Goal: Check status: Check status

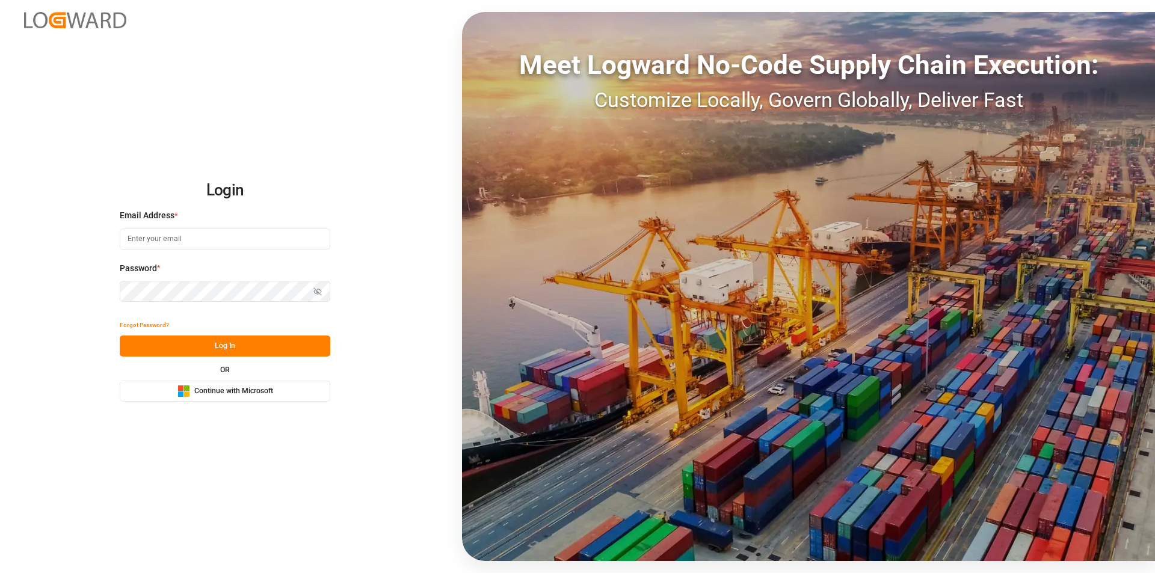
type input "[EMAIL_ADDRESS][PERSON_NAME][DOMAIN_NAME]"
click at [209, 349] on button "Log In" at bounding box center [225, 346] width 211 height 21
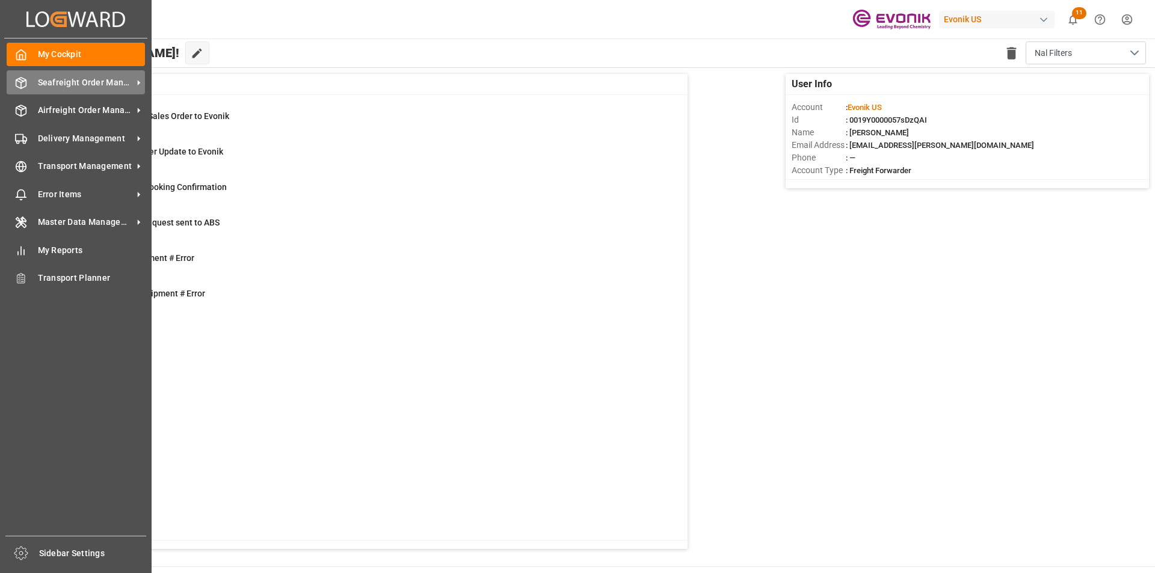
click at [84, 79] on span "Seafreight Order Management" at bounding box center [85, 82] width 95 height 13
click at [72, 83] on span "Seafreight Order Management" at bounding box center [85, 82] width 95 height 13
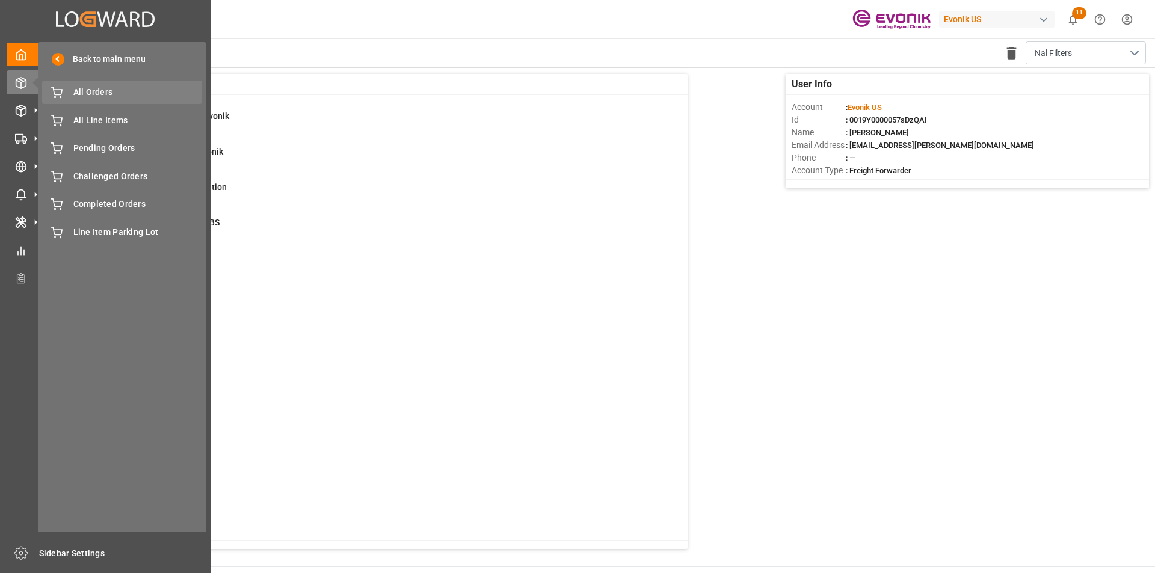
click at [138, 94] on span "All Orders" at bounding box center [137, 92] width 129 height 13
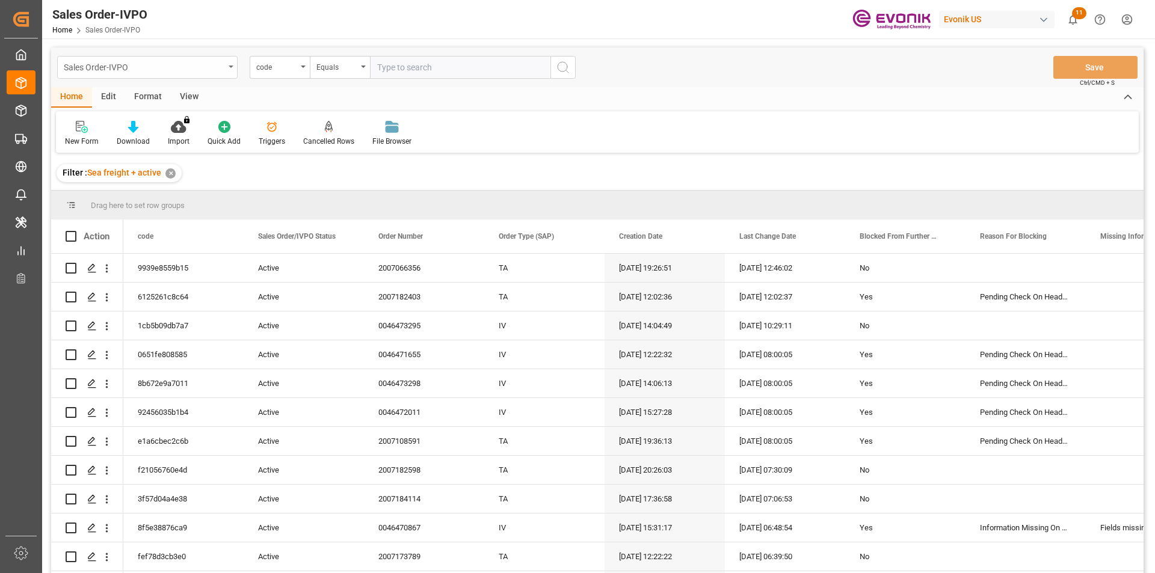
click at [176, 67] on div "Sales Order-IVPO" at bounding box center [144, 66] width 161 height 15
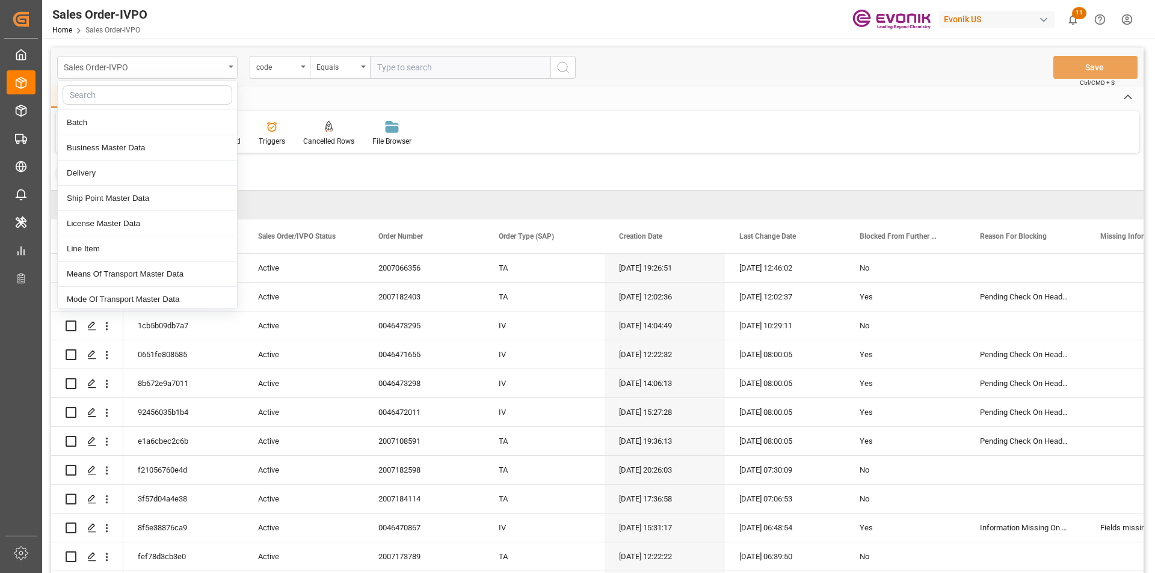
click at [176, 67] on div "Sales Order-IVPO" at bounding box center [144, 66] width 161 height 15
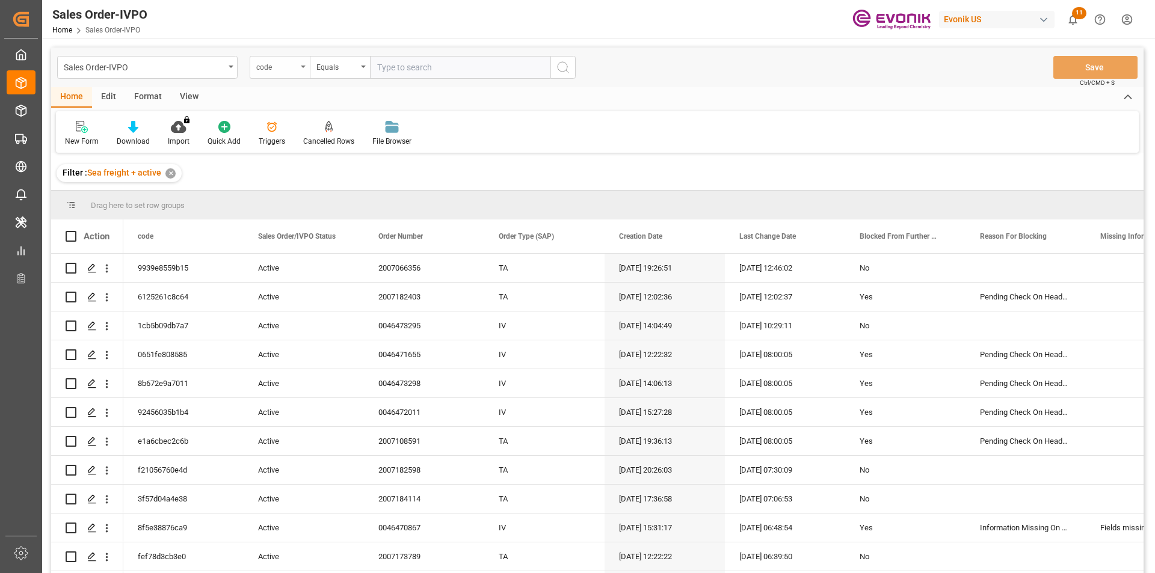
click at [292, 64] on div "code" at bounding box center [276, 66] width 41 height 14
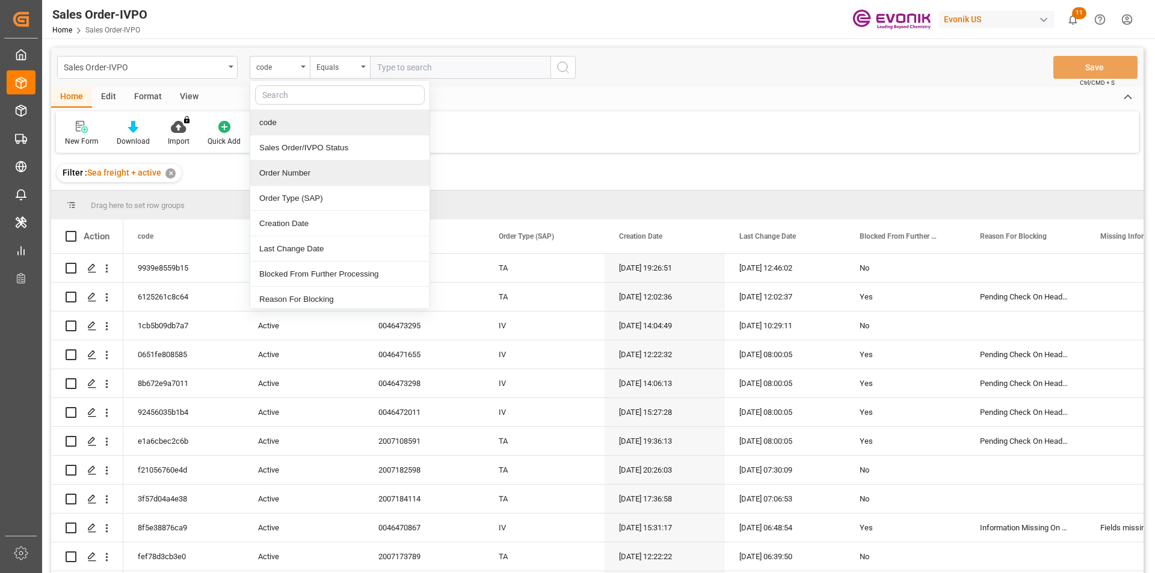
click at [301, 171] on div "Order Number" at bounding box center [339, 173] width 179 height 25
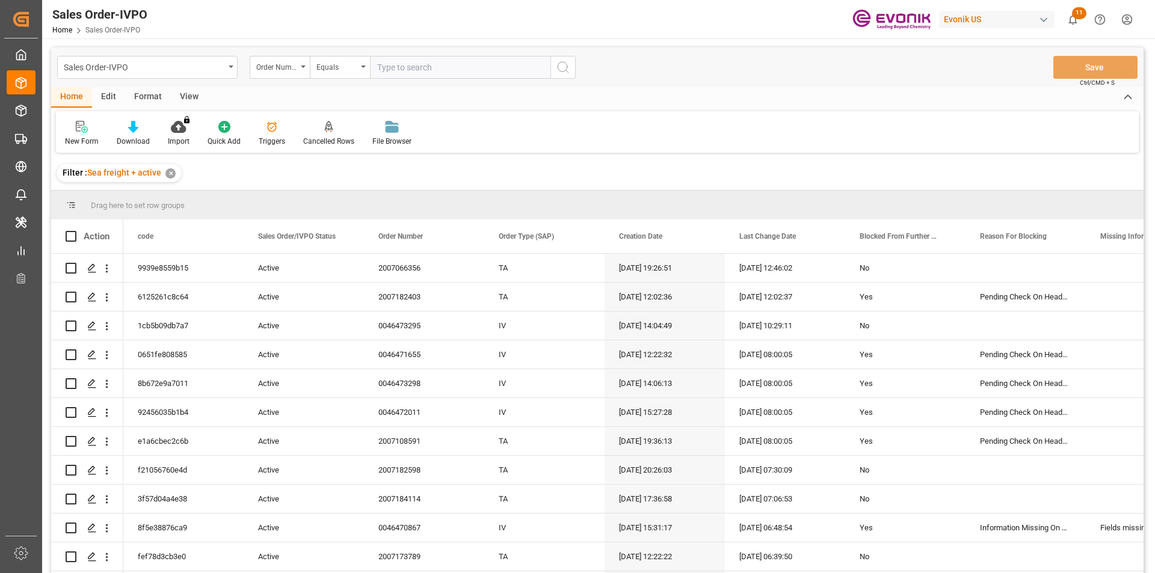
click at [421, 73] on input "text" at bounding box center [460, 67] width 180 height 23
paste input "250905000359"
type input "250905000359"
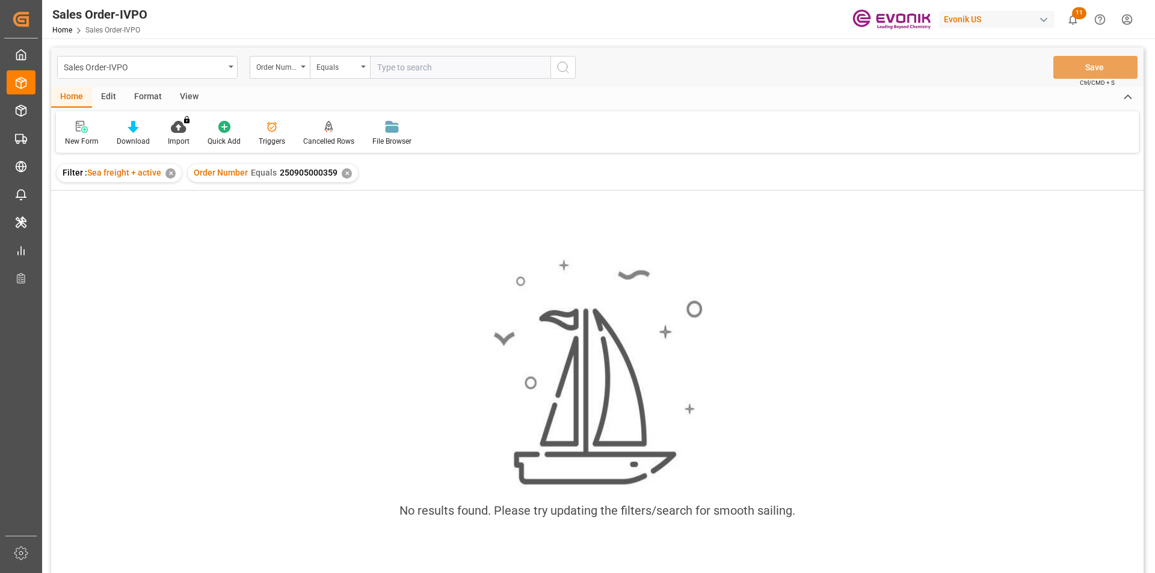
click at [344, 171] on div "✕" at bounding box center [347, 173] width 10 height 10
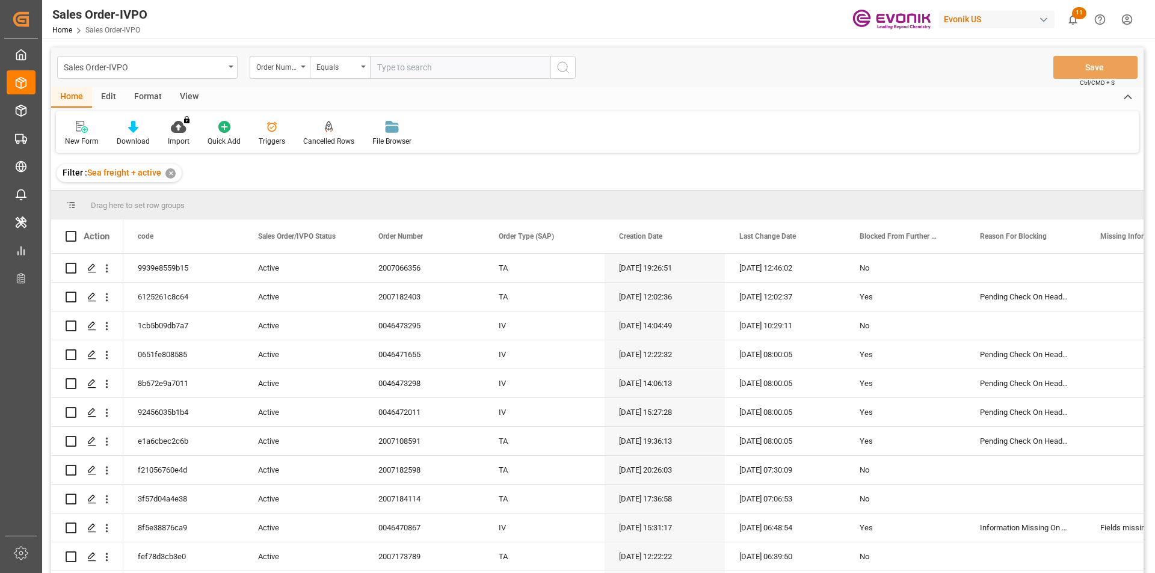
click at [433, 64] on input "text" at bounding box center [460, 67] width 180 height 23
paste input "0046472721"
type input "0046472721"
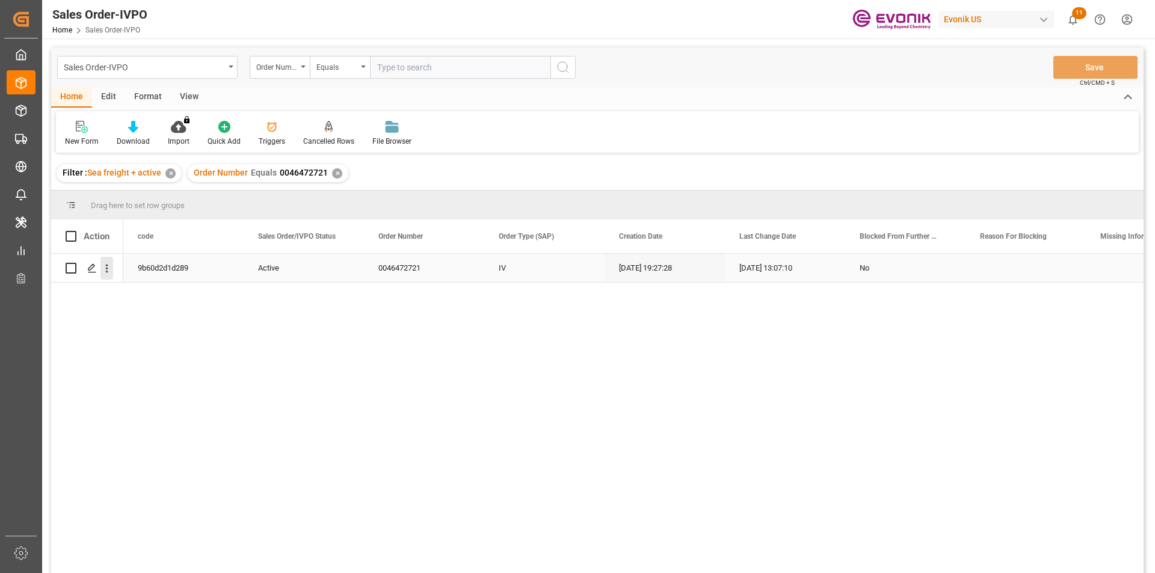
click at [106, 269] on icon "open menu" at bounding box center [107, 269] width 2 height 8
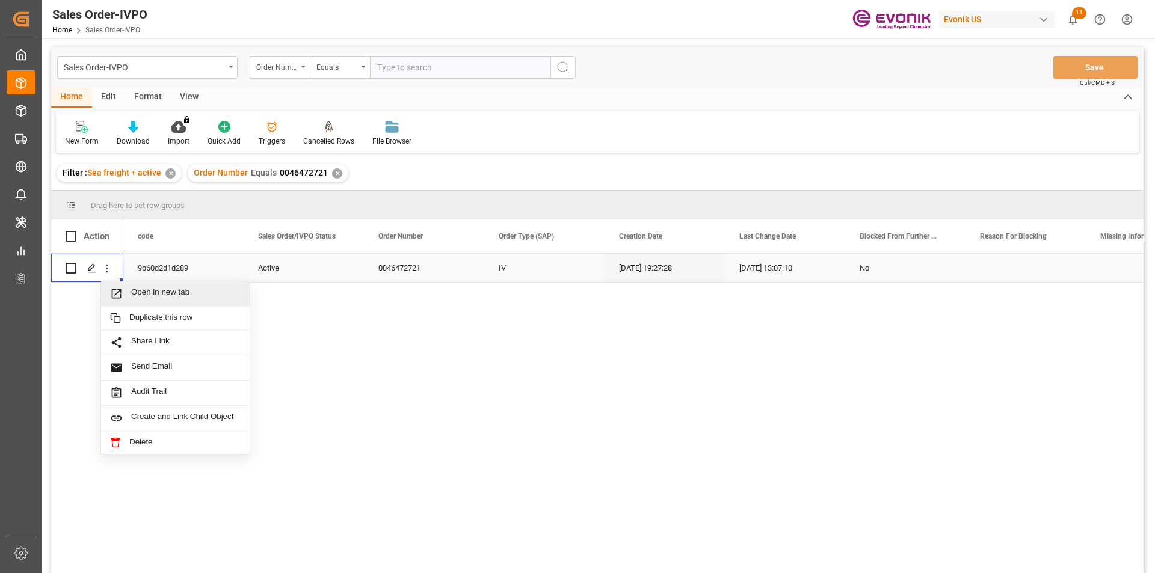
click at [166, 295] on span "Open in new tab" at bounding box center [185, 294] width 109 height 13
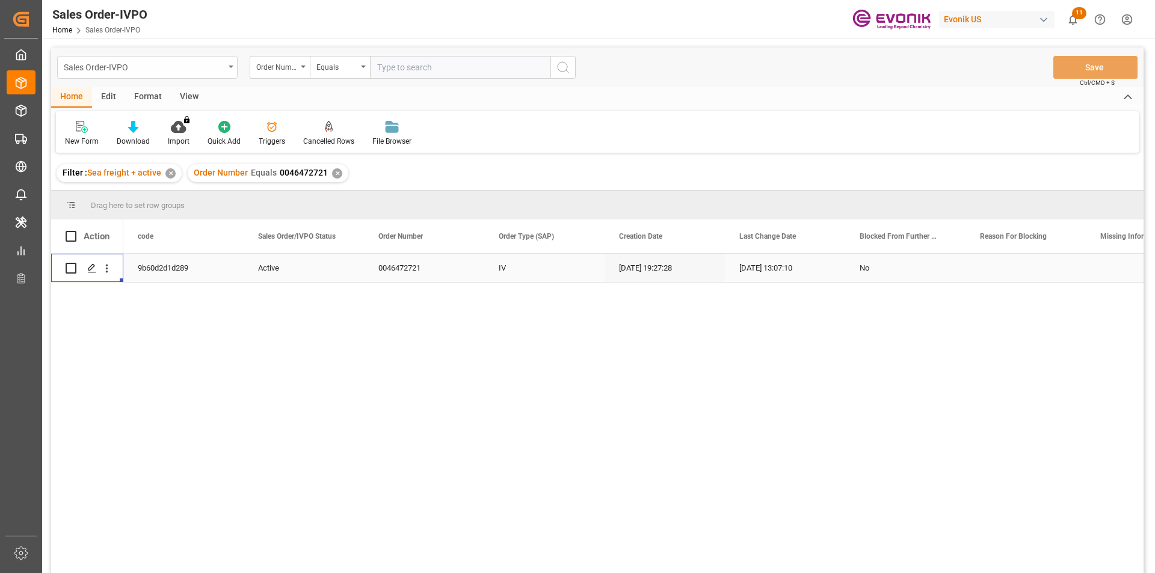
click at [221, 64] on div "Sales Order-IVPO" at bounding box center [144, 66] width 161 height 15
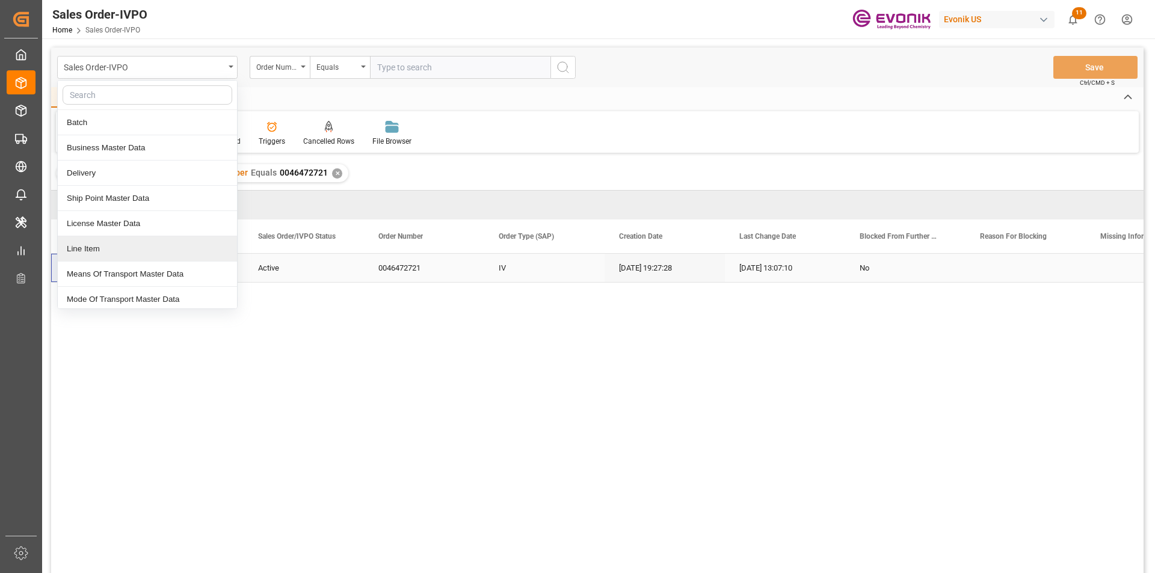
click at [96, 248] on div "Line Item" at bounding box center [147, 248] width 179 height 25
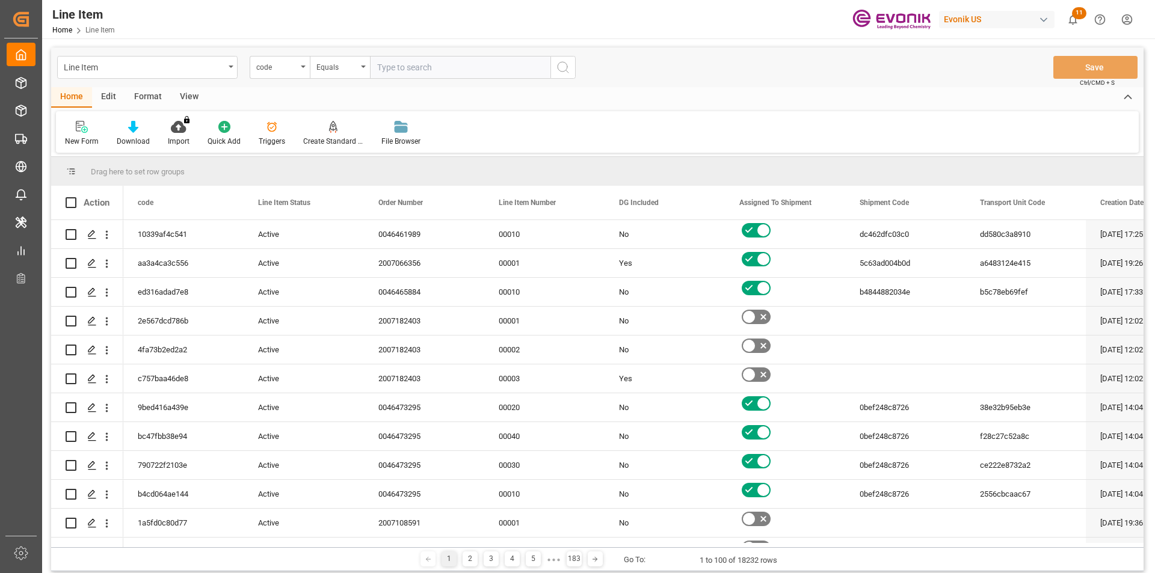
click at [300, 75] on div "code" at bounding box center [280, 67] width 60 height 23
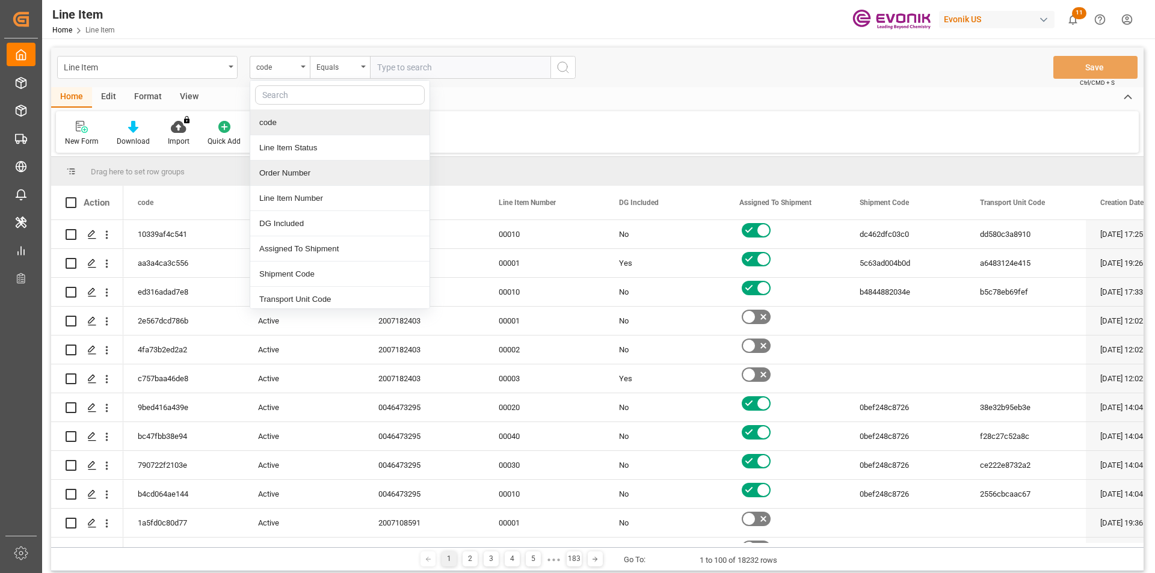
click at [308, 178] on div "Order Number" at bounding box center [339, 173] width 179 height 25
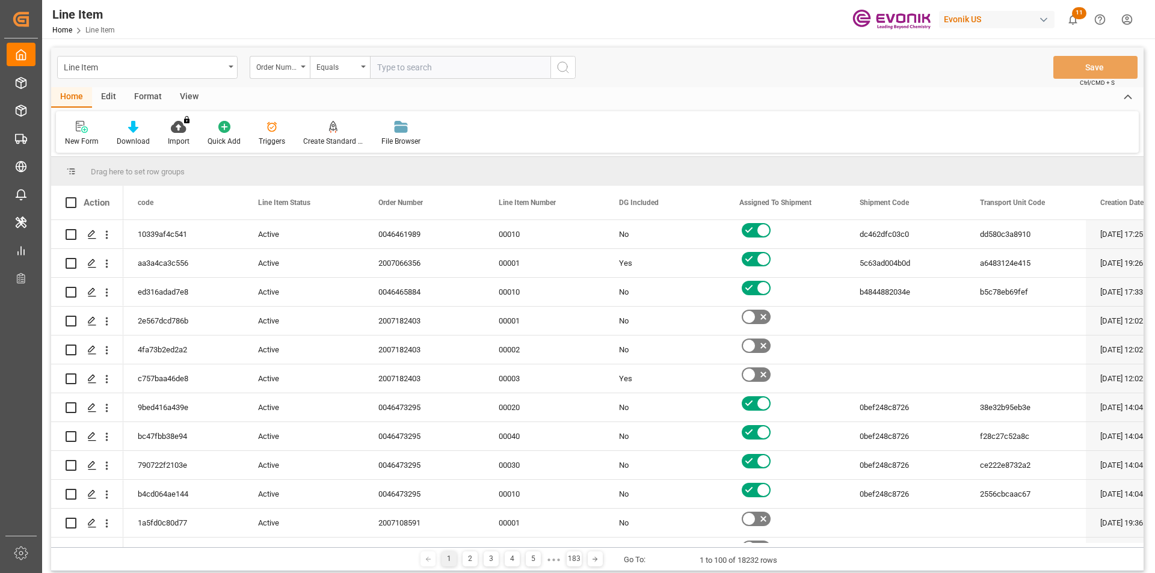
click at [422, 71] on input "text" at bounding box center [460, 67] width 180 height 23
paste input "0046472721"
type input "0046472721"
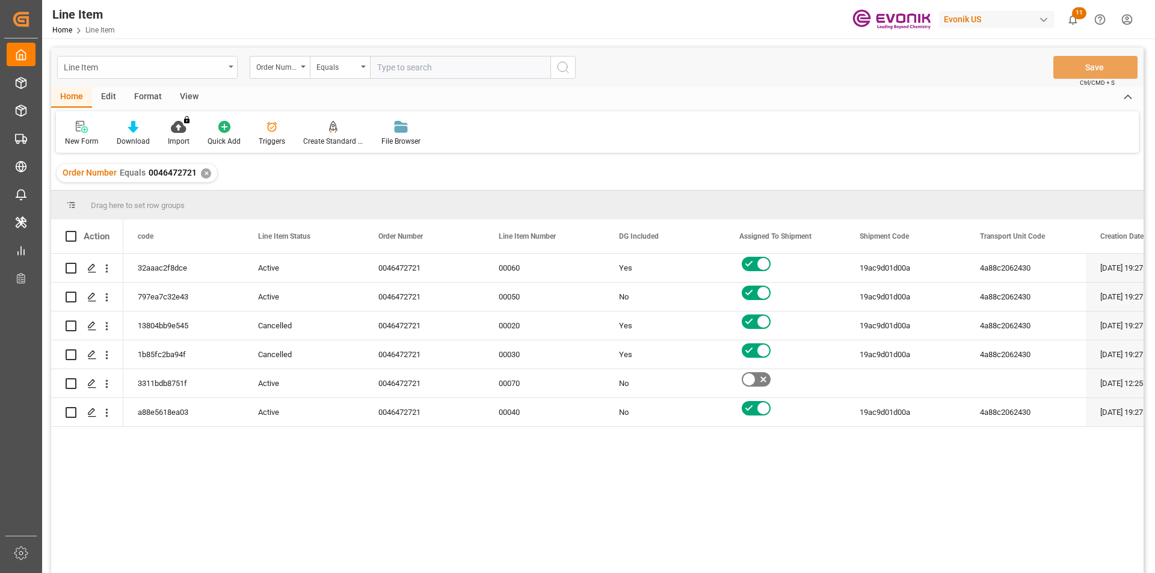
click at [230, 63] on div "Line Item" at bounding box center [147, 67] width 180 height 23
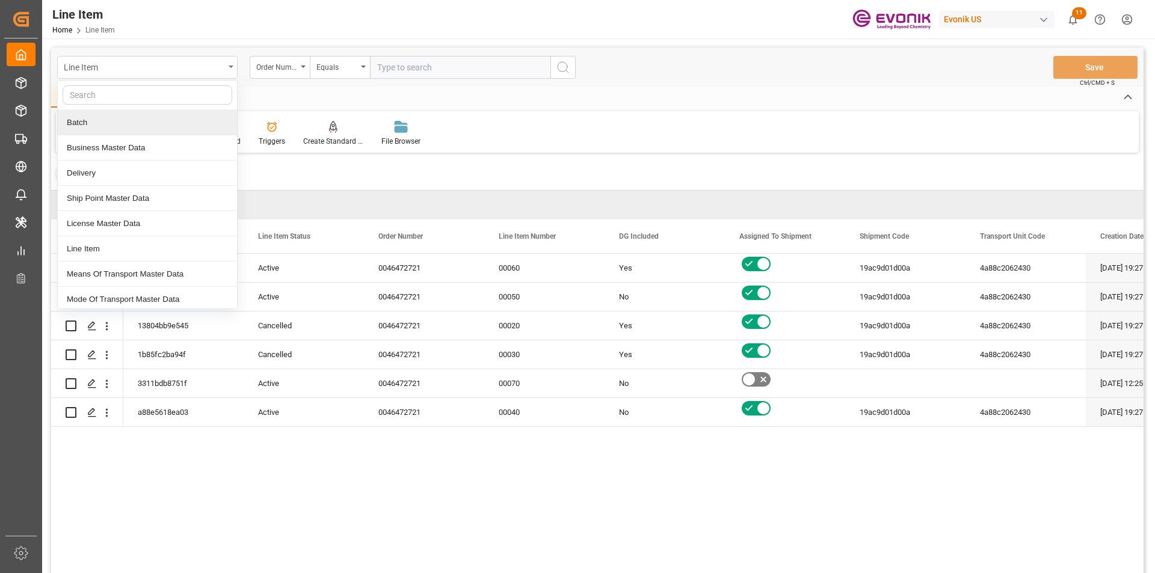
click at [146, 72] on div "Line Item" at bounding box center [144, 66] width 161 height 15
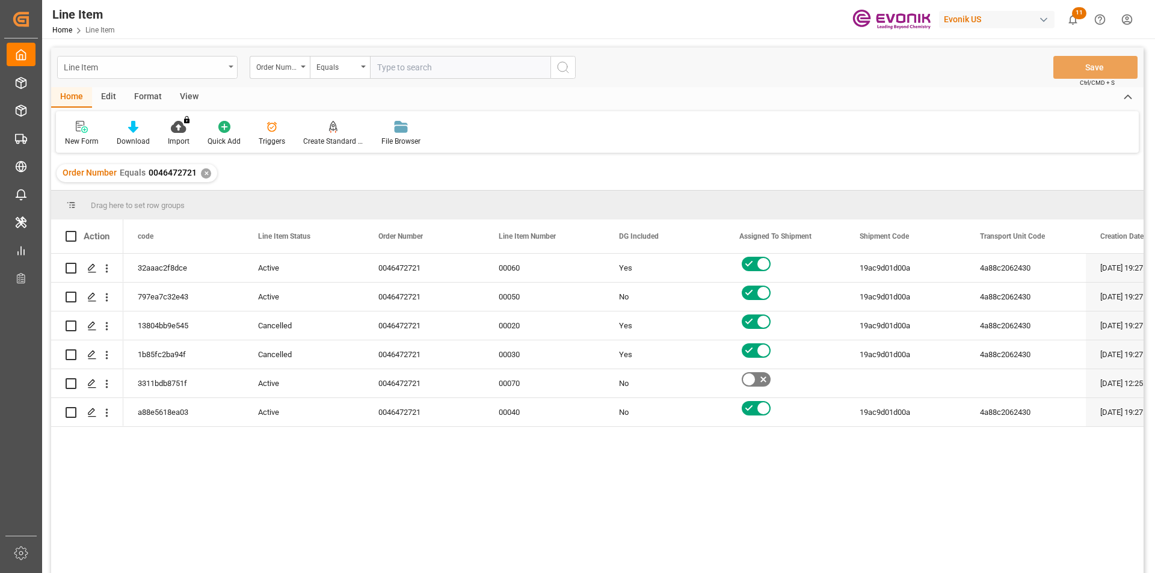
click at [162, 71] on div "Line Item" at bounding box center [144, 66] width 161 height 15
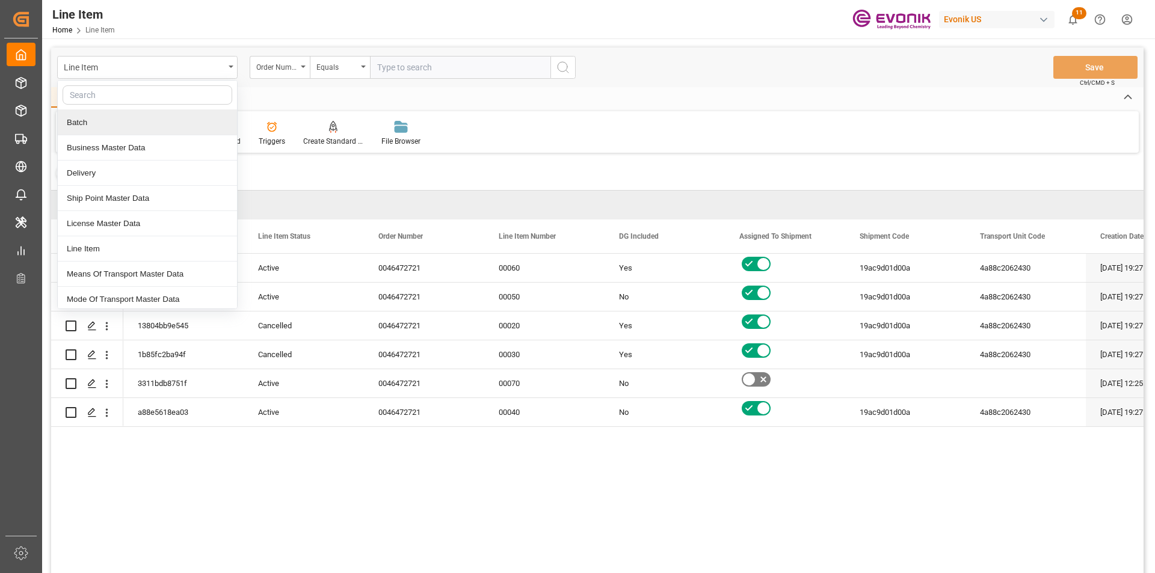
click at [109, 120] on div "Batch" at bounding box center [147, 122] width 179 height 25
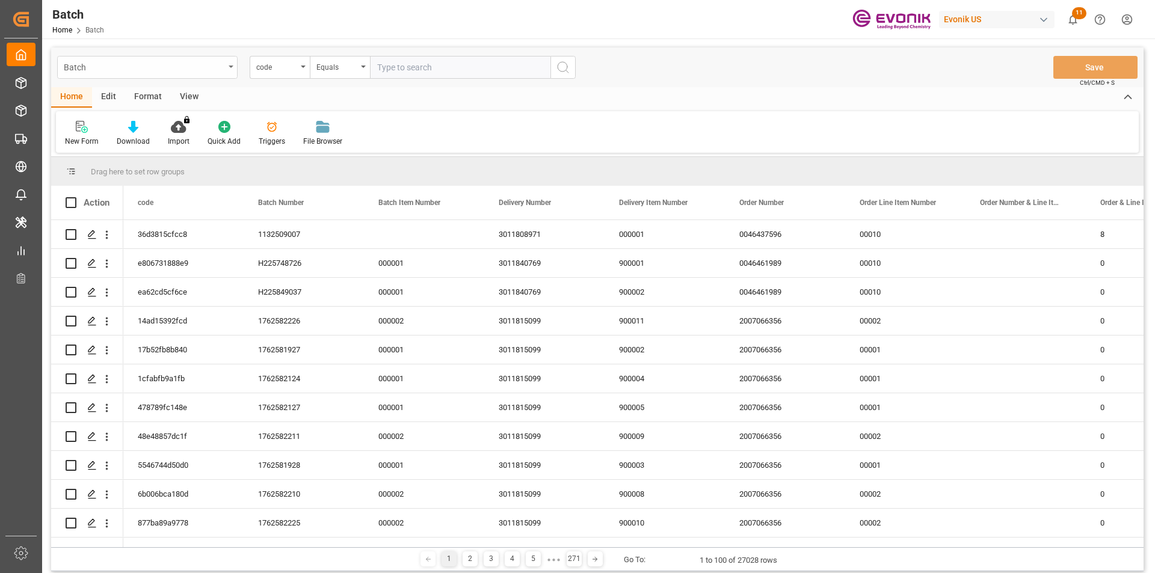
click at [226, 69] on div "Batch" at bounding box center [147, 67] width 180 height 23
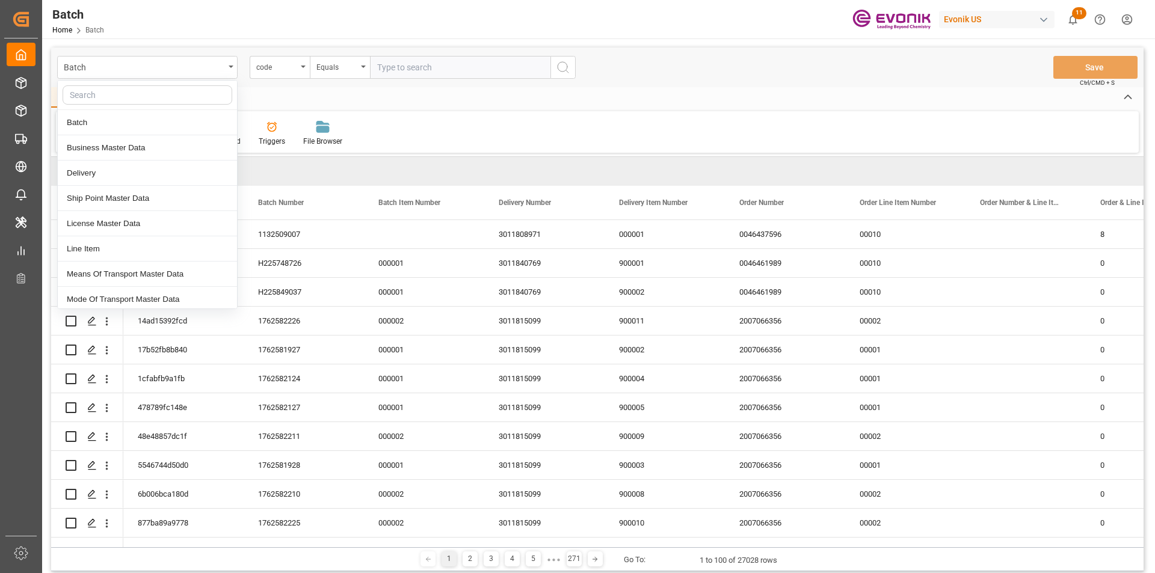
click at [137, 99] on input "text" at bounding box center [148, 94] width 170 height 19
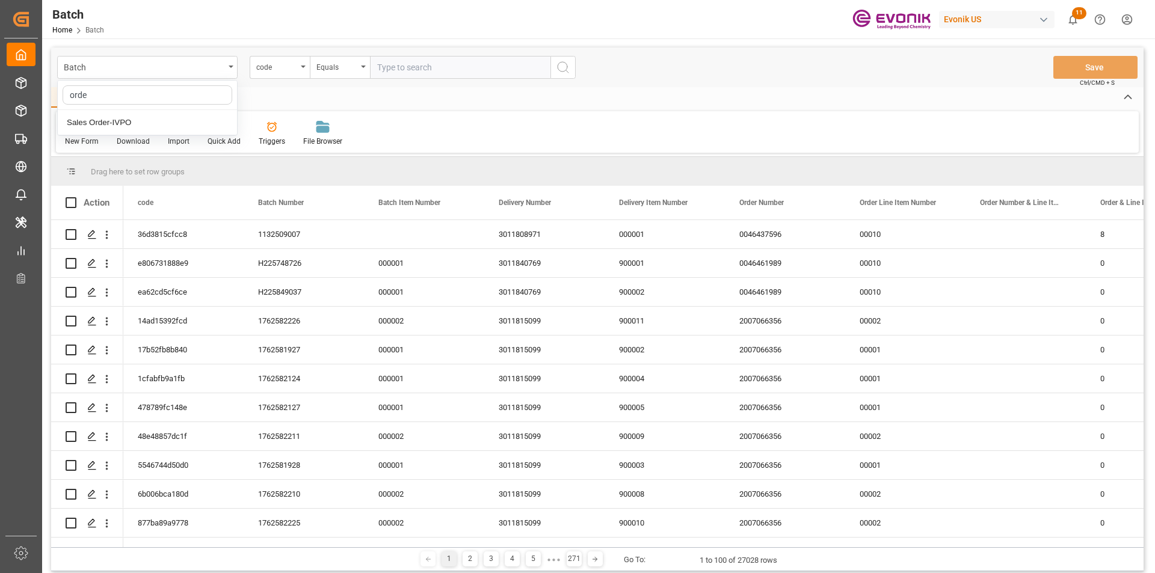
type input "order"
click at [171, 126] on div "Sales Order-IVPO" at bounding box center [147, 122] width 179 height 25
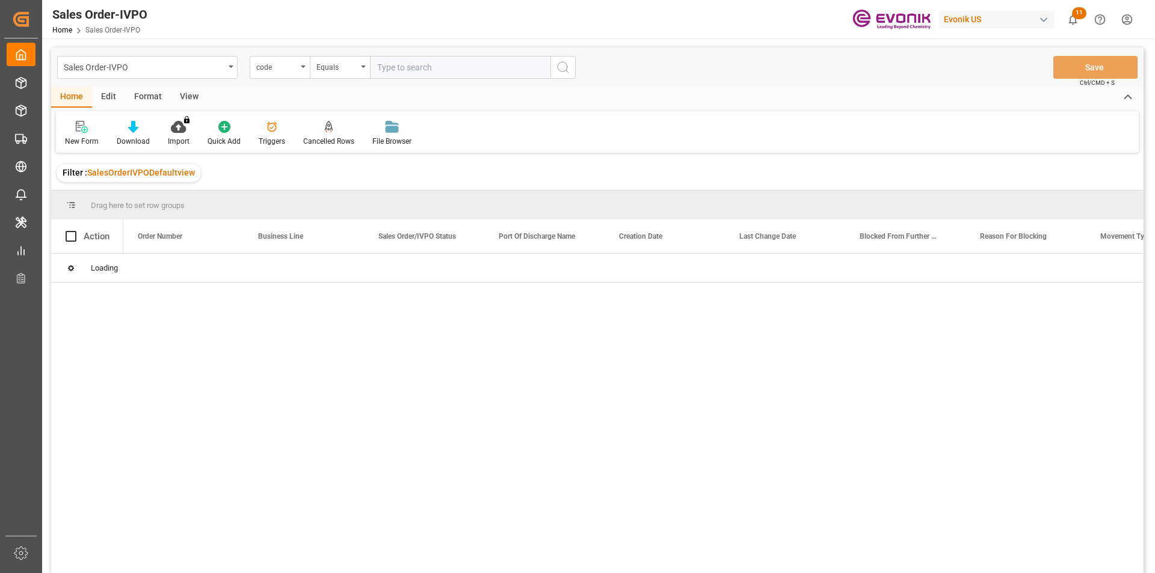
click at [294, 72] on div "code" at bounding box center [276, 66] width 41 height 14
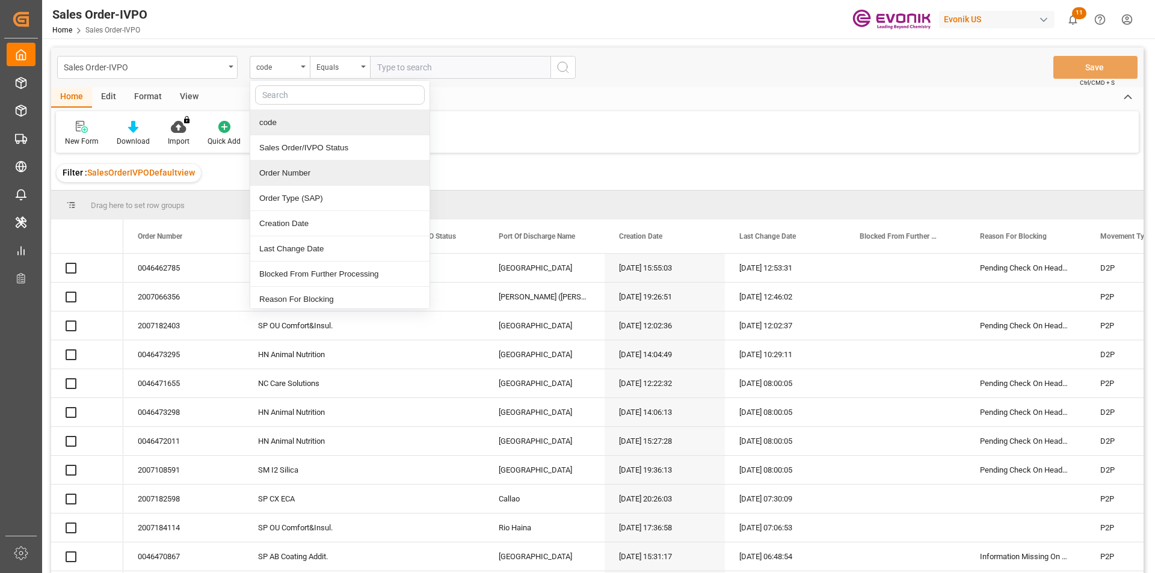
click at [298, 166] on div "Order Number" at bounding box center [339, 173] width 179 height 25
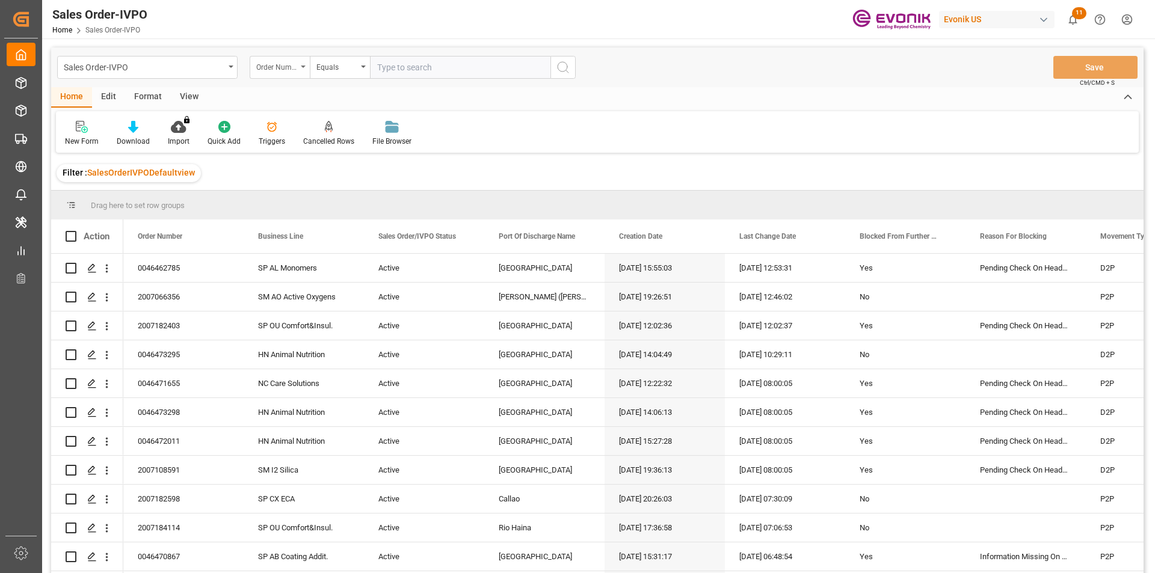
click at [304, 68] on div "Order Number" at bounding box center [280, 67] width 60 height 23
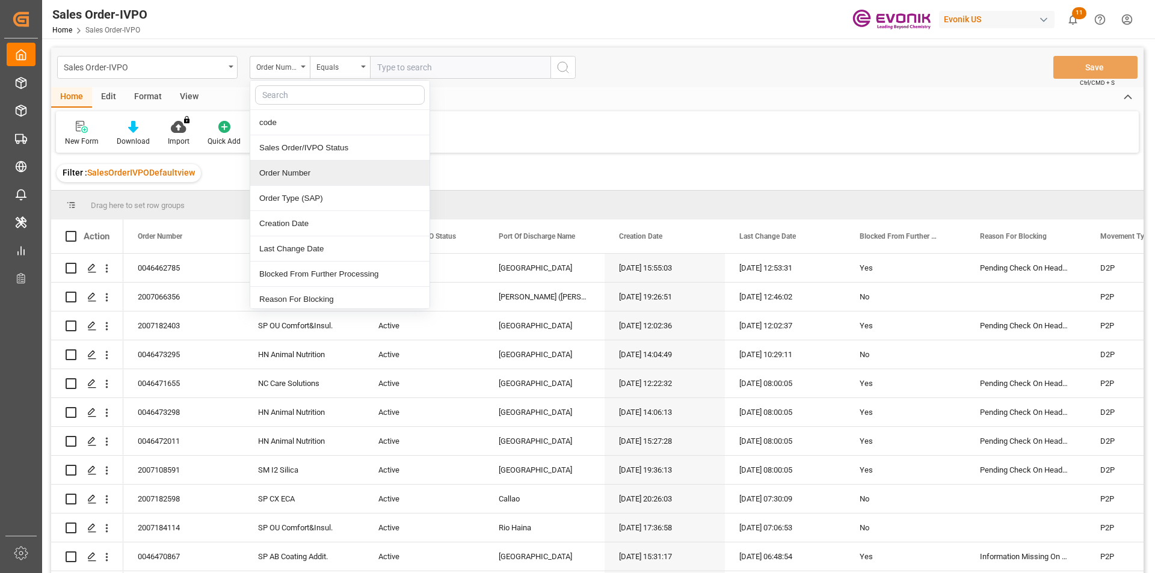
click at [303, 179] on div "Order Number" at bounding box center [339, 173] width 179 height 25
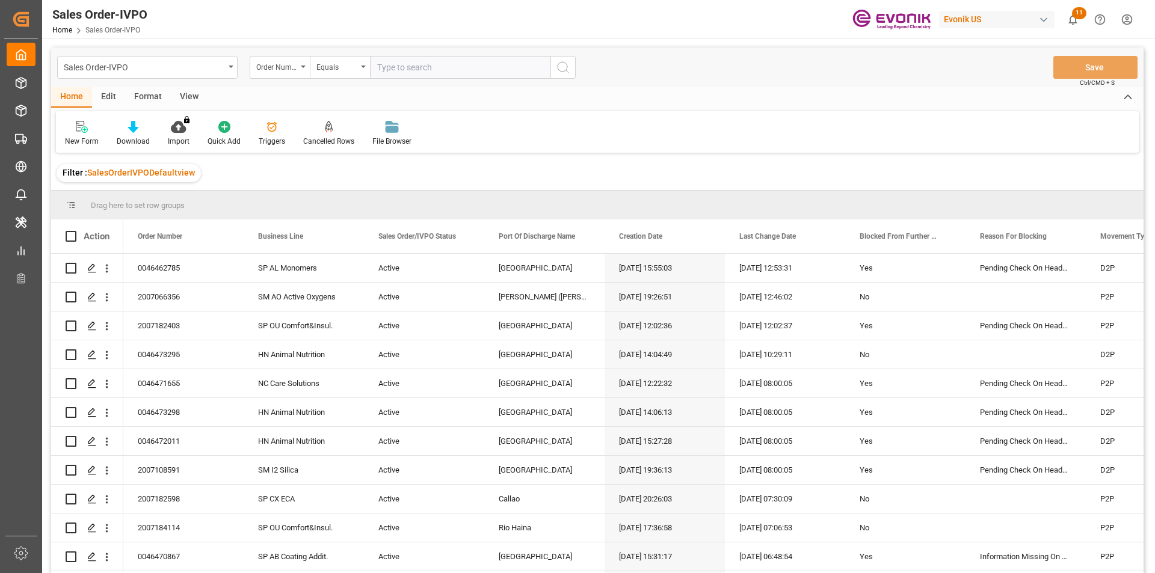
click at [446, 73] on input "text" at bounding box center [460, 67] width 180 height 23
paste input "0046472721"
type input "0046472721"
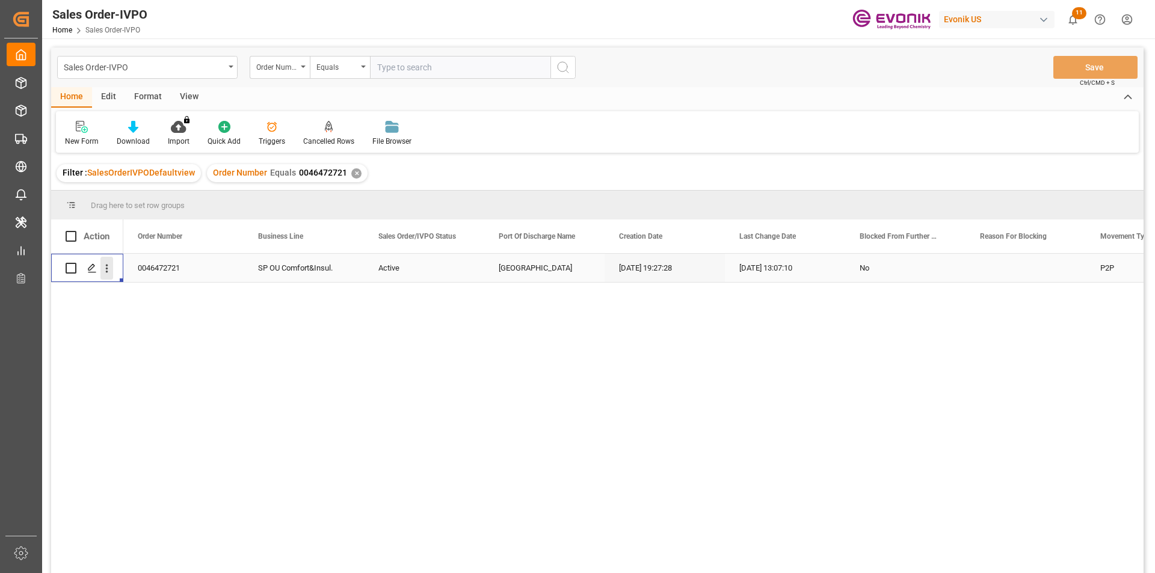
click at [105, 270] on icon "open menu" at bounding box center [106, 268] width 13 height 13
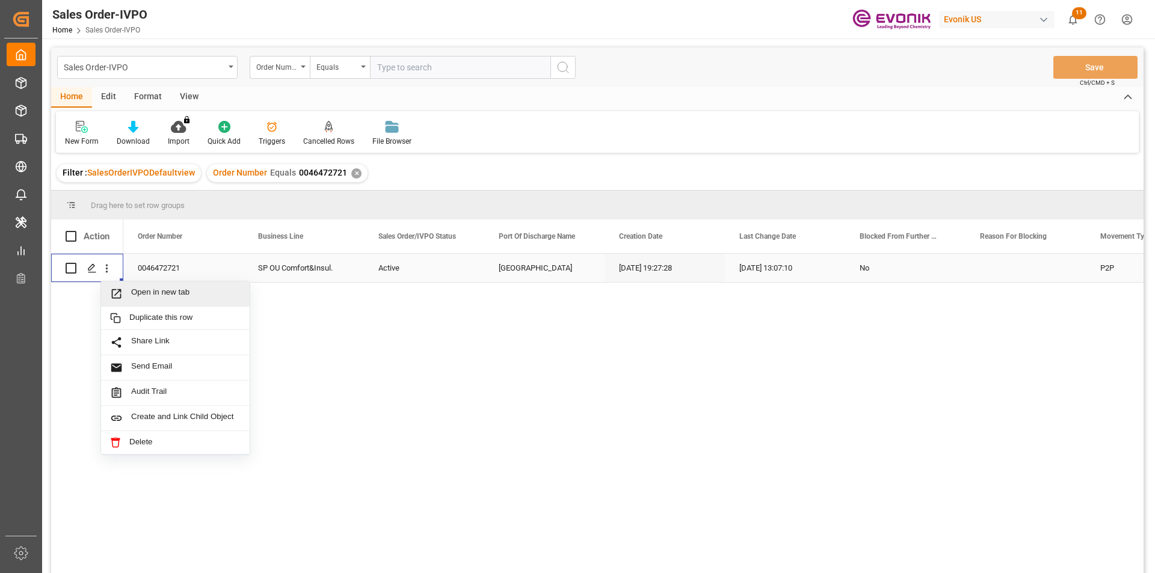
click at [165, 288] on span "Open in new tab" at bounding box center [185, 294] width 109 height 13
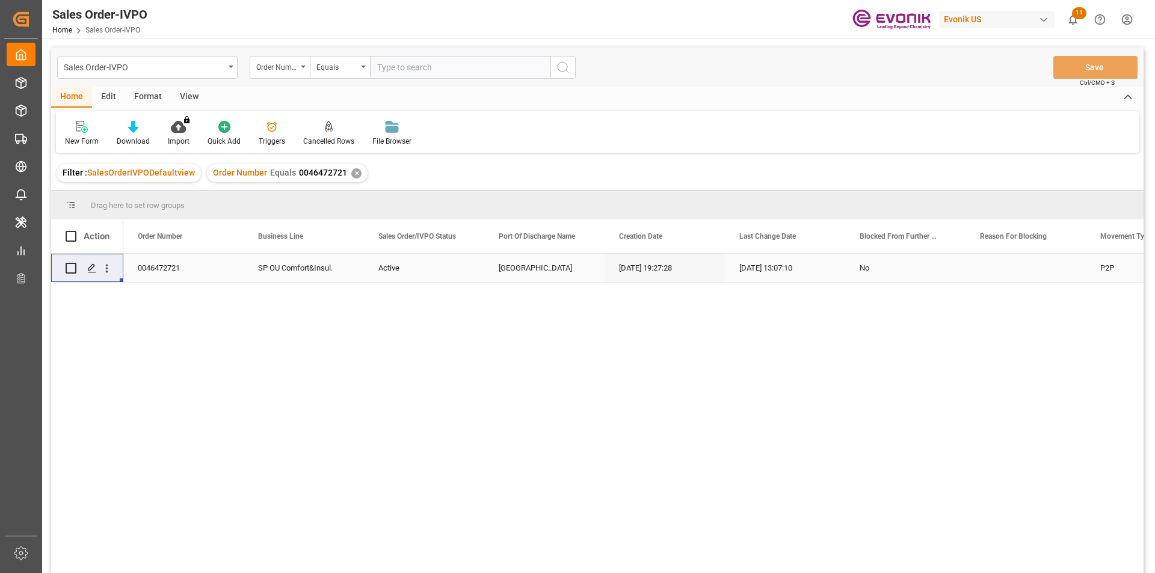
click at [351, 172] on div "✕" at bounding box center [356, 173] width 10 height 10
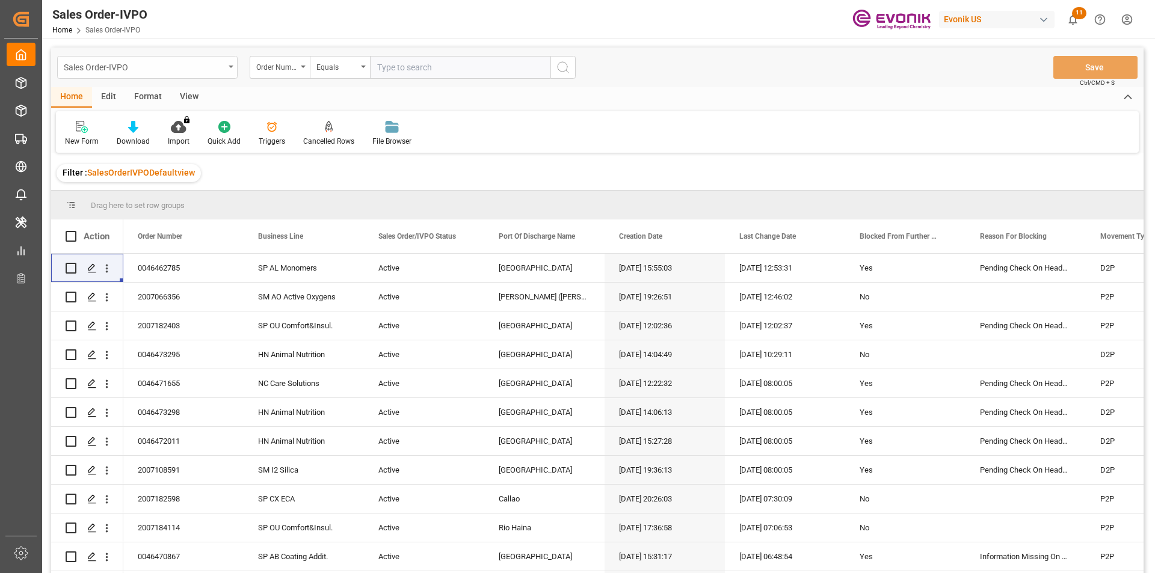
click at [185, 70] on div "Sales Order-IVPO" at bounding box center [144, 66] width 161 height 15
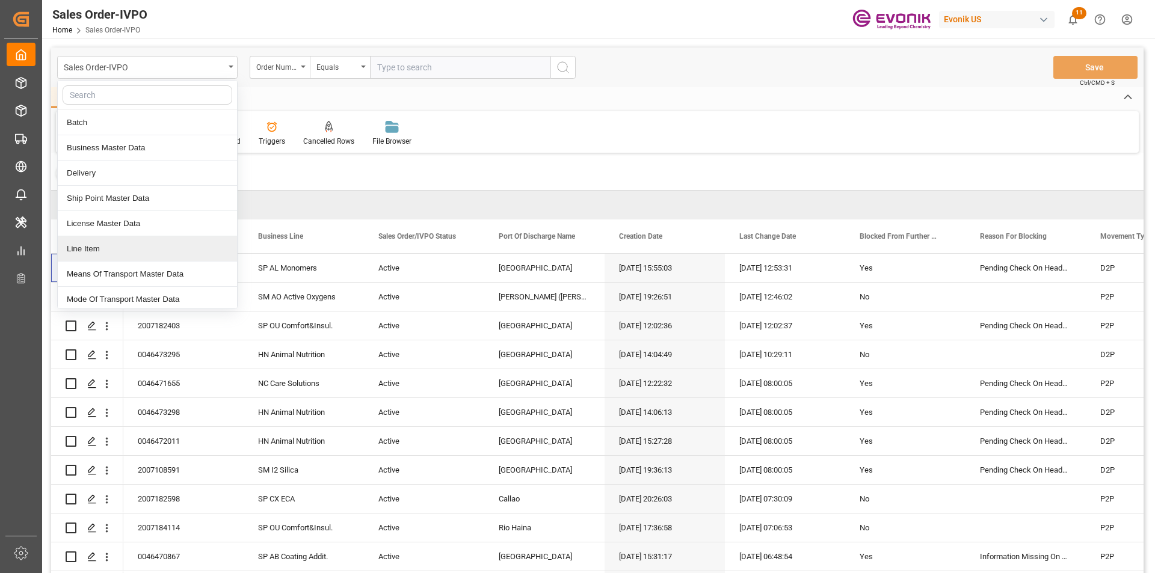
drag, startPoint x: 112, startPoint y: 247, endPoint x: 174, endPoint y: 211, distance: 71.7
click at [111, 248] on div "Line Item" at bounding box center [147, 248] width 179 height 25
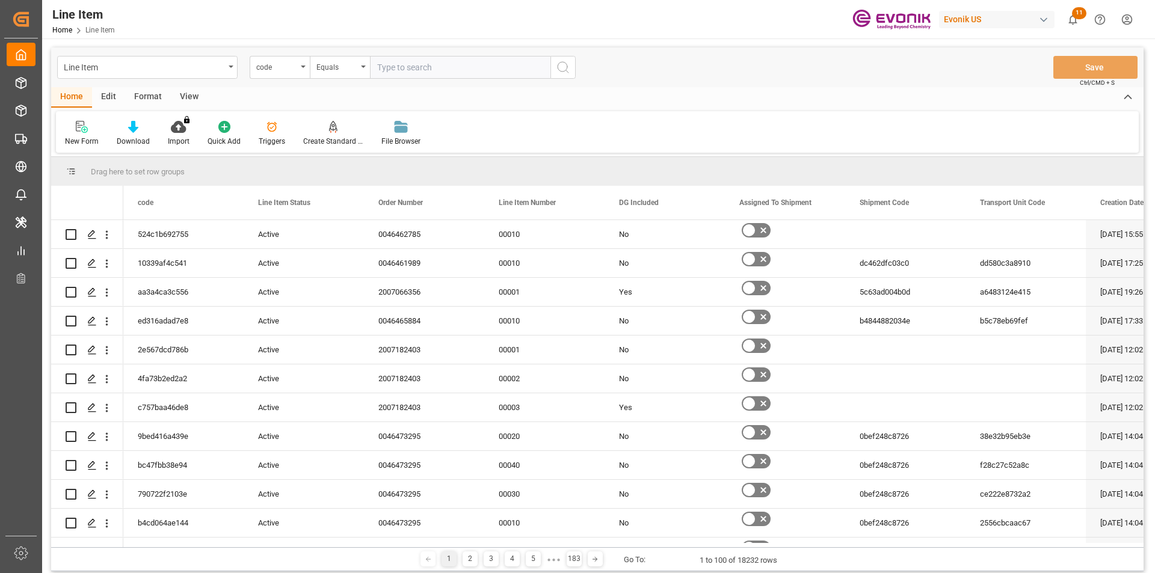
click at [297, 69] on div "code" at bounding box center [276, 66] width 41 height 14
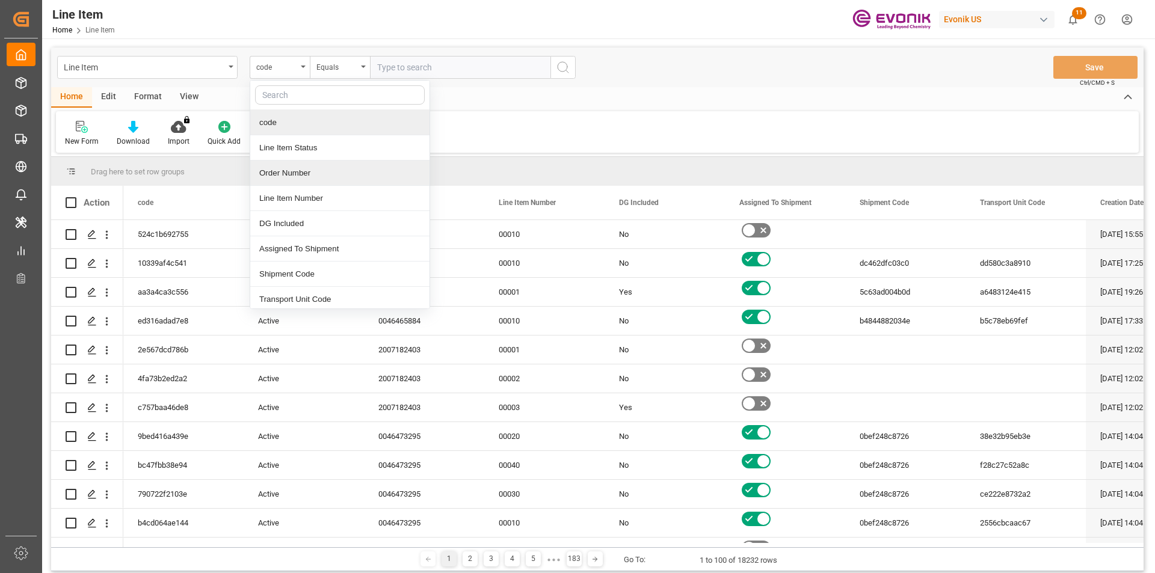
click at [310, 177] on div "Order Number" at bounding box center [339, 173] width 179 height 25
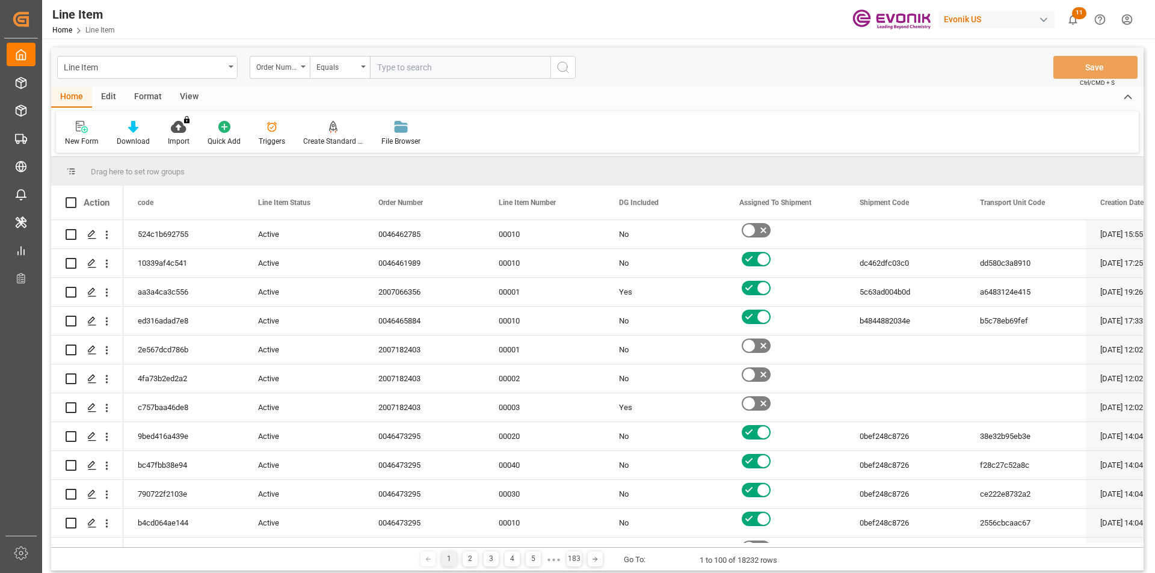
click at [402, 66] on input "text" at bounding box center [460, 67] width 180 height 23
paste input "0046472721"
type input "0046472721"
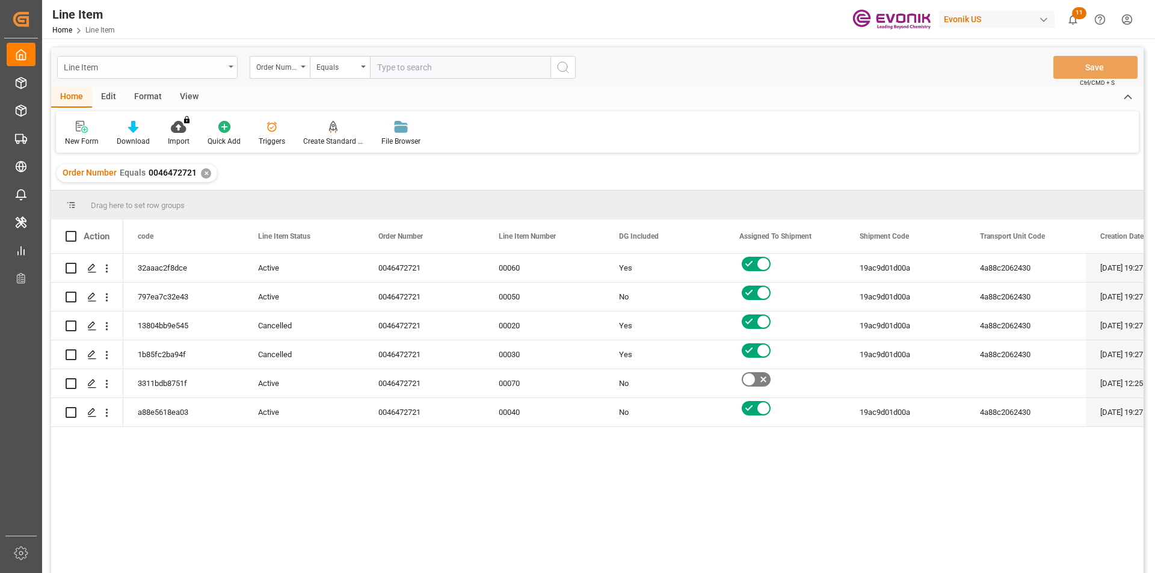
click at [230, 66] on icon "open menu" at bounding box center [231, 67] width 5 height 2
type input "order"
click at [108, 122] on div "Sales Order-IVPO" at bounding box center [147, 122] width 179 height 25
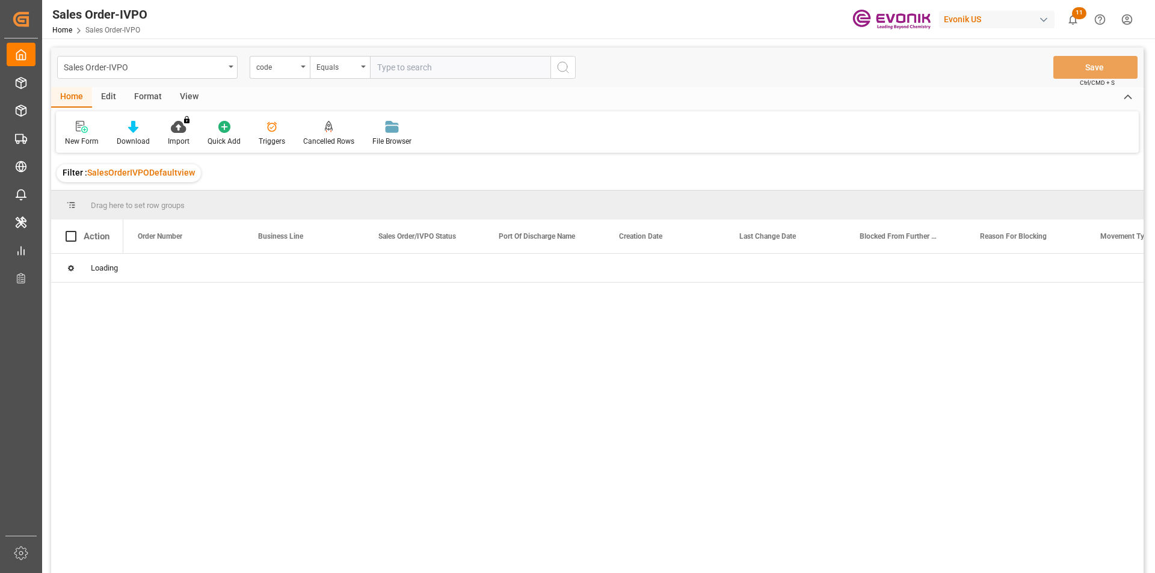
click at [427, 66] on input "text" at bounding box center [460, 67] width 180 height 23
paste input "0046467088"
type input "0046467088"
click at [268, 69] on div "code" at bounding box center [276, 66] width 41 height 14
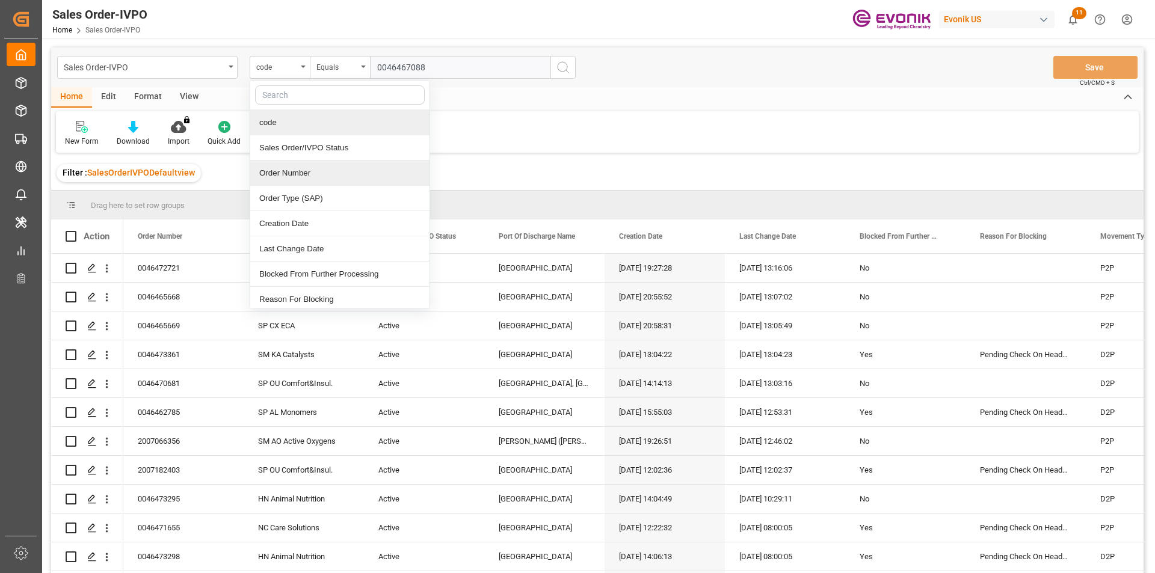
click at [308, 168] on div "Order Number" at bounding box center [339, 173] width 179 height 25
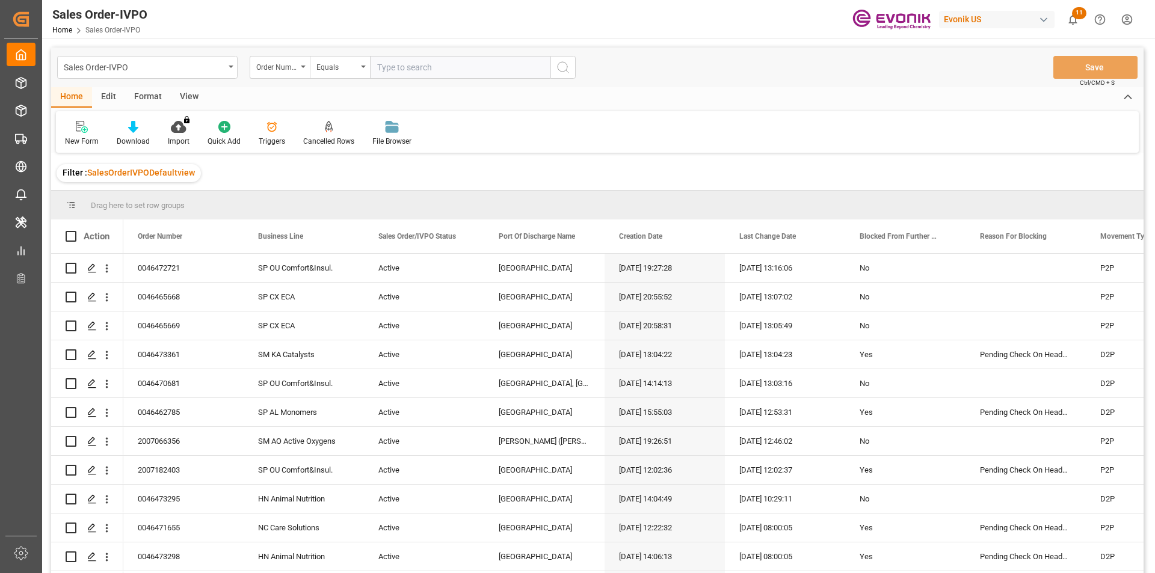
click at [436, 71] on input "text" at bounding box center [460, 67] width 180 height 23
paste input "0046467088"
type input "0046467088"
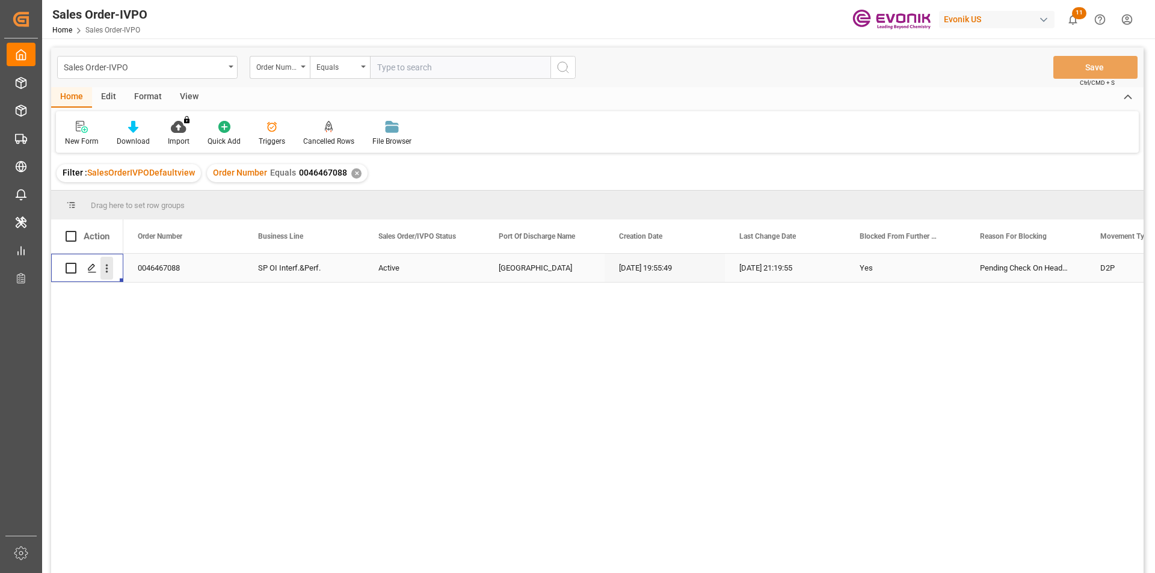
click at [103, 266] on icon "open menu" at bounding box center [106, 268] width 13 height 13
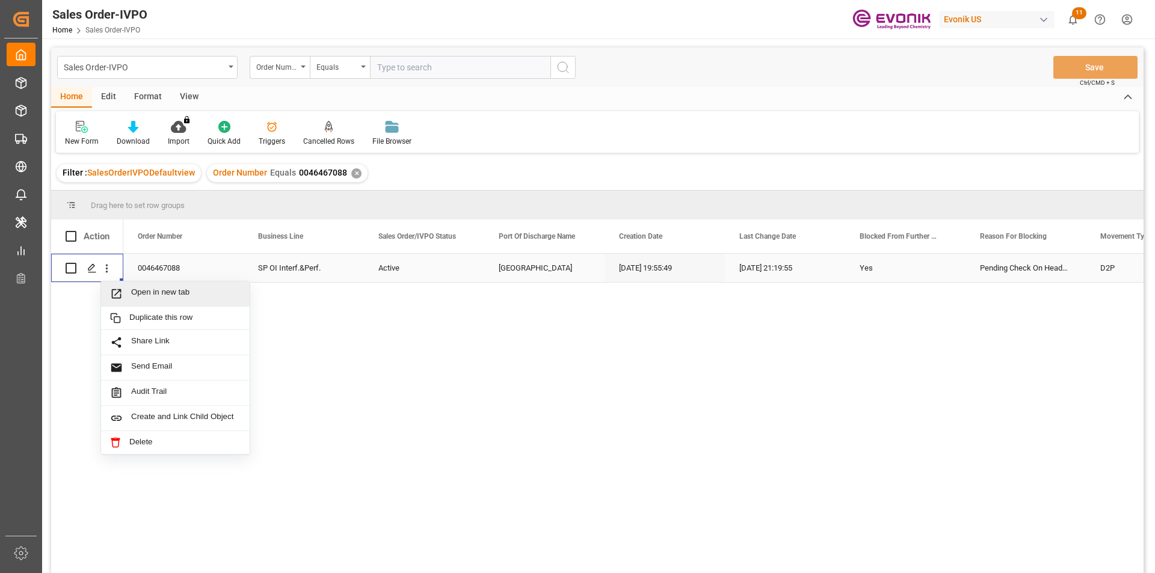
click at [176, 292] on span "Open in new tab" at bounding box center [185, 294] width 109 height 13
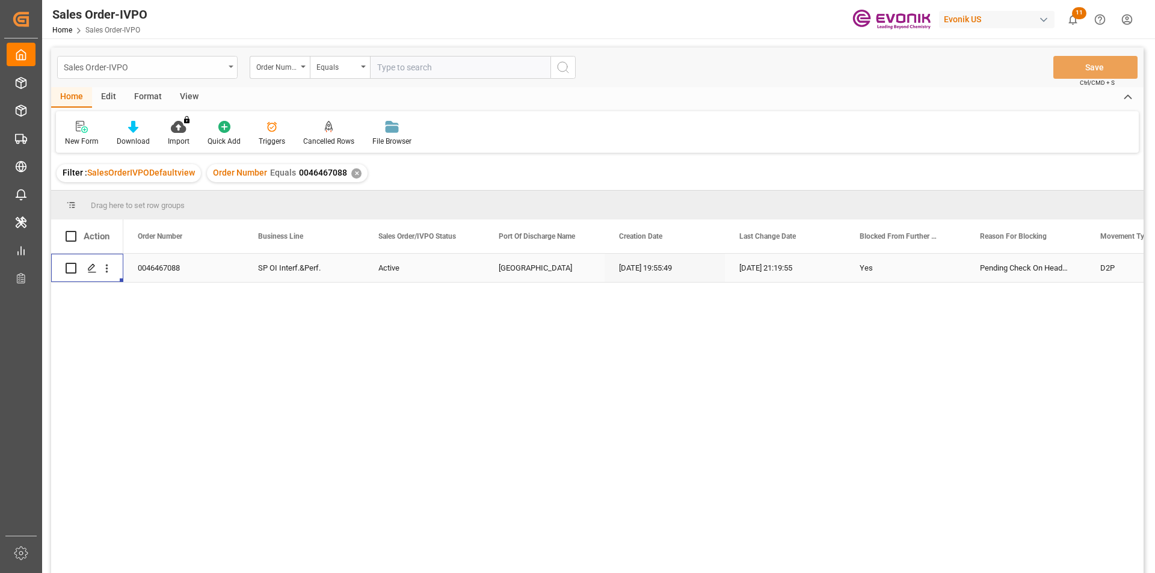
click at [232, 69] on div "Sales Order-IVPO" at bounding box center [147, 67] width 180 height 23
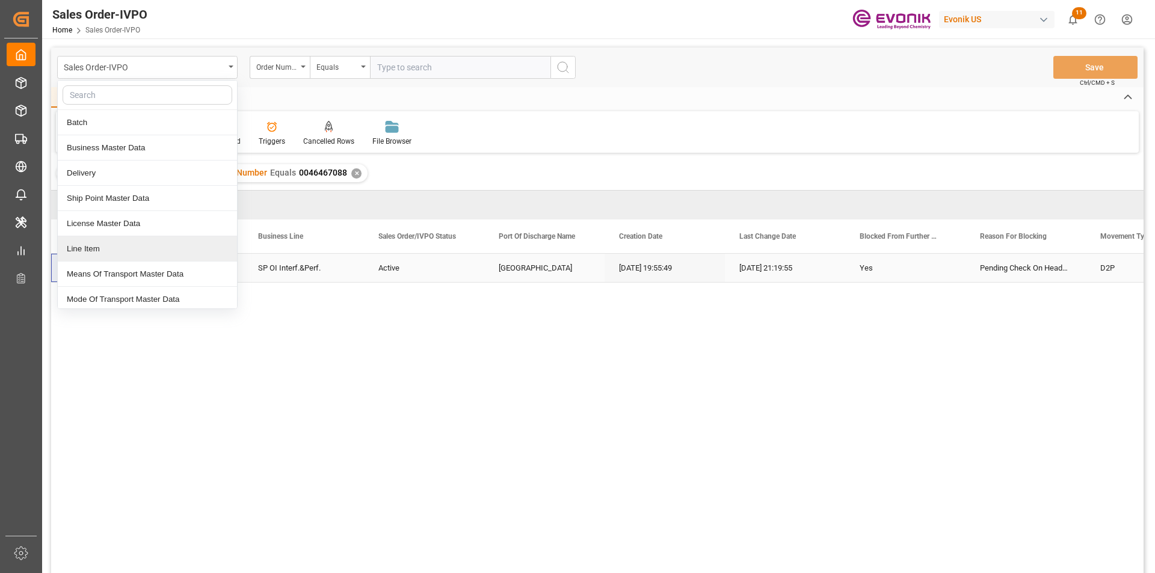
click at [116, 254] on div "Line Item" at bounding box center [147, 248] width 179 height 25
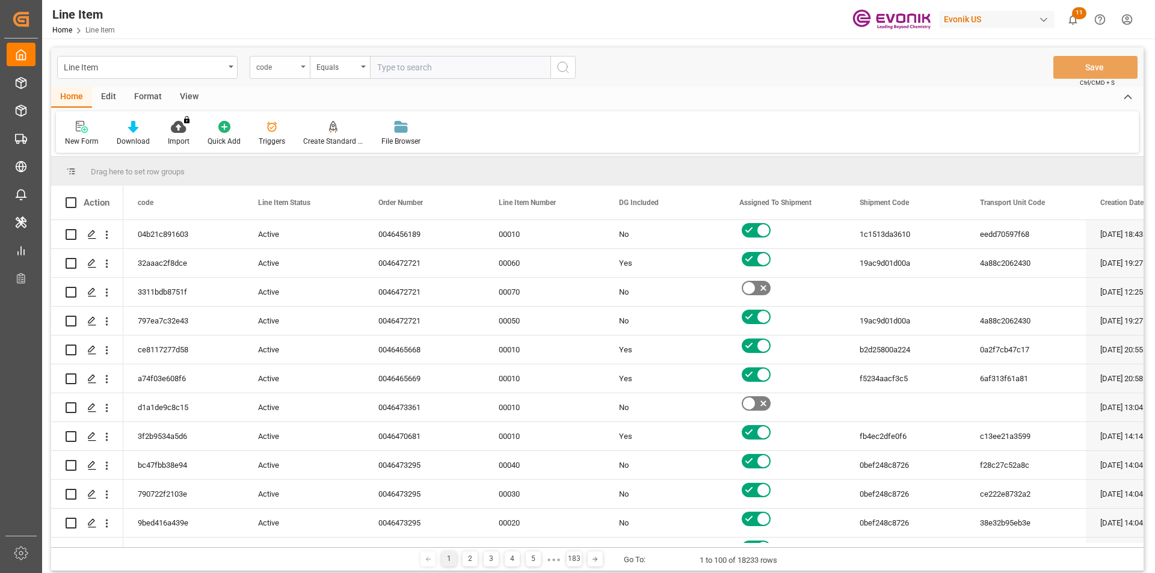
click at [296, 70] on div "code" at bounding box center [276, 66] width 41 height 14
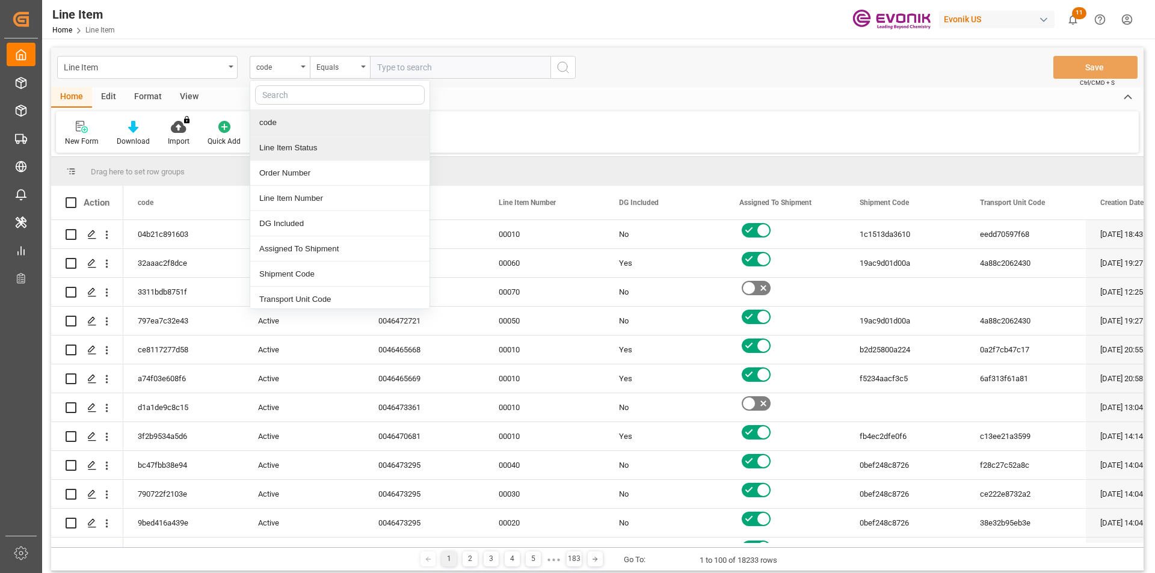
click at [303, 143] on div "Line Item Status" at bounding box center [339, 147] width 179 height 25
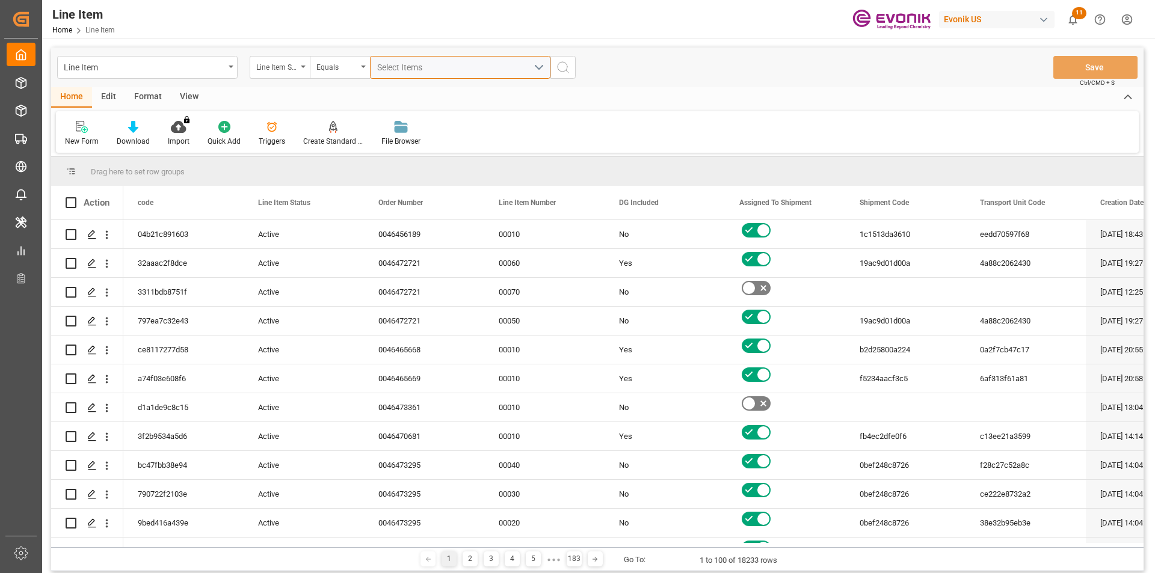
click at [419, 73] on div "Select Items" at bounding box center [455, 67] width 156 height 13
type input "0046467088"
click at [606, 85] on div "Line Item Line Item Status Equals Select Items 0046467088 Save Ctrl/CMD + S" at bounding box center [597, 68] width 1093 height 40
click at [448, 70] on div "Select Items" at bounding box center [455, 67] width 156 height 13
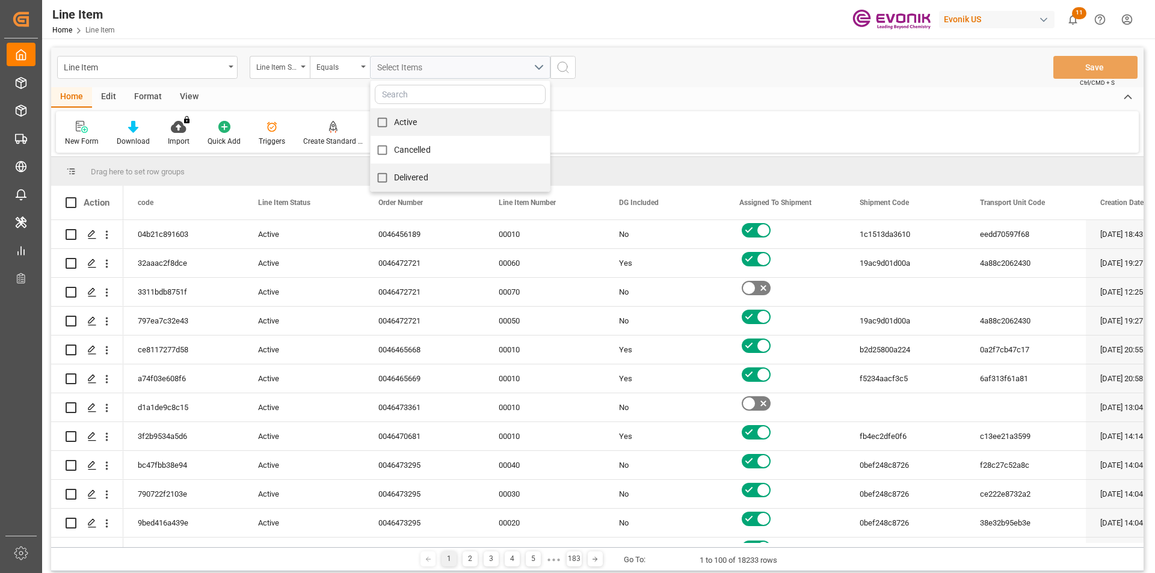
click at [669, 85] on div "Line Item Line Item Status Equals Select Items Active Cancelled Delivered Save …" at bounding box center [597, 68] width 1093 height 40
click at [293, 65] on div "Line Item Status" at bounding box center [276, 66] width 41 height 14
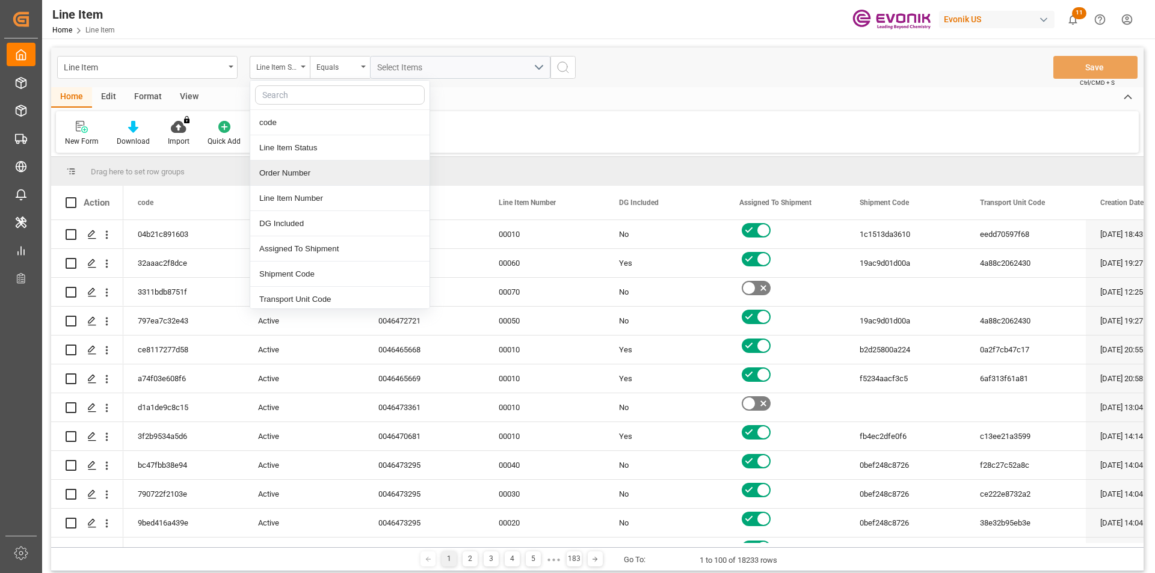
drag, startPoint x: 295, startPoint y: 175, endPoint x: 348, endPoint y: 130, distance: 69.6
click at [295, 174] on div "Order Number" at bounding box center [339, 173] width 179 height 25
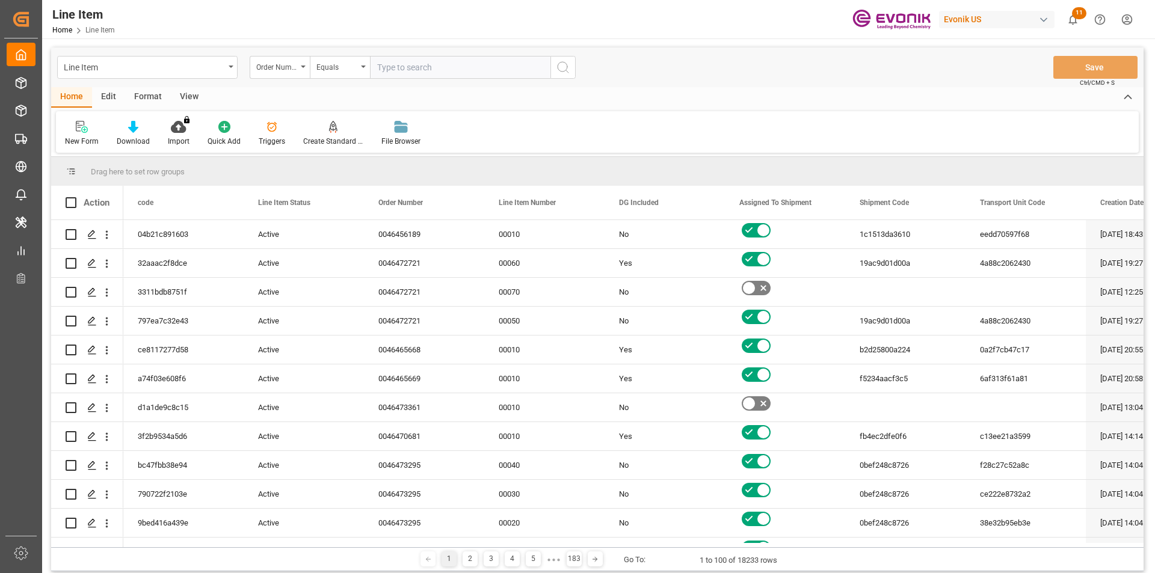
click at [398, 70] on input "text" at bounding box center [460, 67] width 180 height 23
type input "0046467088"
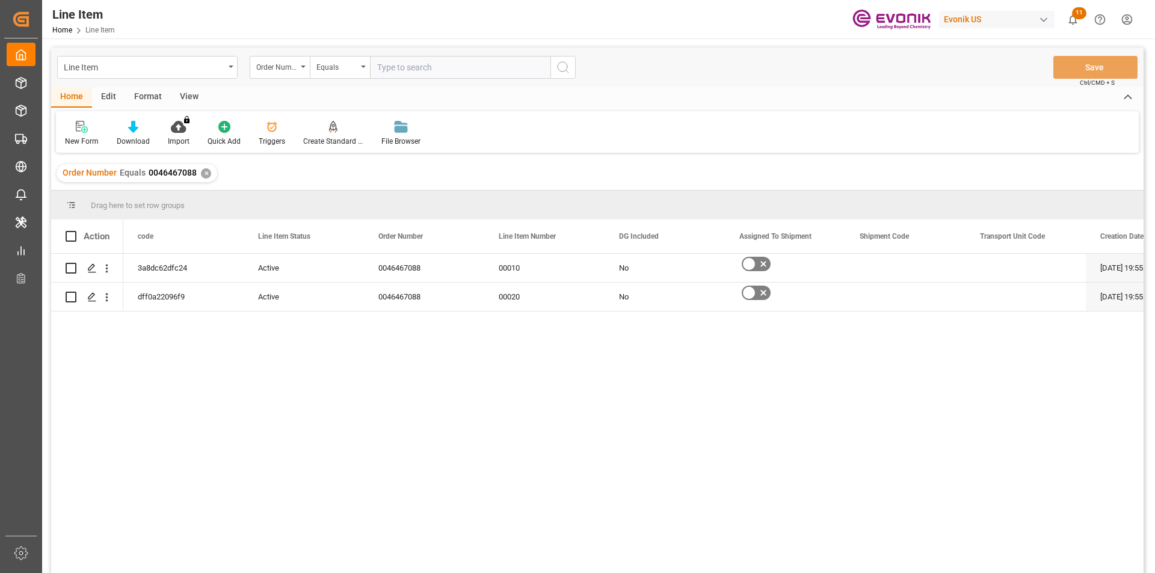
click at [191, 96] on div "View" at bounding box center [189, 97] width 37 height 20
click at [129, 130] on div at bounding box center [136, 126] width 60 height 13
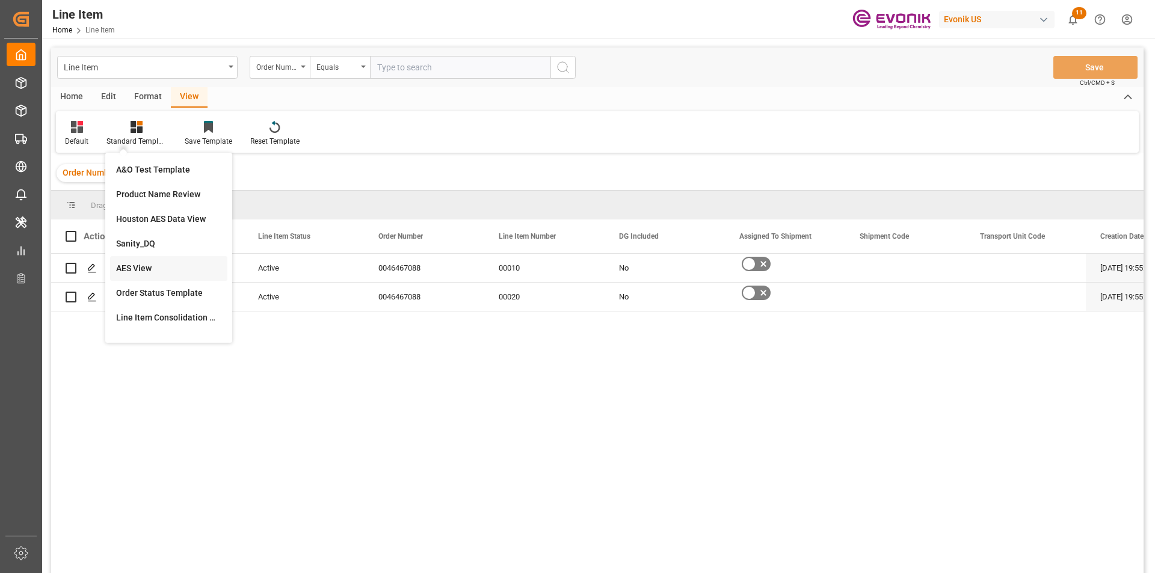
click at [130, 267] on div "AES View" at bounding box center [168, 268] width 105 height 13
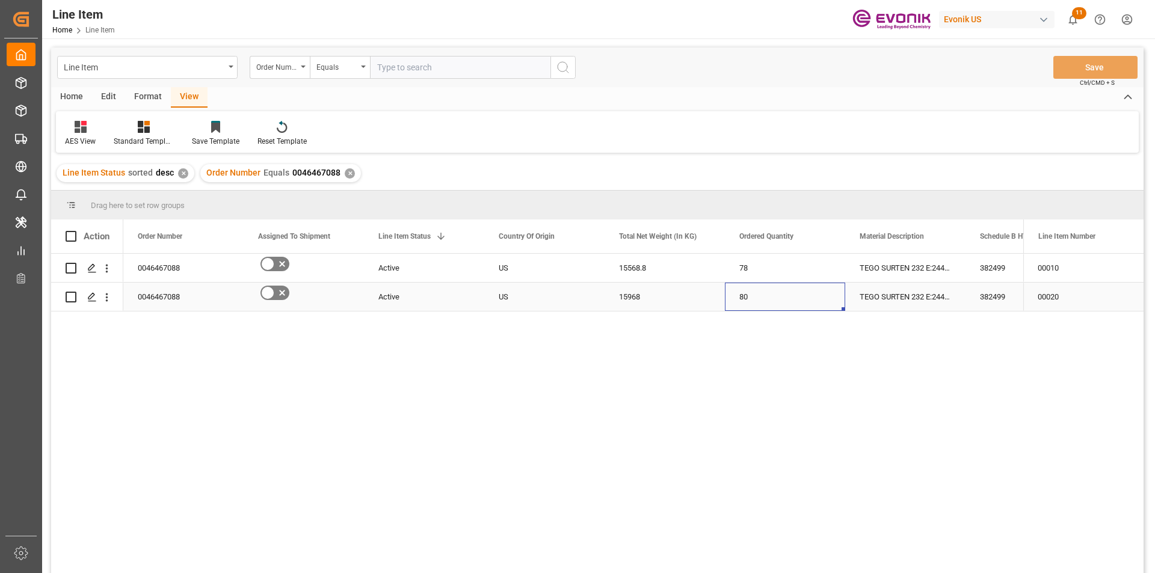
click at [790, 300] on div "80" at bounding box center [785, 297] width 120 height 28
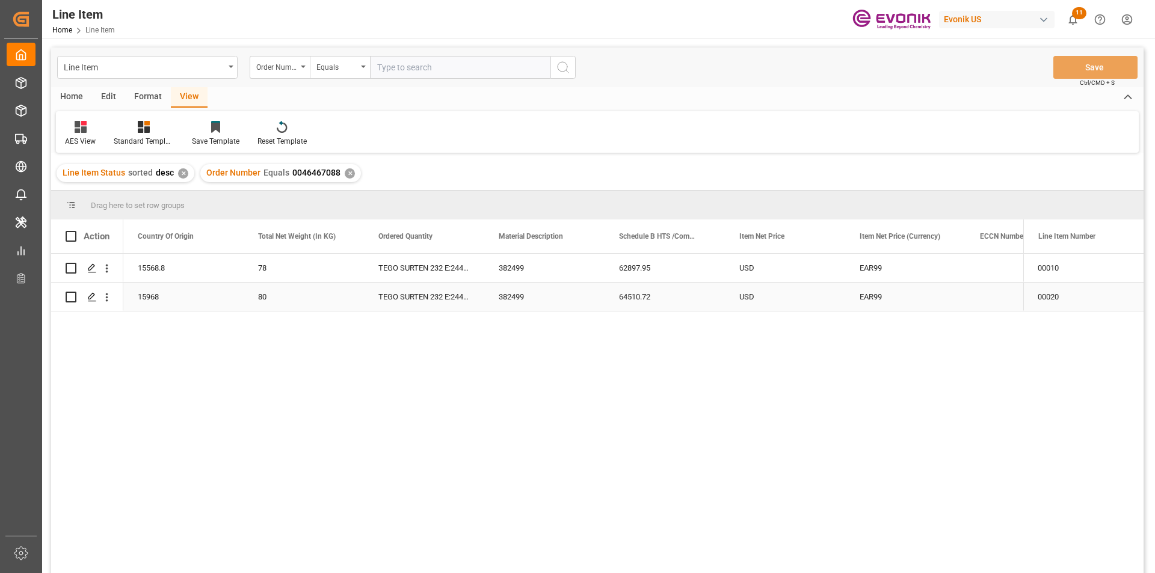
scroll to position [0, 361]
click at [345, 169] on div "✕" at bounding box center [350, 173] width 10 height 10
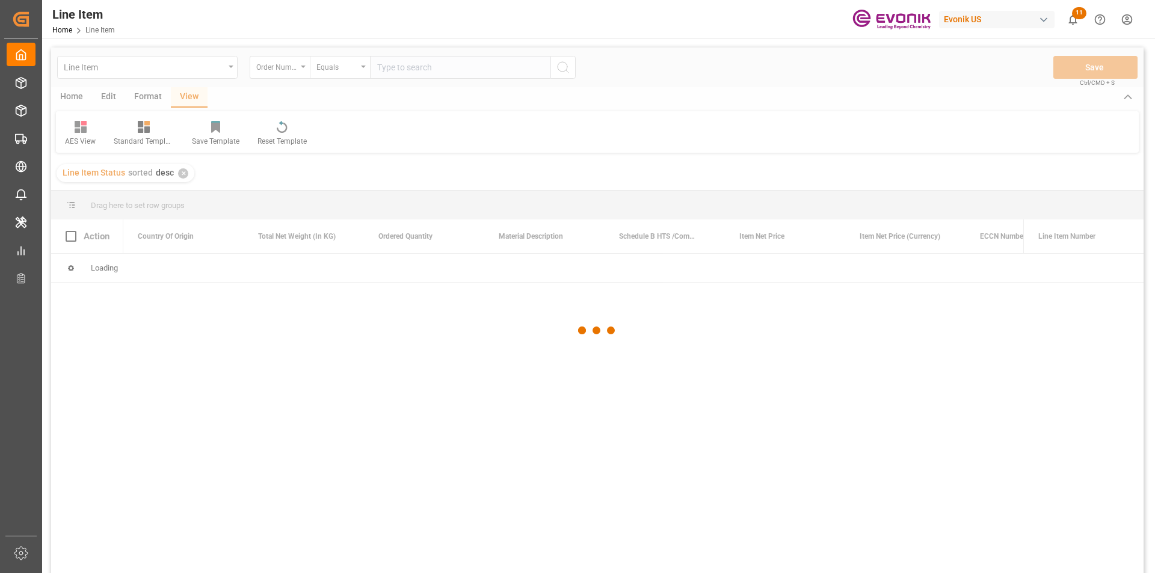
click at [228, 71] on div at bounding box center [597, 331] width 1093 height 566
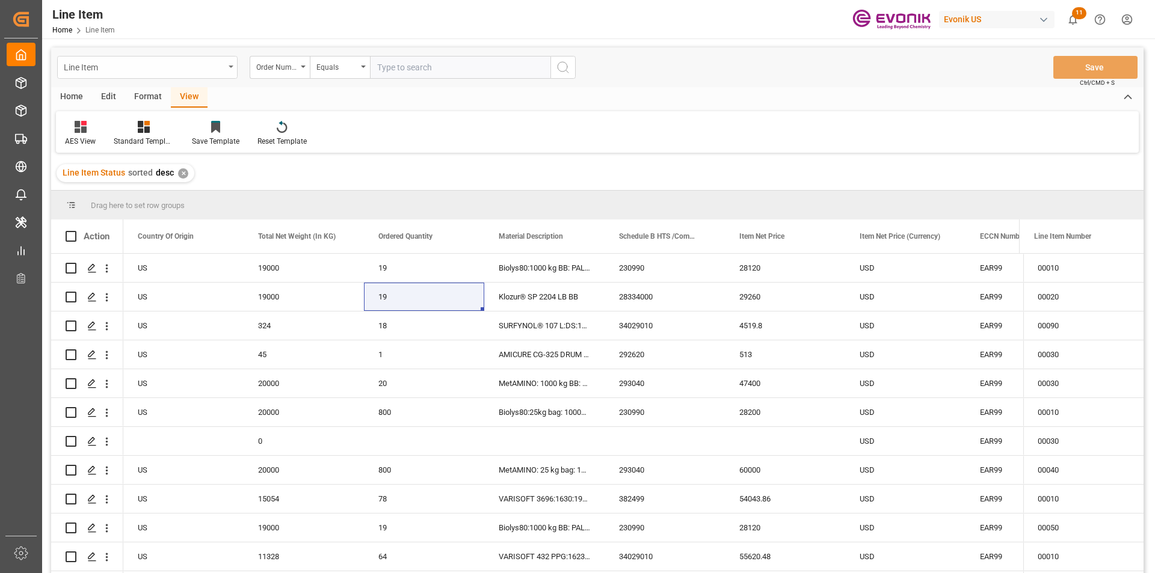
click at [227, 71] on div "Line Item" at bounding box center [147, 67] width 180 height 23
type input "order"
click at [149, 123] on div "Sales Order-IVPO" at bounding box center [147, 122] width 179 height 25
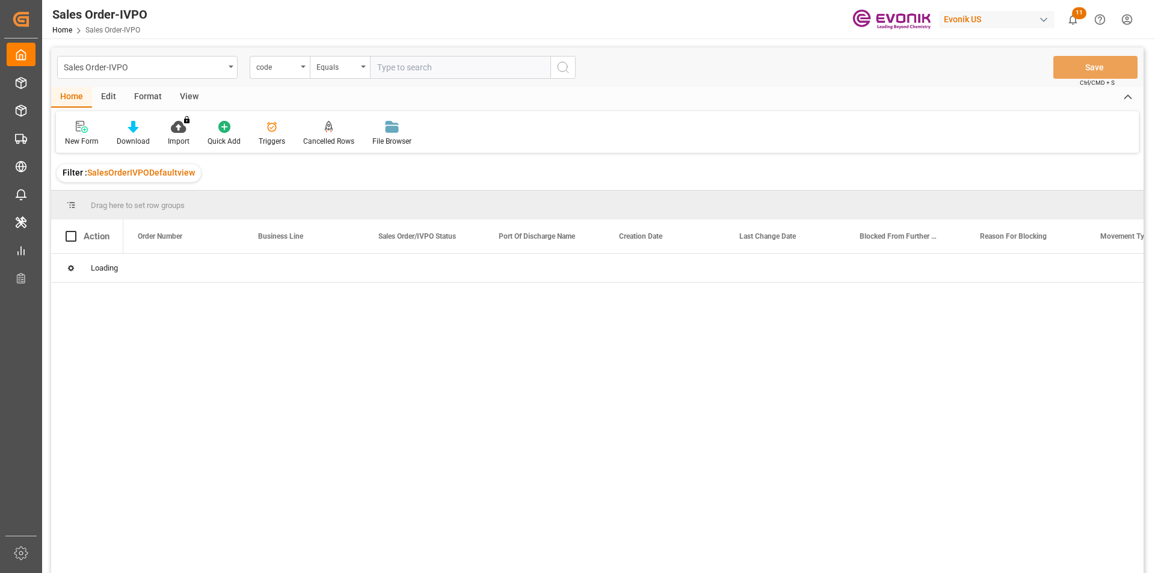
click at [293, 70] on div "code" at bounding box center [276, 66] width 41 height 14
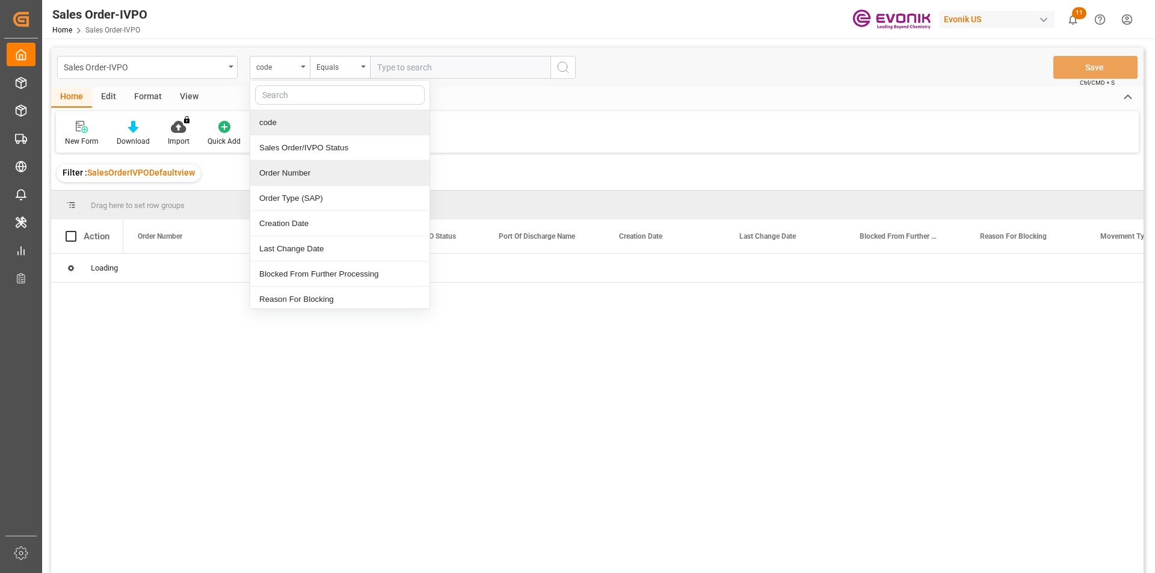
click at [292, 169] on div "Order Number" at bounding box center [339, 173] width 179 height 25
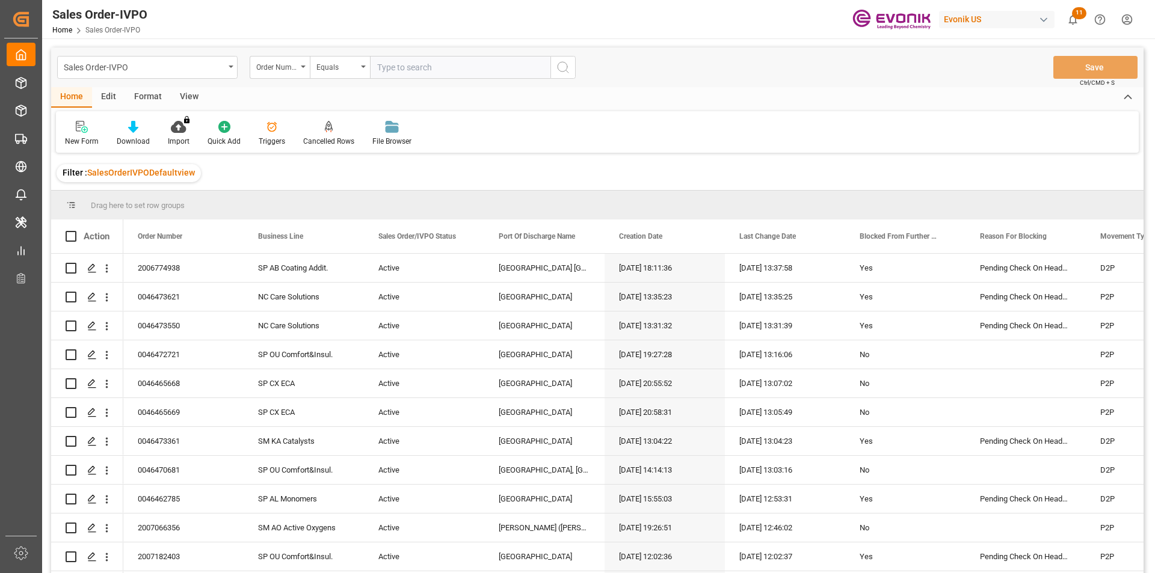
click at [427, 66] on input "text" at bounding box center [460, 67] width 180 height 23
paste input "2007037631"
type input "2007037631"
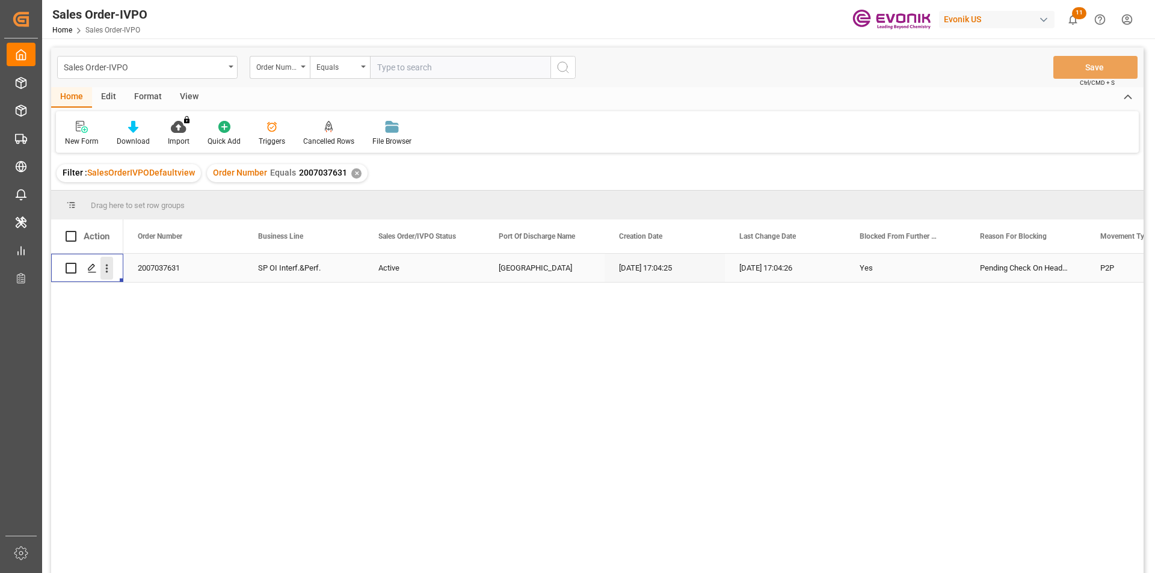
click at [106, 266] on icon "open menu" at bounding box center [107, 269] width 2 height 8
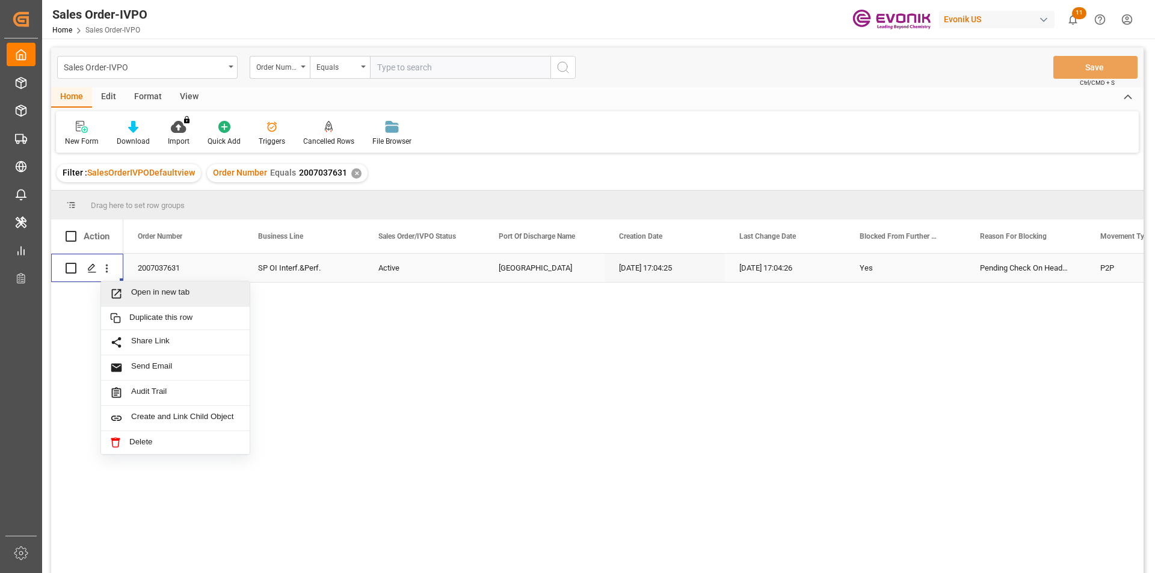
click at [196, 293] on span "Open in new tab" at bounding box center [185, 294] width 109 height 13
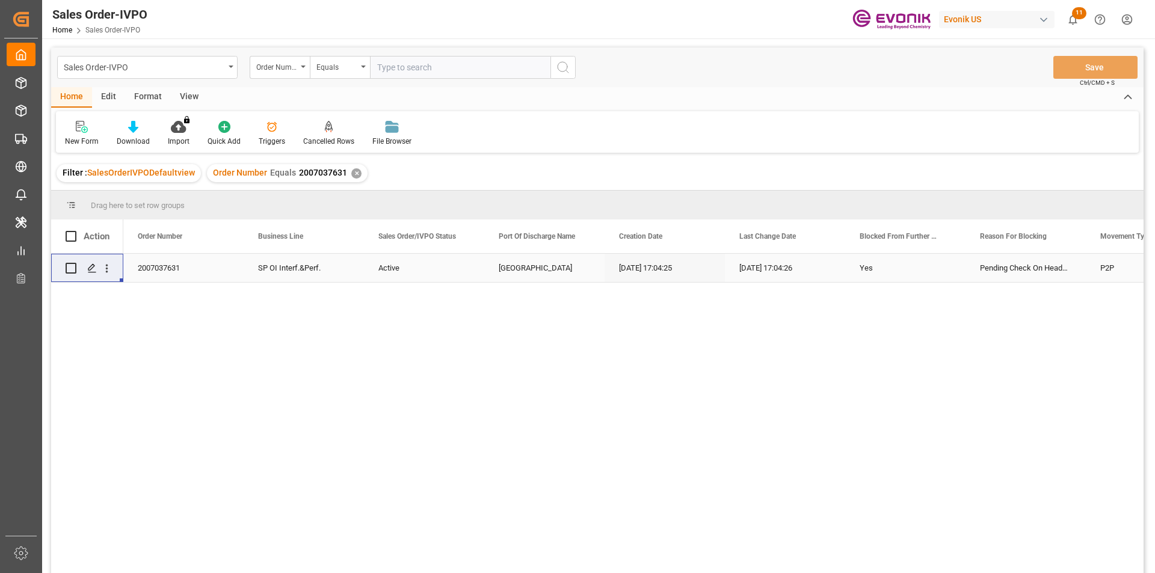
click at [358, 173] on div "Order Number Equals 2007037631 ✕" at bounding box center [287, 173] width 161 height 18
click at [351, 173] on div "✕" at bounding box center [356, 173] width 10 height 10
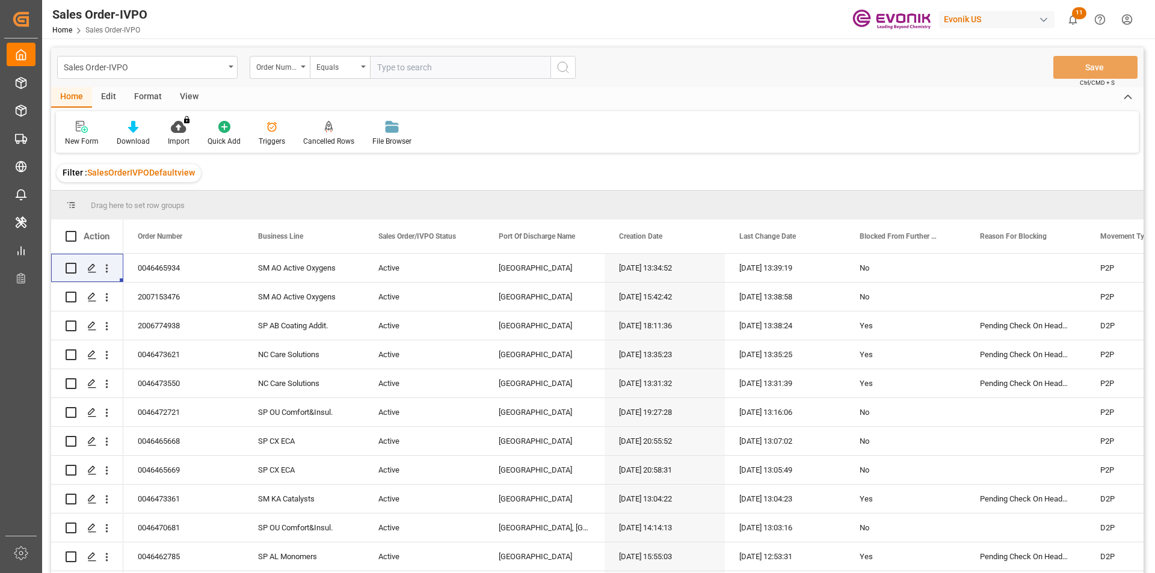
click at [393, 63] on input "text" at bounding box center [460, 67] width 180 height 23
paste input "46466103"
click at [377, 66] on input "46466103" at bounding box center [460, 67] width 180 height 23
click at [463, 67] on input "0046466103" at bounding box center [460, 67] width 180 height 23
type input "0046466103"
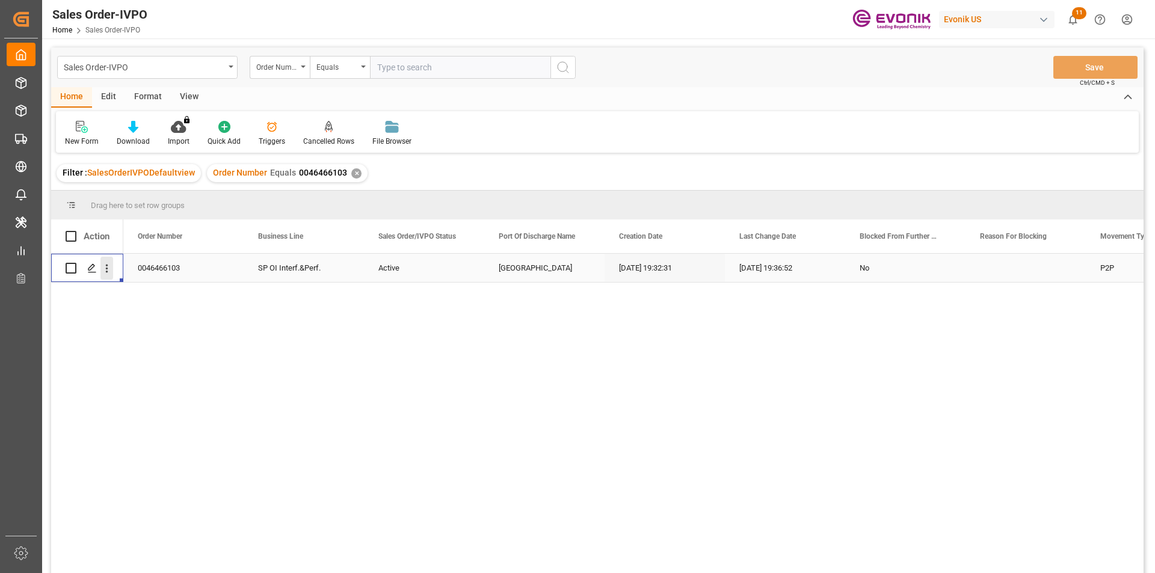
click at [112, 271] on icon "open menu" at bounding box center [106, 268] width 13 height 13
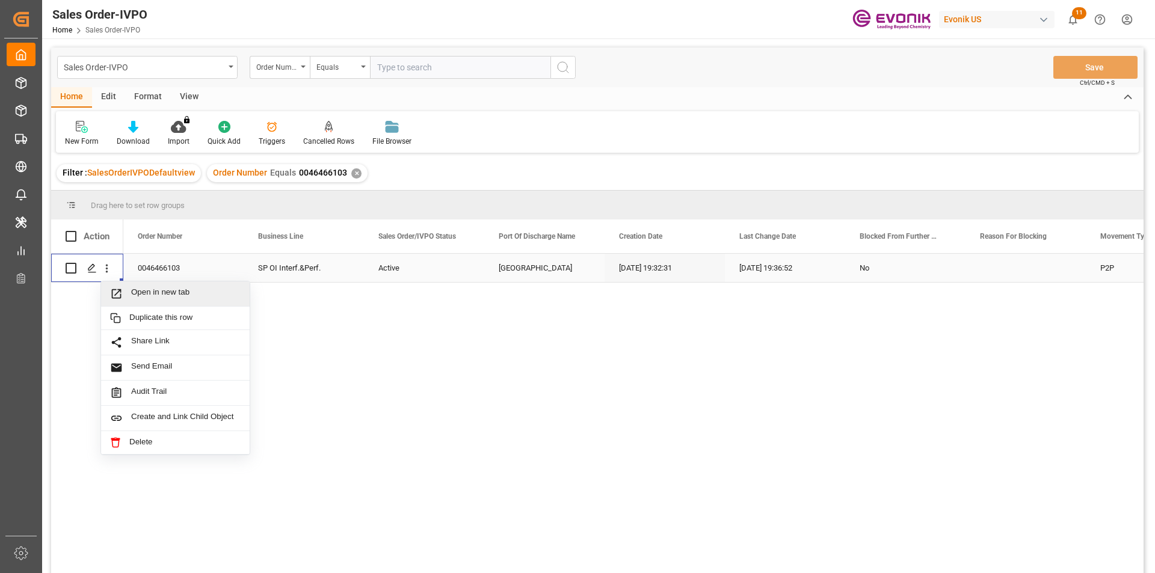
click at [164, 297] on span "Open in new tab" at bounding box center [185, 294] width 109 height 13
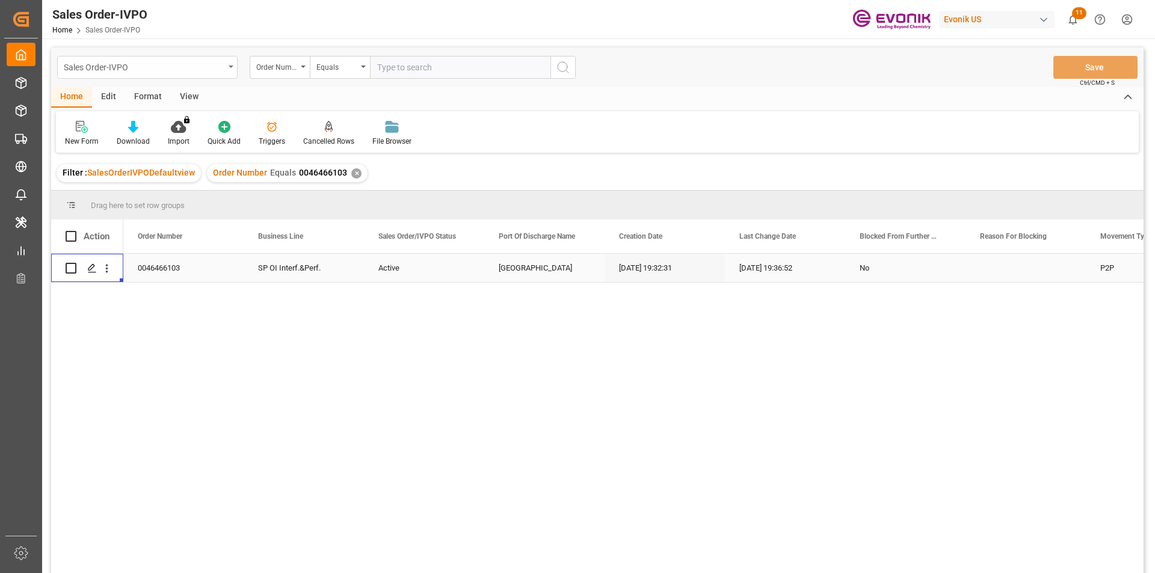
click at [229, 70] on div "Sales Order-IVPO" at bounding box center [147, 67] width 180 height 23
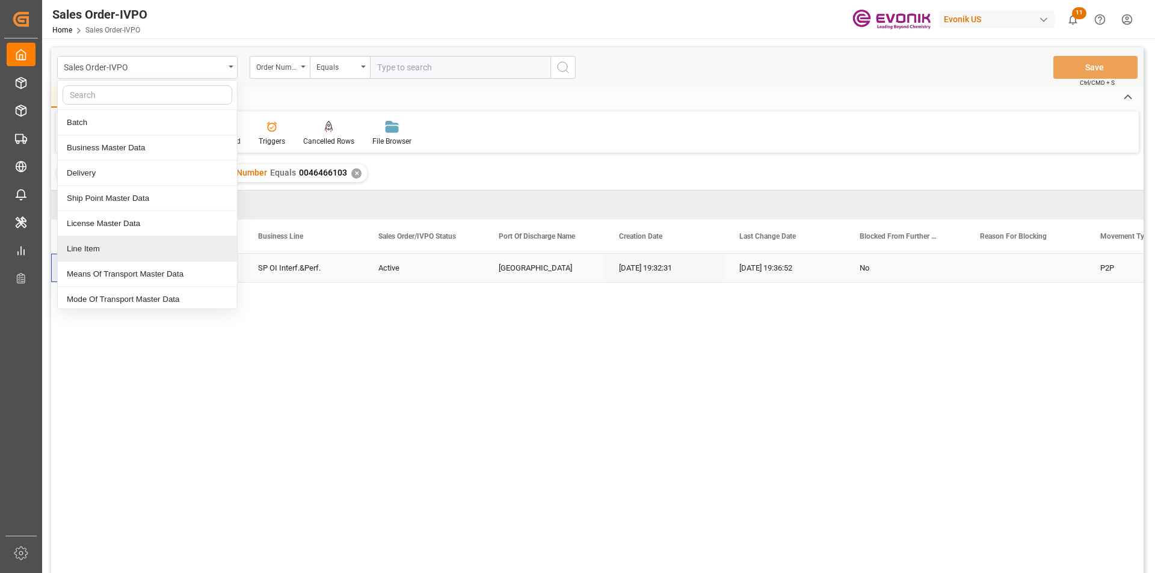
click at [111, 253] on div "Line Item" at bounding box center [147, 248] width 179 height 25
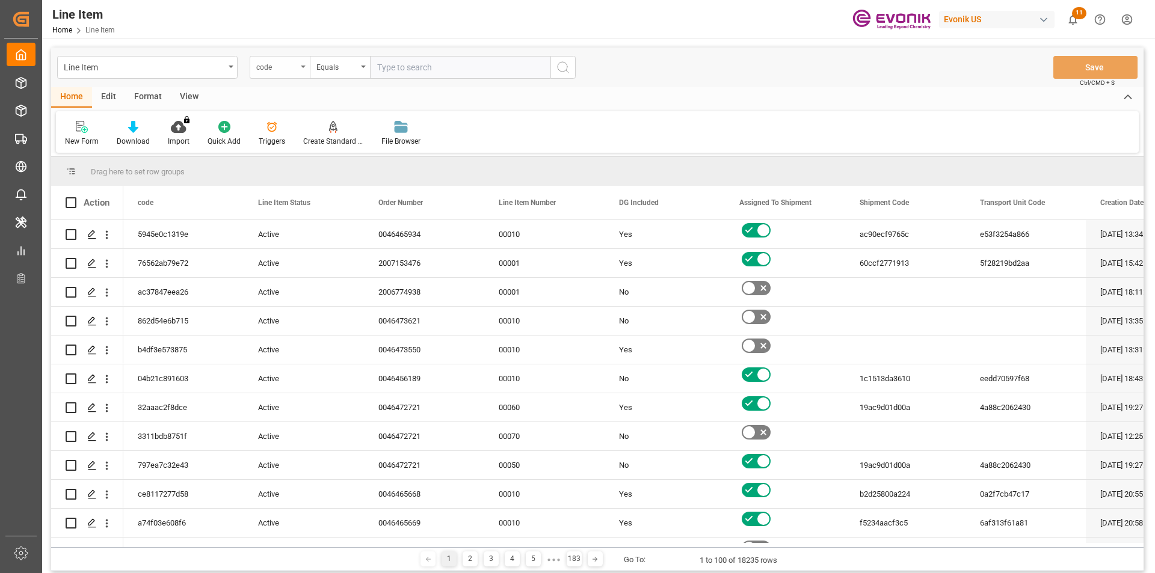
click at [300, 66] on div "code" at bounding box center [280, 67] width 60 height 23
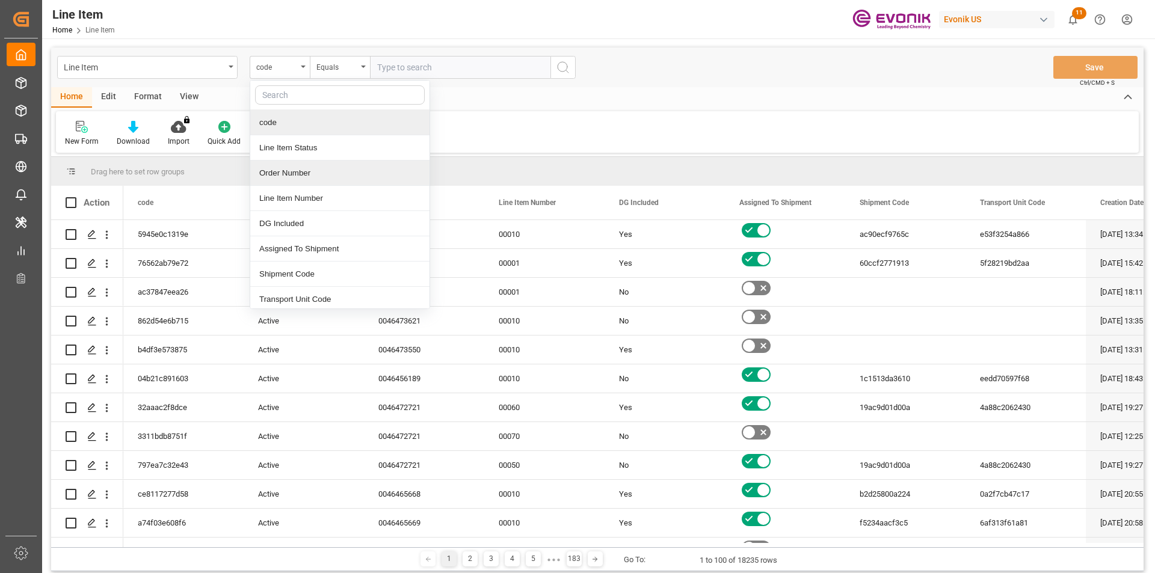
click at [307, 177] on div "Order Number" at bounding box center [339, 173] width 179 height 25
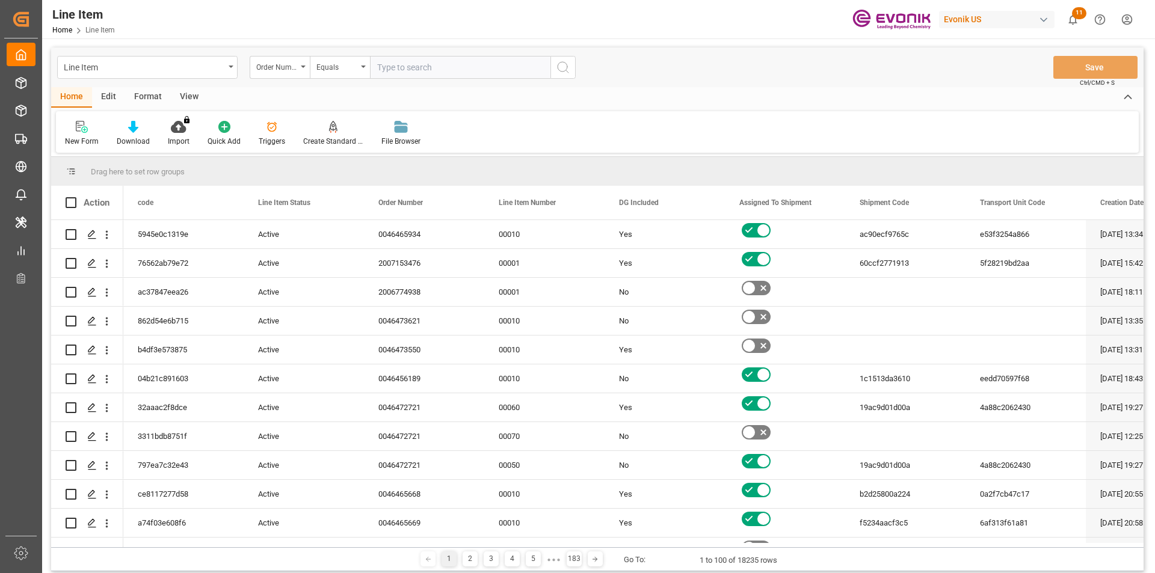
click at [425, 69] on input "text" at bounding box center [460, 67] width 180 height 23
paste input "46466103"
type input "0046466103"
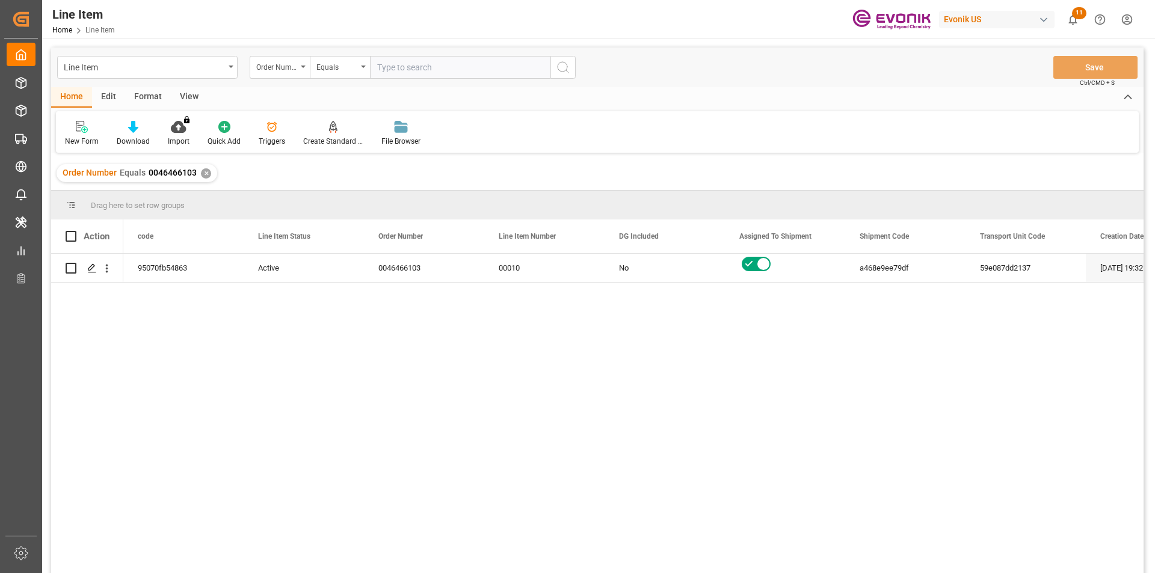
click at [197, 95] on div "View" at bounding box center [189, 97] width 37 height 20
click at [131, 125] on icon at bounding box center [137, 127] width 12 height 12
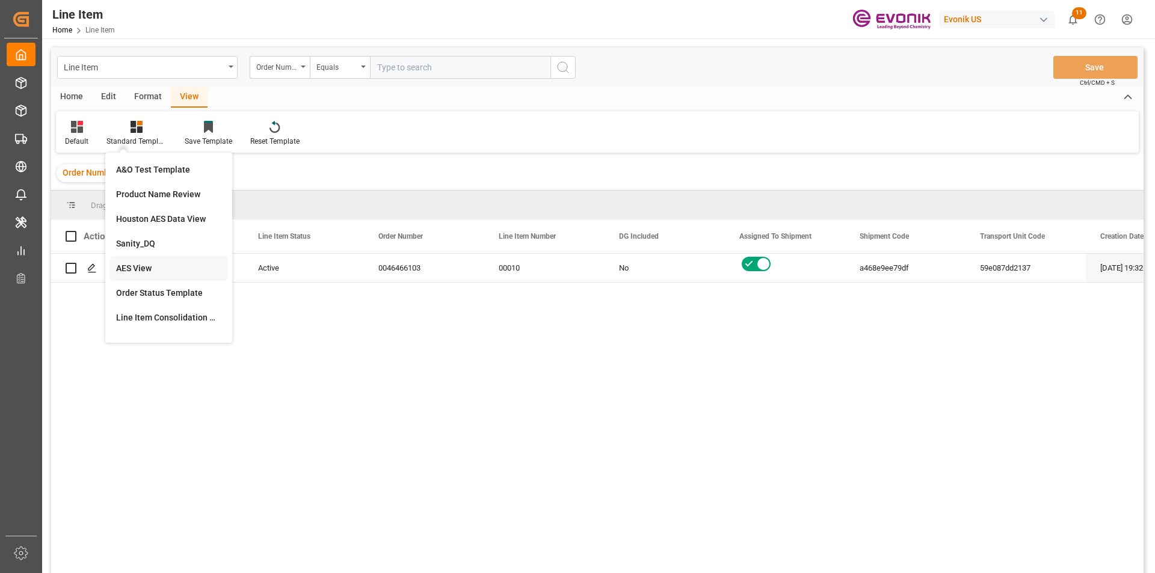
click at [150, 265] on div "AES View" at bounding box center [168, 268] width 105 height 13
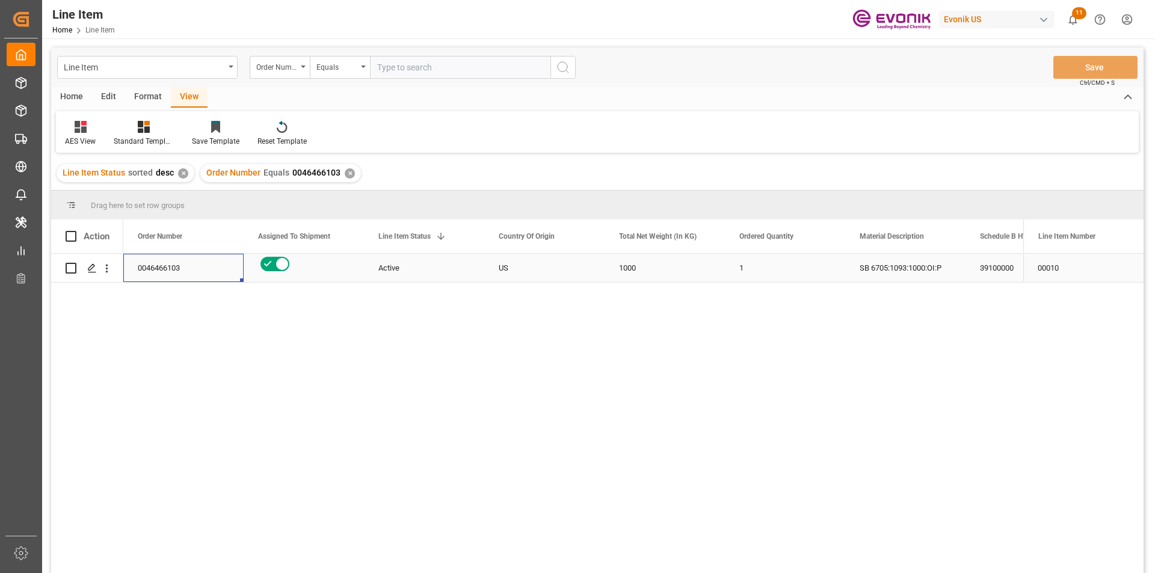
click at [147, 267] on div "0046466103" at bounding box center [183, 268] width 120 height 28
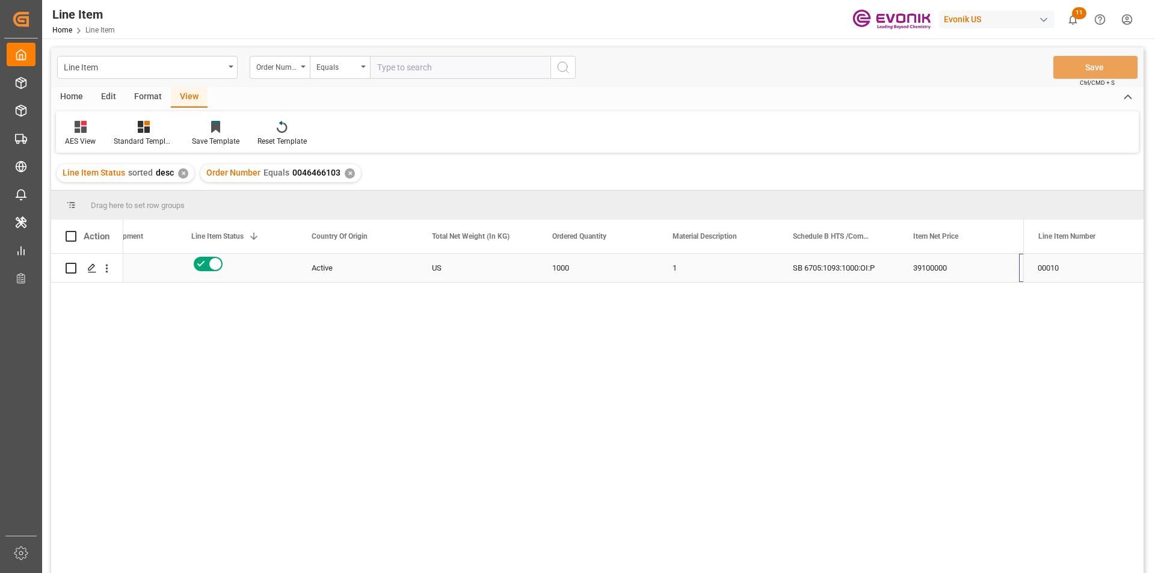
scroll to position [0, 307]
click at [790, 273] on div "12520" at bounding box center [839, 268] width 120 height 28
click at [313, 272] on div "1000" at bounding box center [357, 268] width 120 height 28
click at [270, 261] on div "US" at bounding box center [237, 268] width 120 height 28
click at [940, 267] on div "USD" at bounding box center [959, 268] width 120 height 28
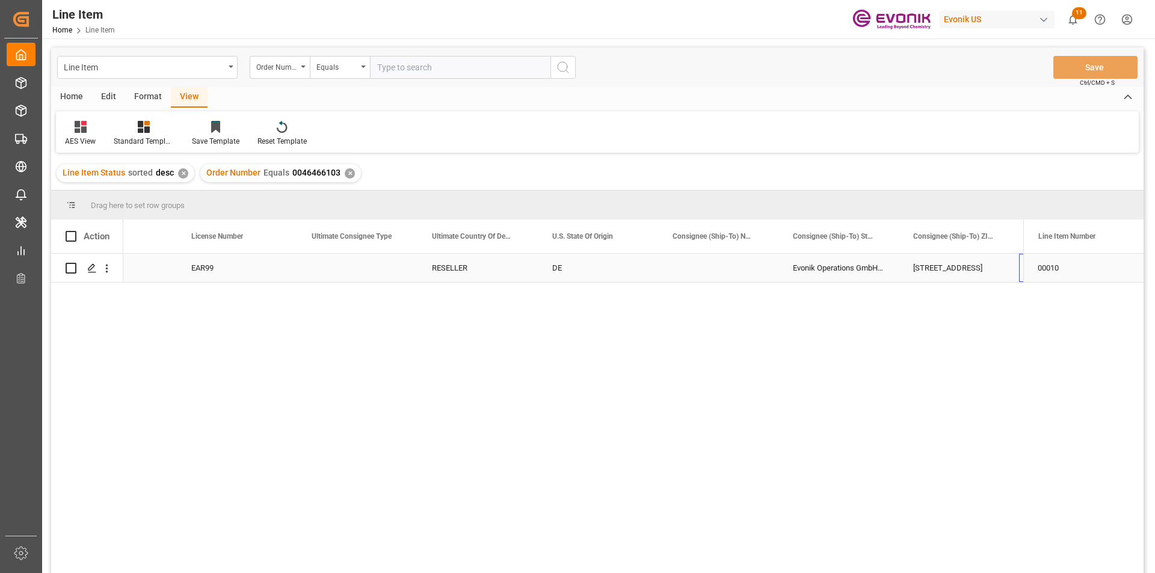
scroll to position [0, 1270]
click at [105, 267] on icon "open menu" at bounding box center [106, 268] width 13 height 13
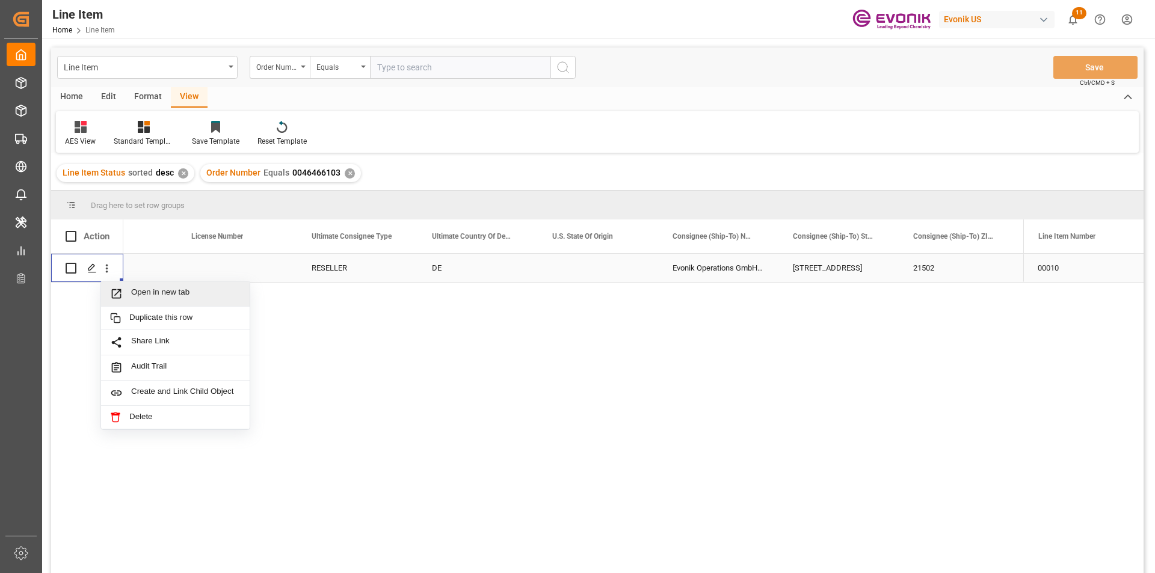
click at [176, 295] on span "Open in new tab" at bounding box center [185, 294] width 109 height 13
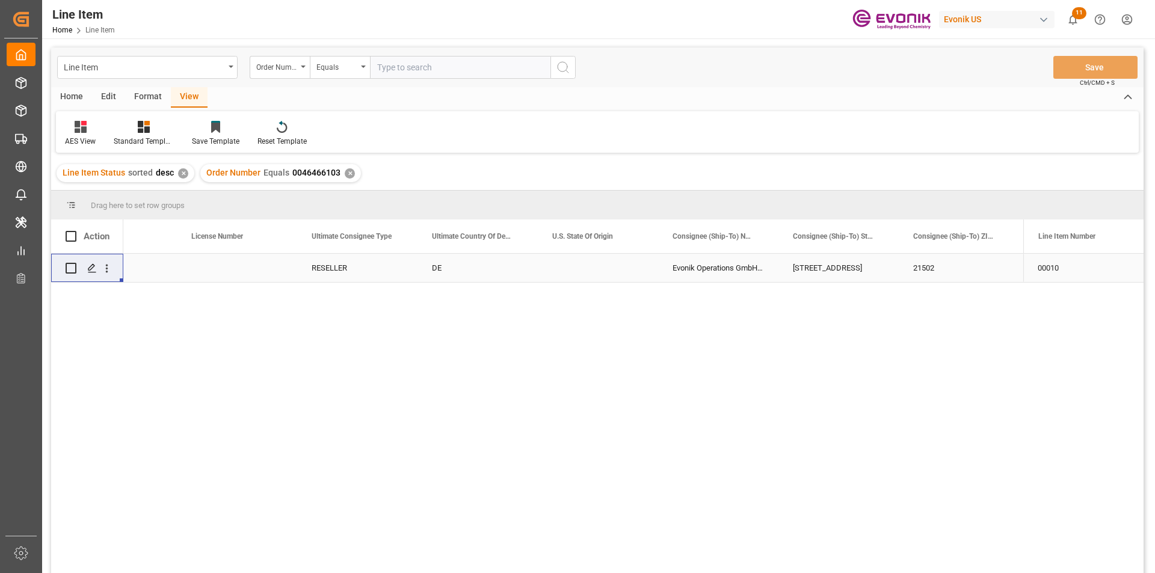
click at [348, 176] on div "✕" at bounding box center [350, 173] width 10 height 10
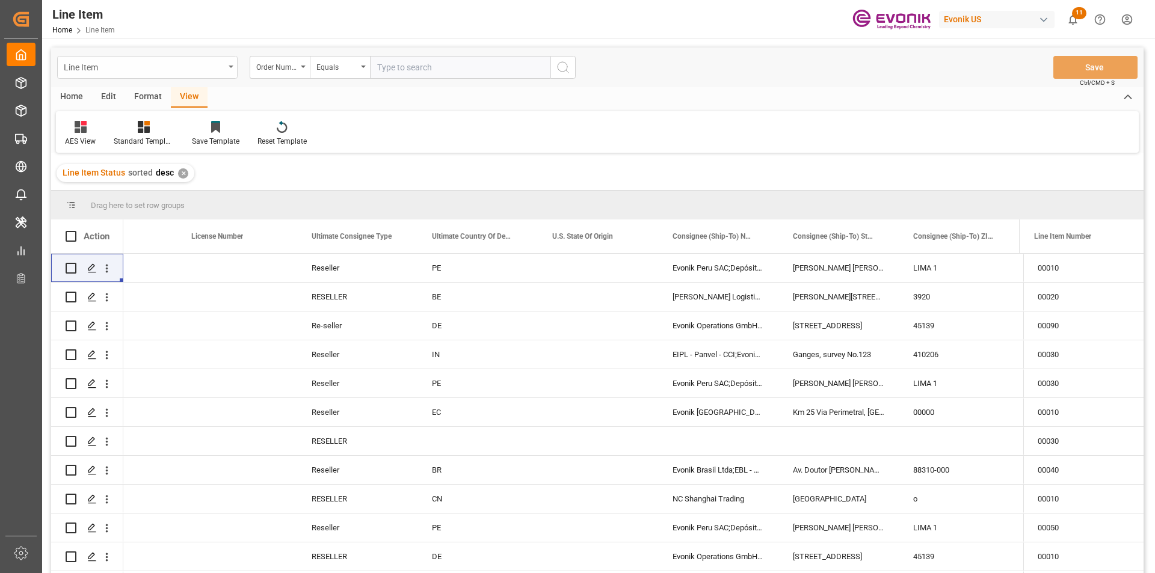
click at [227, 70] on div "Line Item" at bounding box center [147, 67] width 180 height 23
type input "order"
click at [158, 125] on div "Sales Order-IVPO" at bounding box center [147, 122] width 179 height 25
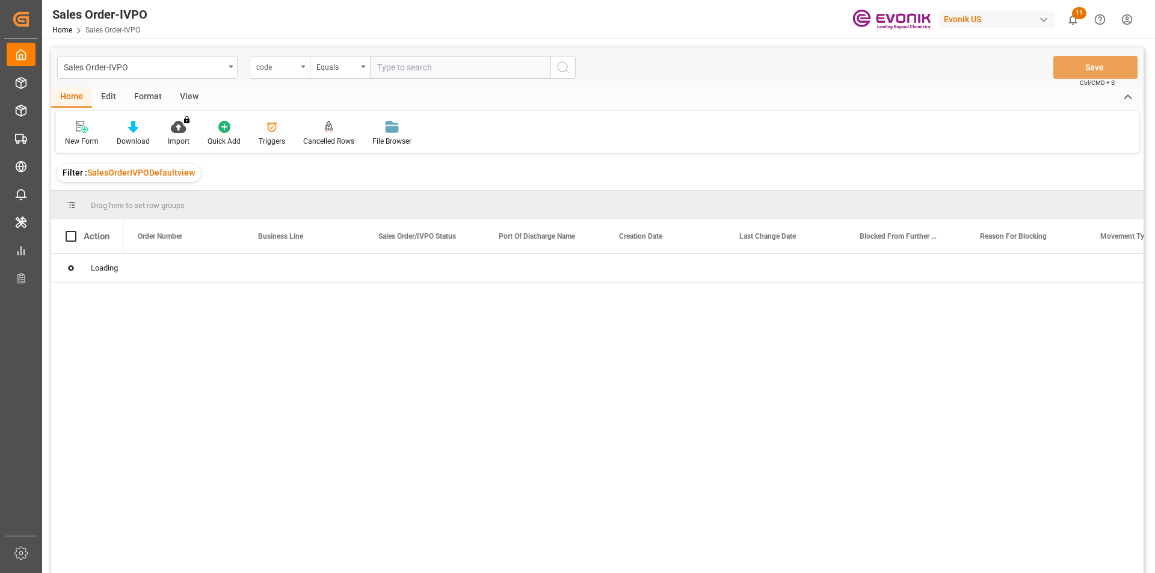
click at [301, 70] on div "code" at bounding box center [280, 67] width 60 height 23
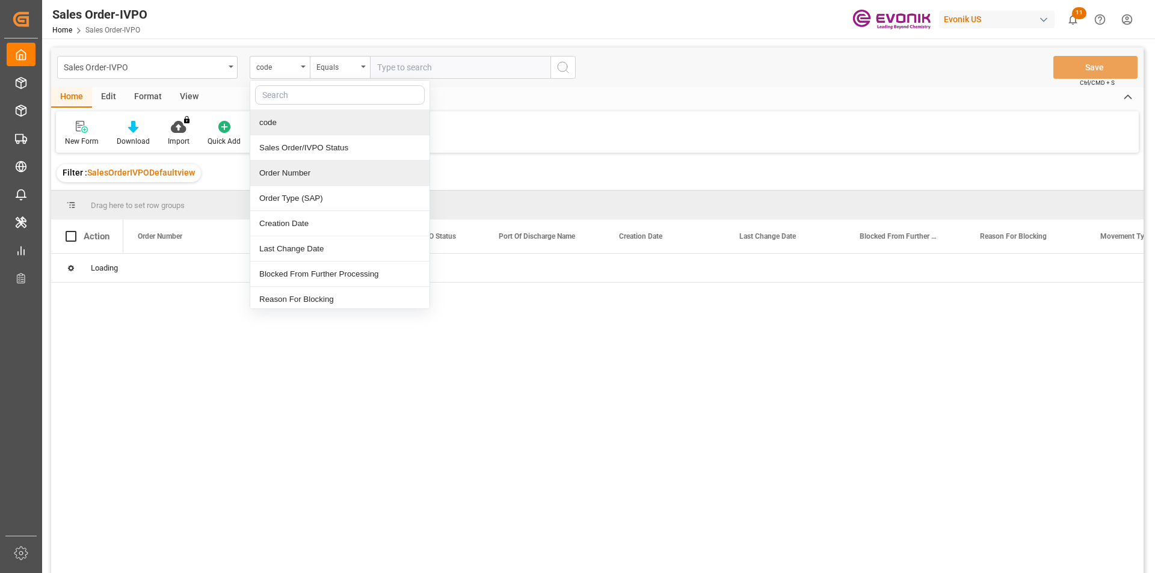
click at [296, 182] on div "Order Number" at bounding box center [339, 173] width 179 height 25
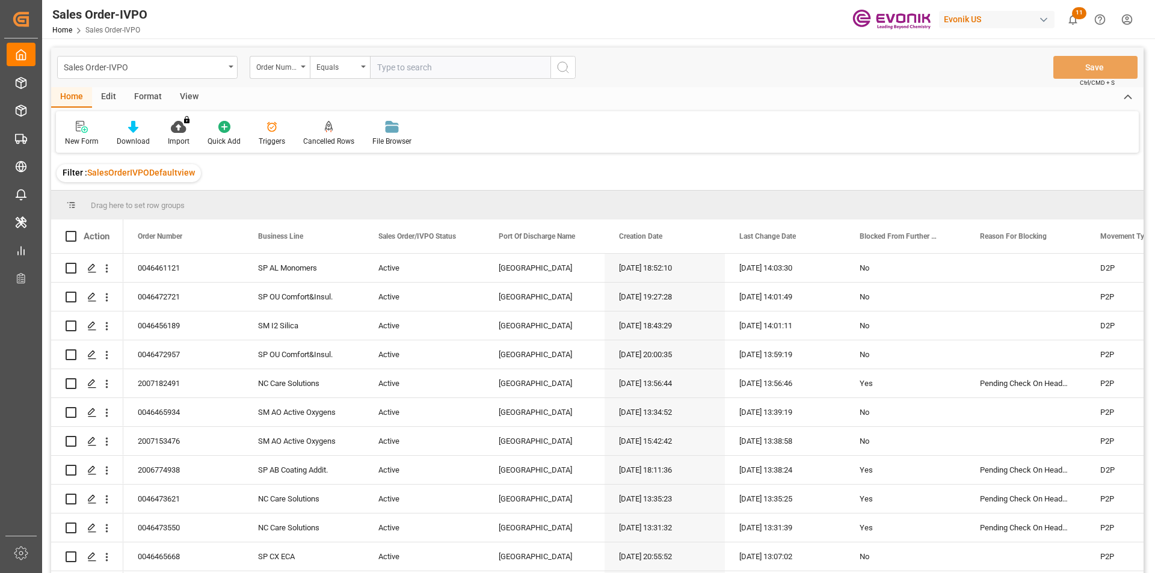
click at [443, 67] on input "text" at bounding box center [460, 67] width 180 height 23
paste input "0046470579"
type input "0046470579"
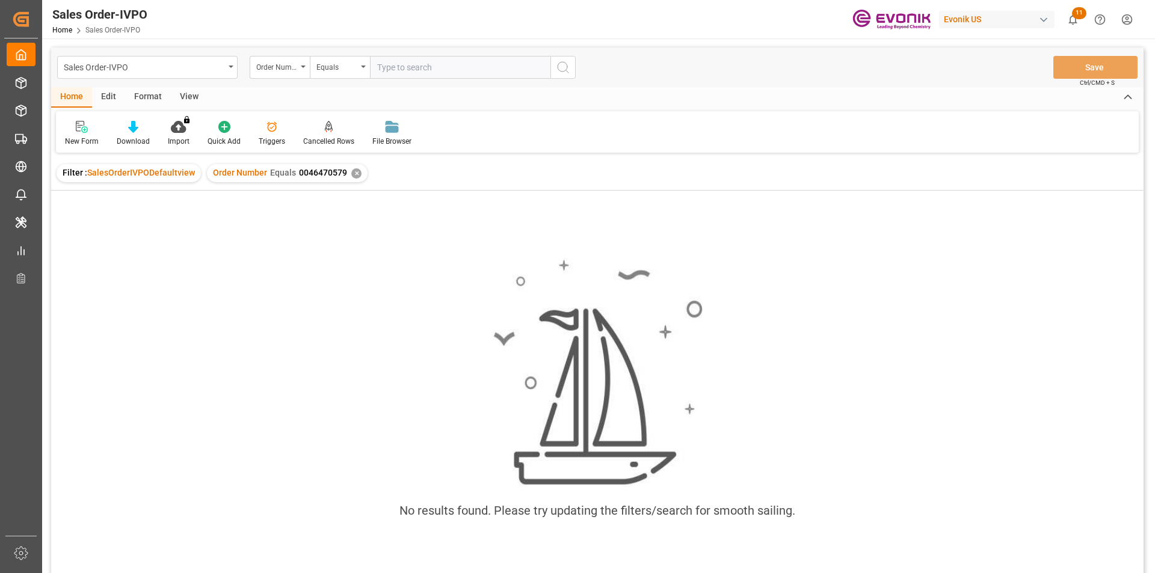
click at [428, 72] on input "text" at bounding box center [460, 67] width 180 height 23
type input "0046470579"
click at [353, 176] on div "✕" at bounding box center [356, 173] width 10 height 10
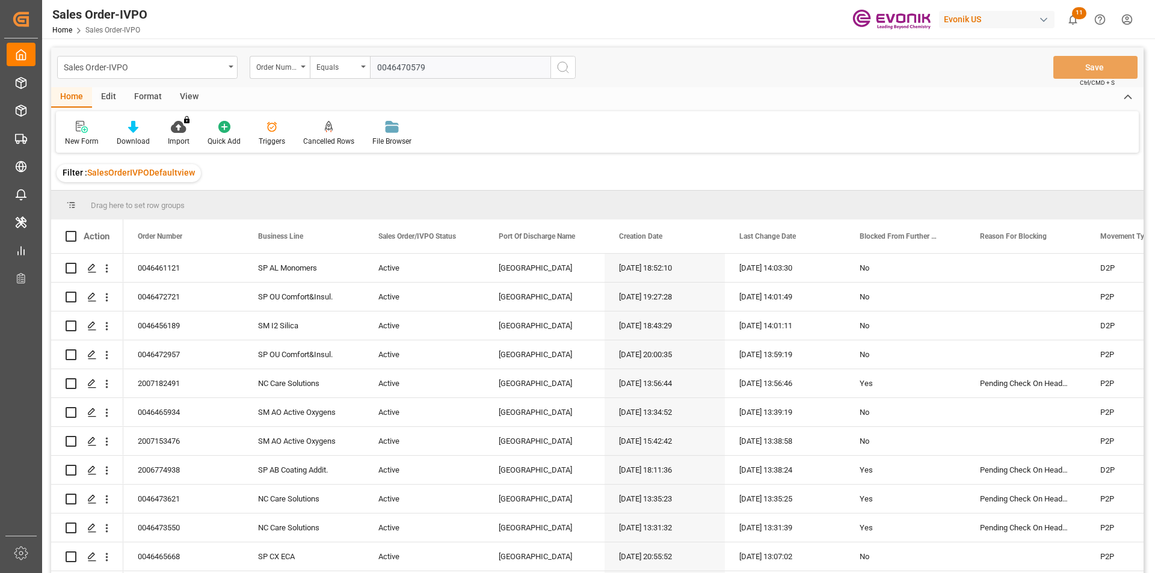
click at [431, 70] on input "0046470579" at bounding box center [460, 67] width 180 height 23
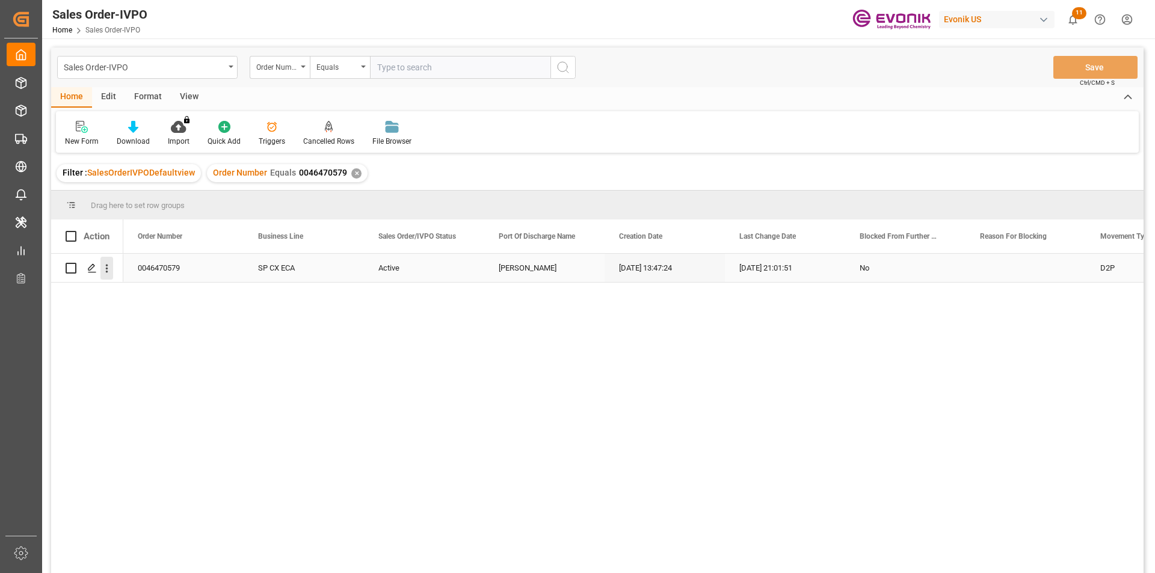
click at [108, 265] on icon "open menu" at bounding box center [106, 268] width 13 height 13
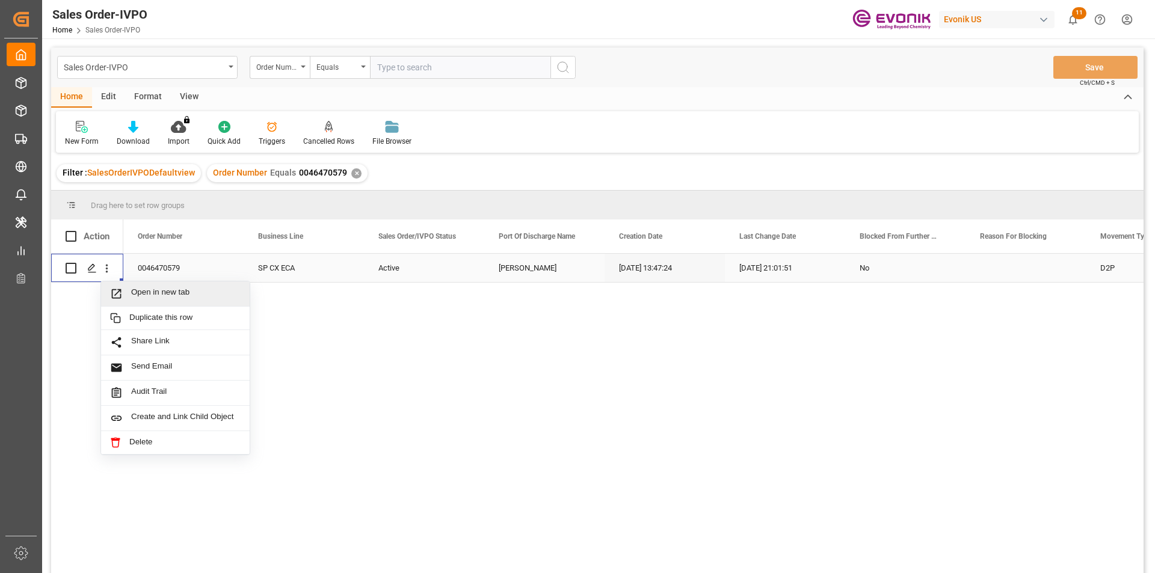
click at [182, 294] on span "Open in new tab" at bounding box center [185, 294] width 109 height 13
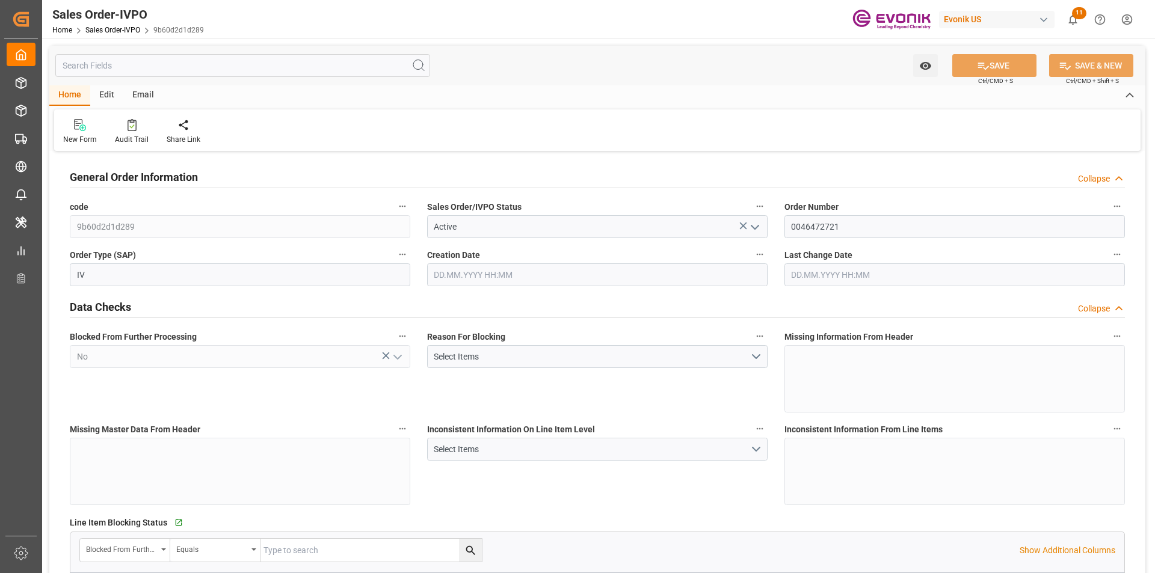
type input "NLRTM"
type input "0"
type input "1"
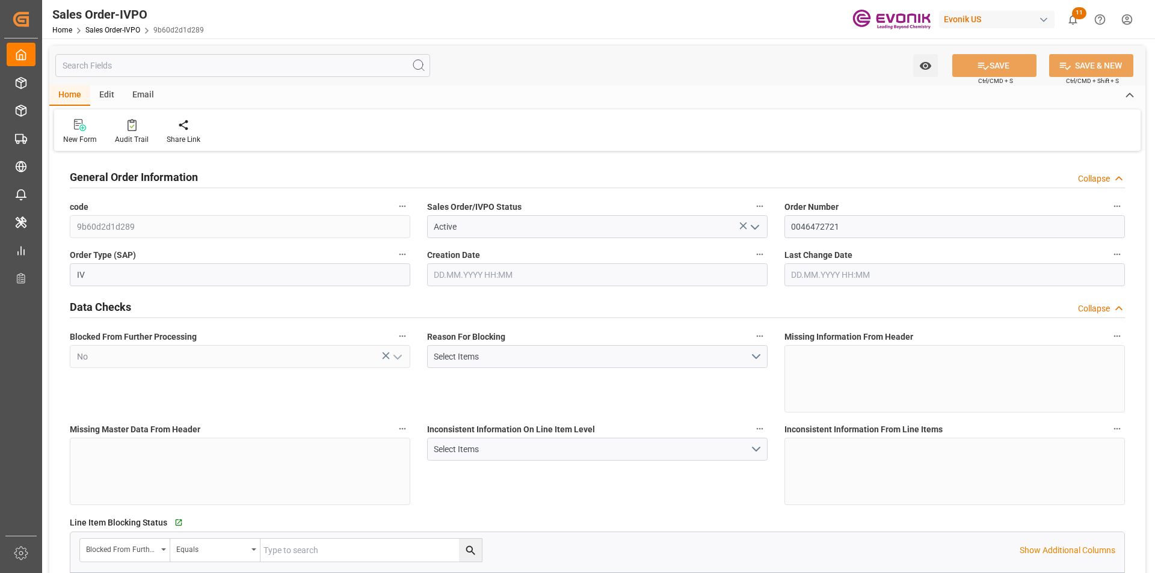
type input "13206.2"
type input "25.19"
type input "17000"
type input "30"
type input "10.09.2025 19:27"
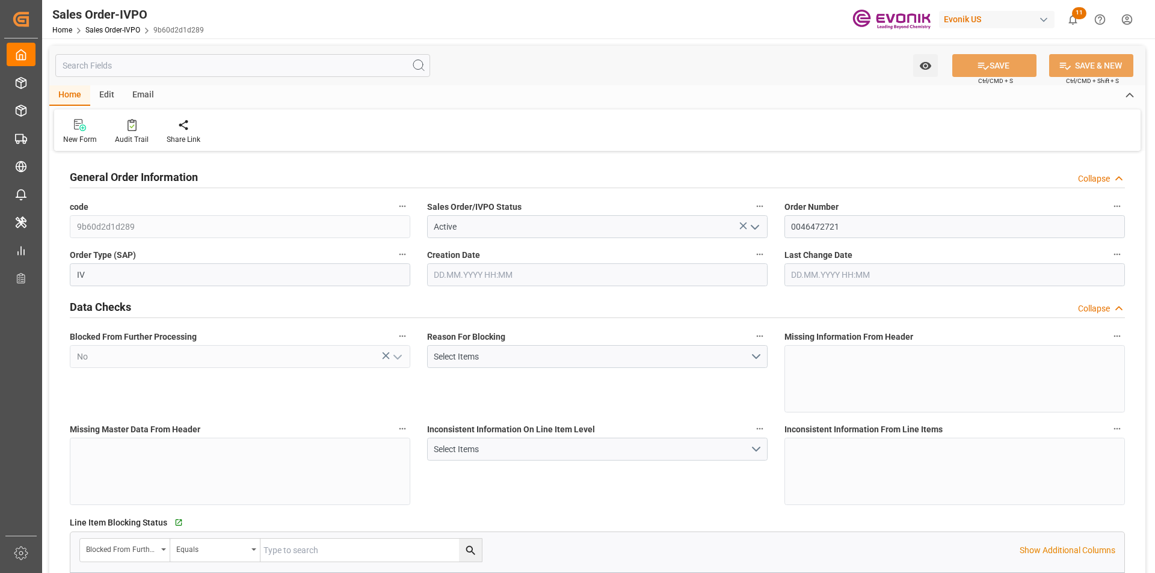
type input "[DATE] 13:07"
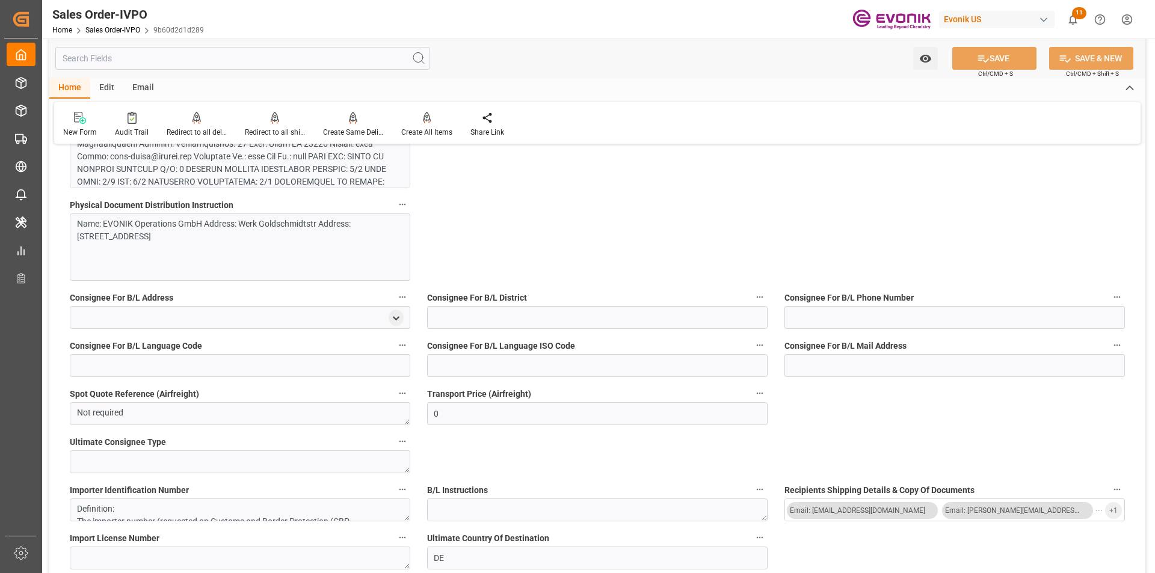
scroll to position [782, 0]
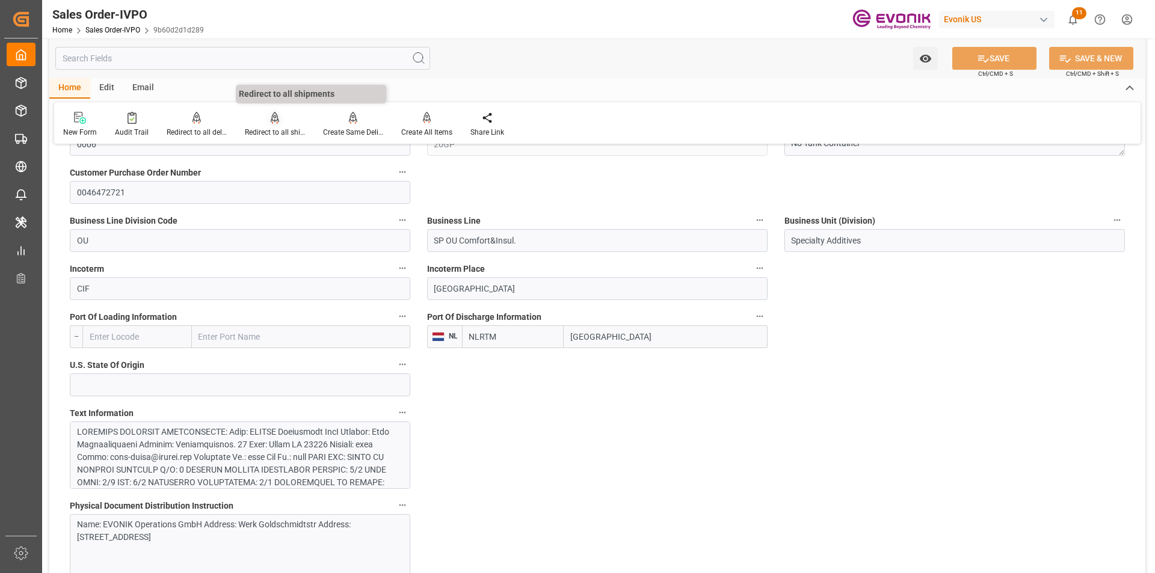
click at [277, 129] on div "Redirect to all shipments" at bounding box center [275, 132] width 60 height 11
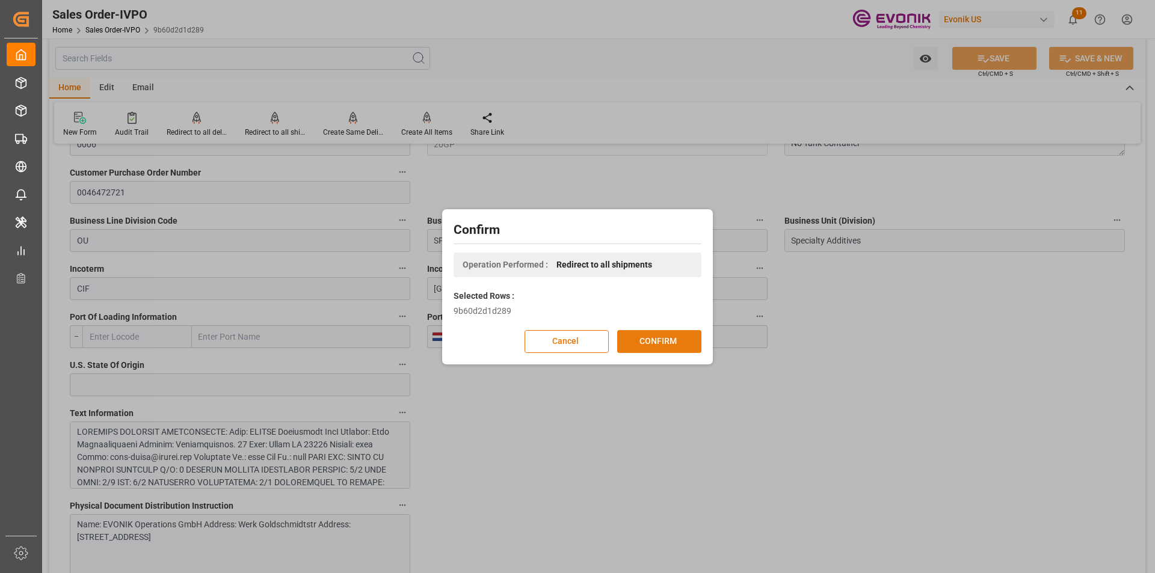
click at [634, 344] on button "CONFIRM" at bounding box center [659, 341] width 84 height 23
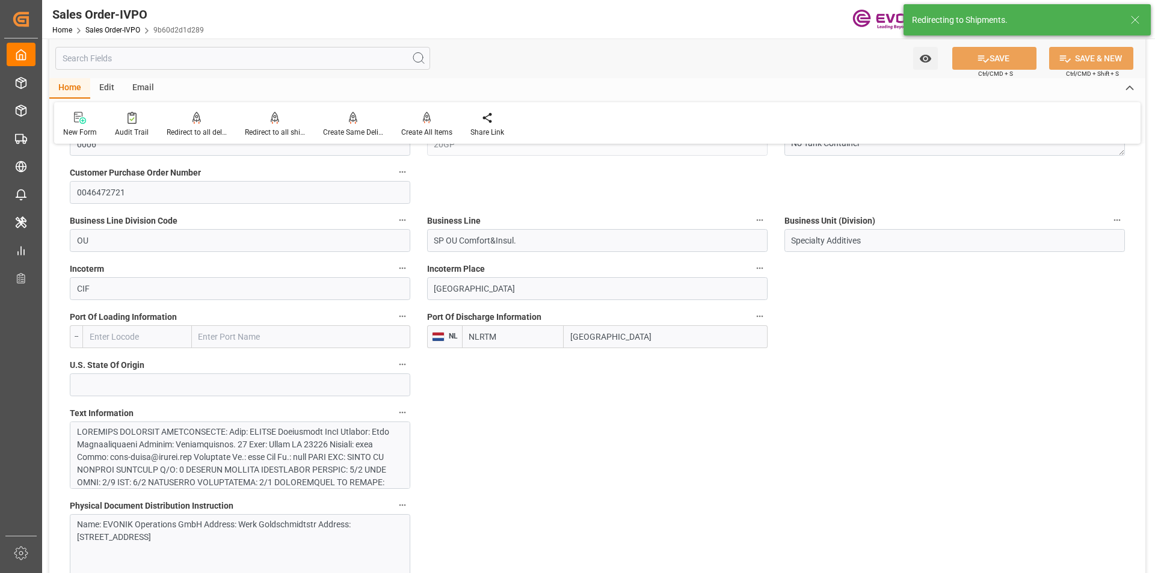
type input "10.09.2025 19:27"
type input "15.09.2025 13:07"
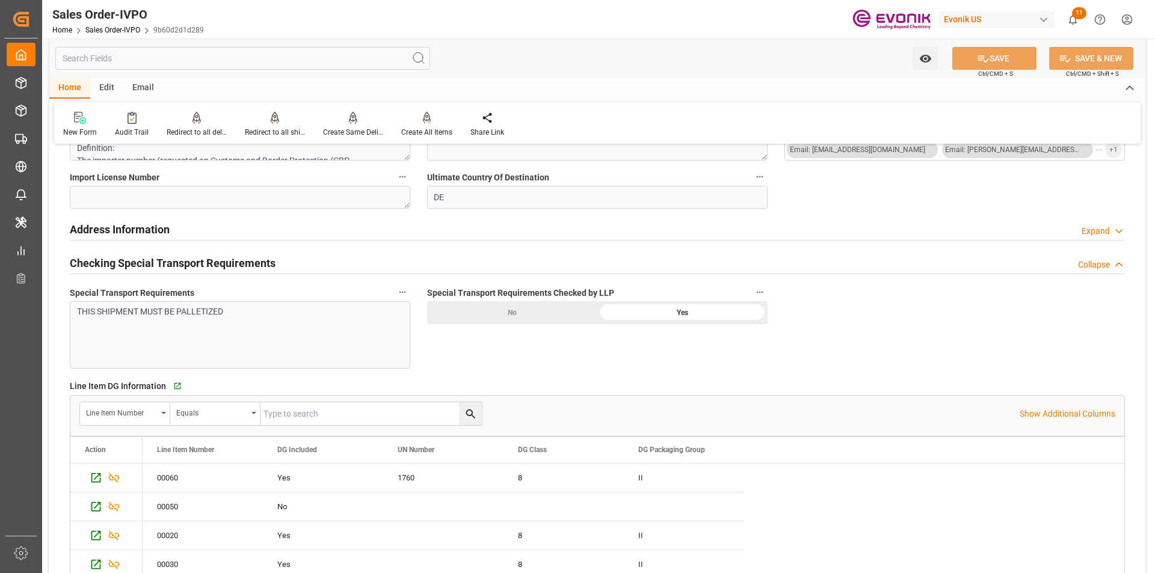
scroll to position [1685, 0]
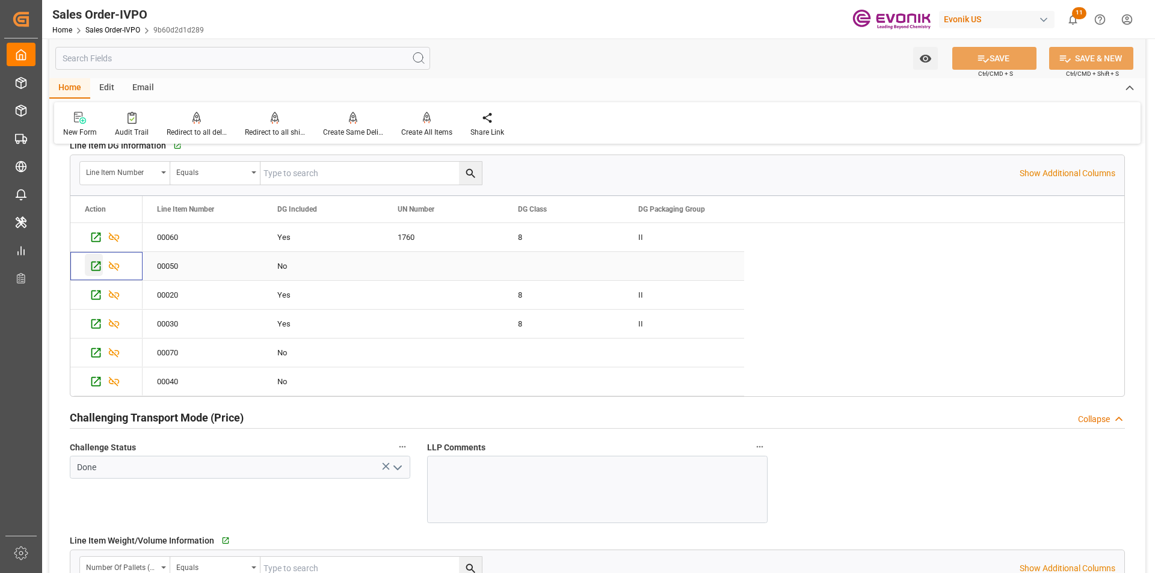
click at [95, 268] on icon "Press SPACE to select this row." at bounding box center [96, 267] width 10 height 10
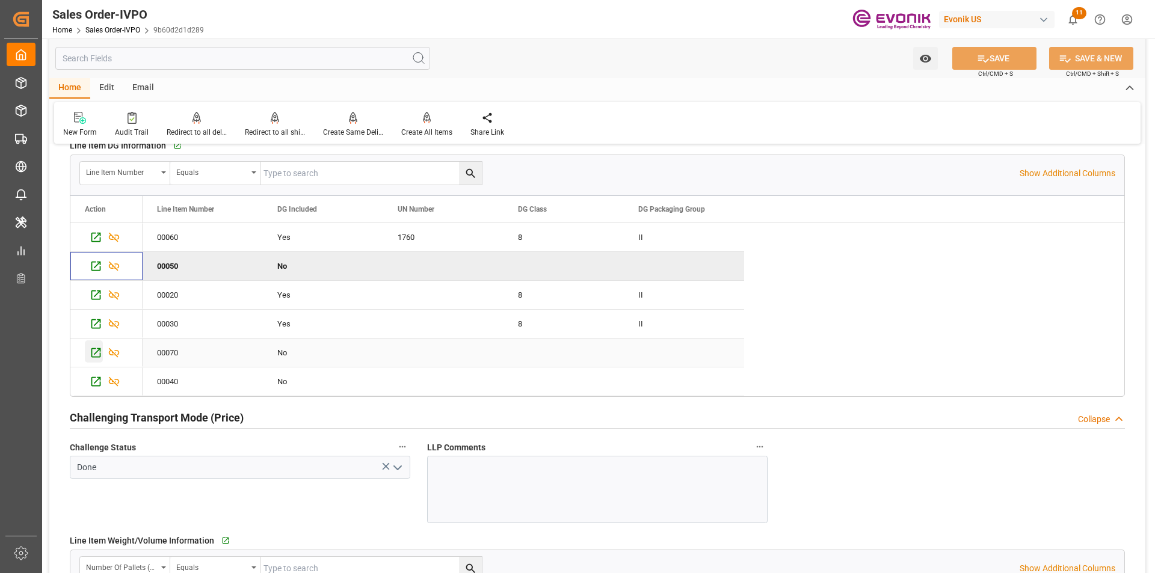
click at [99, 353] on icon "Press SPACE to select this row." at bounding box center [96, 353] width 13 height 13
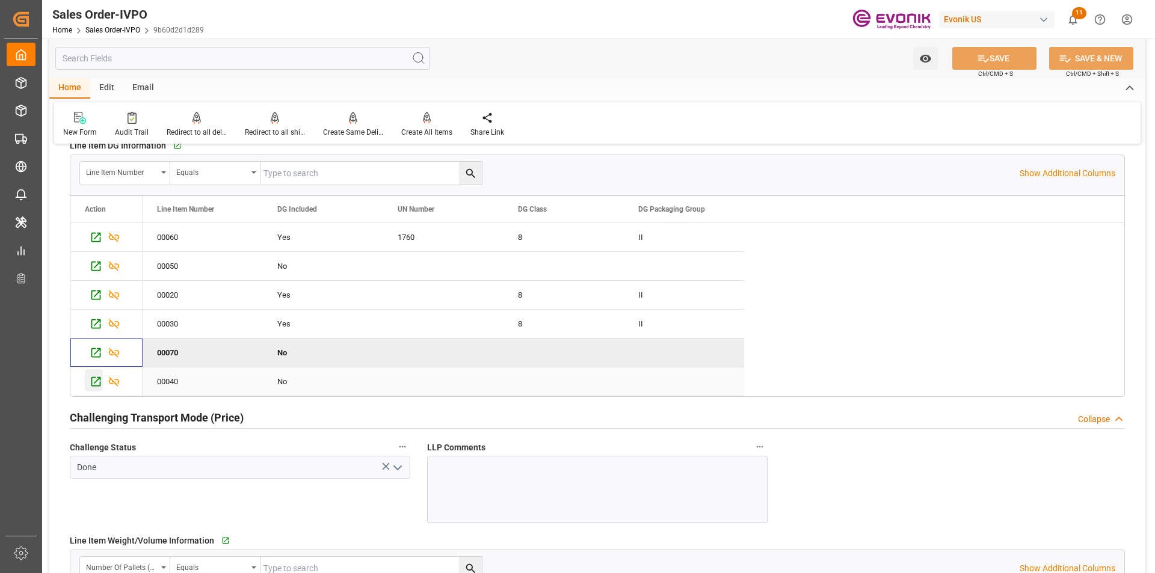
click at [92, 384] on icon "Press SPACE to select this row." at bounding box center [96, 382] width 10 height 10
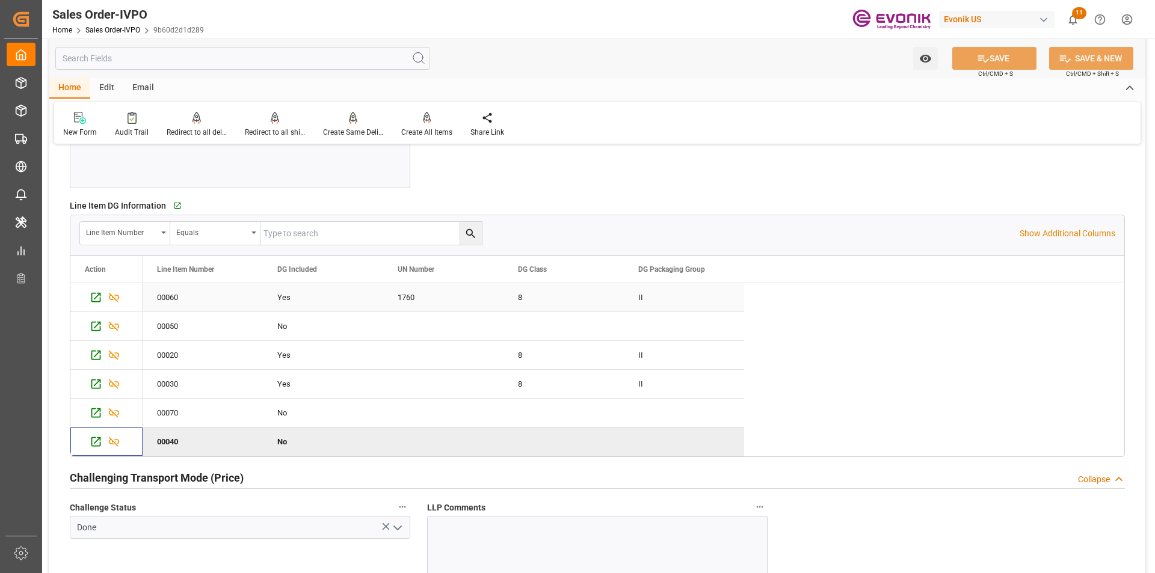
scroll to position [1444, 0]
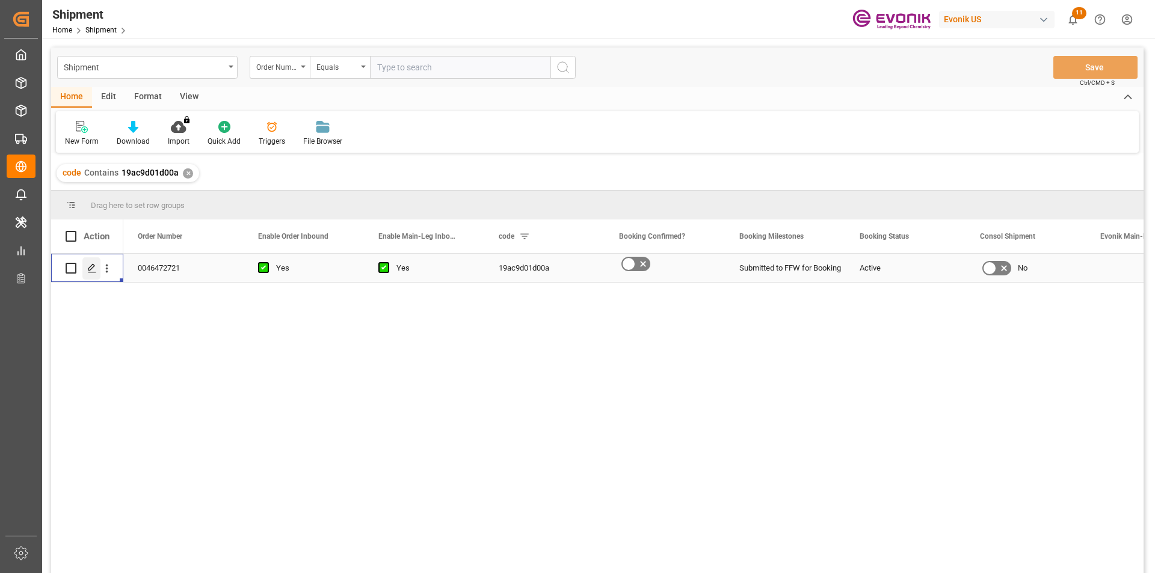
click at [94, 270] on icon "Press SPACE to select this row." at bounding box center [92, 269] width 10 height 10
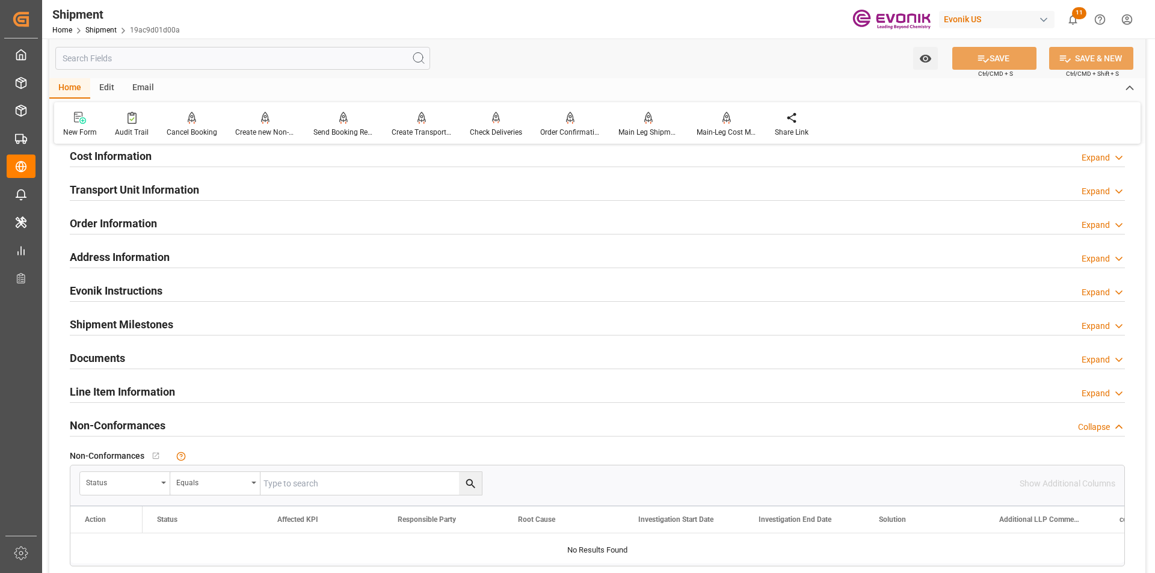
scroll to position [722, 0]
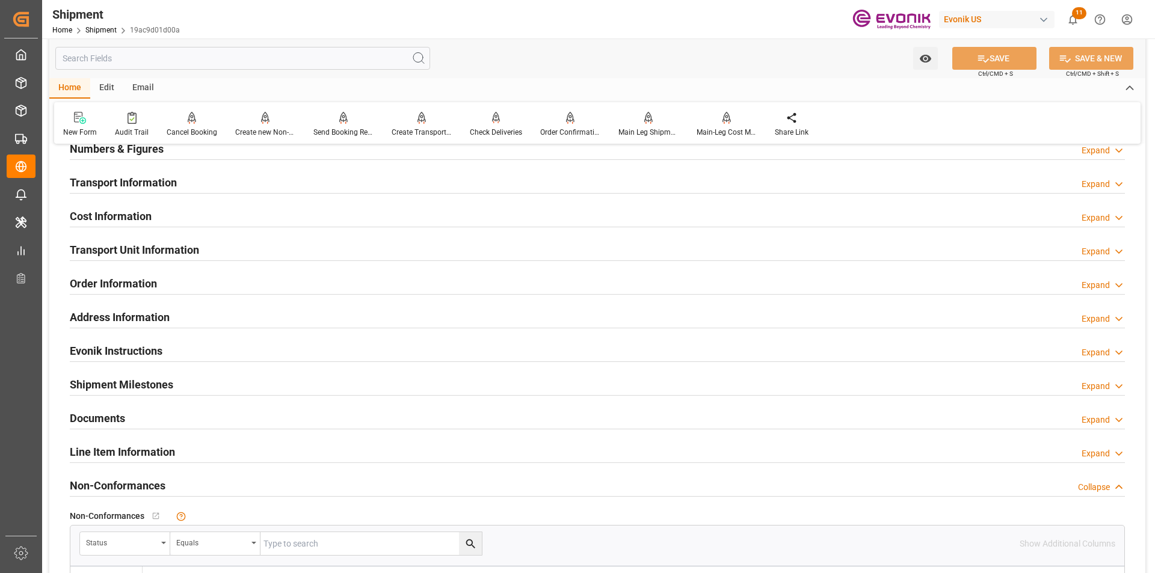
click at [402, 440] on div "Line Item Information Expand" at bounding box center [597, 451] width 1055 height 23
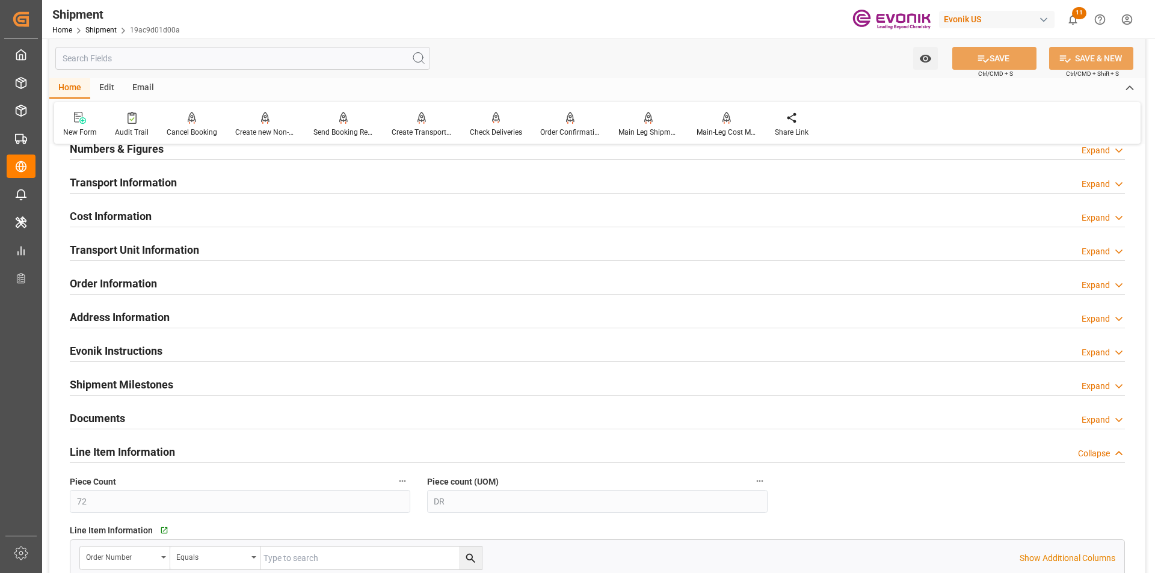
scroll to position [963, 0]
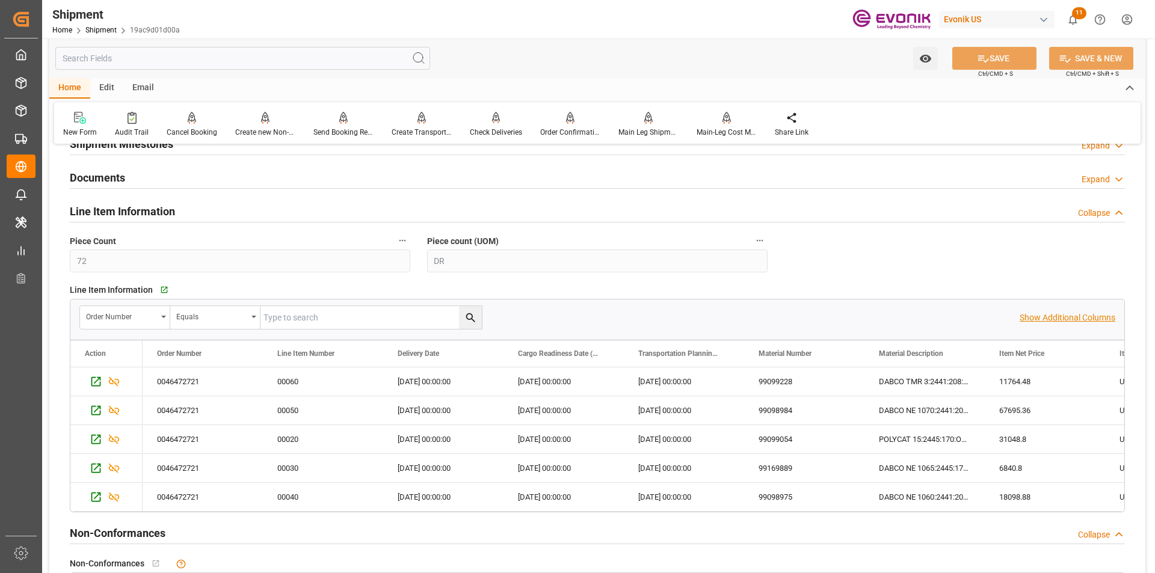
click at [1074, 316] on p "Show Additional Columns" at bounding box center [1068, 318] width 96 height 13
click at [1061, 316] on p "Hide Additional Columns" at bounding box center [1069, 318] width 91 height 13
click at [1061, 316] on p "Show Additional Columns" at bounding box center [1068, 318] width 96 height 13
click at [1061, 316] on p "Hide Additional Columns" at bounding box center [1069, 318] width 91 height 13
click at [1061, 316] on p "Show Additional Columns" at bounding box center [1068, 318] width 96 height 13
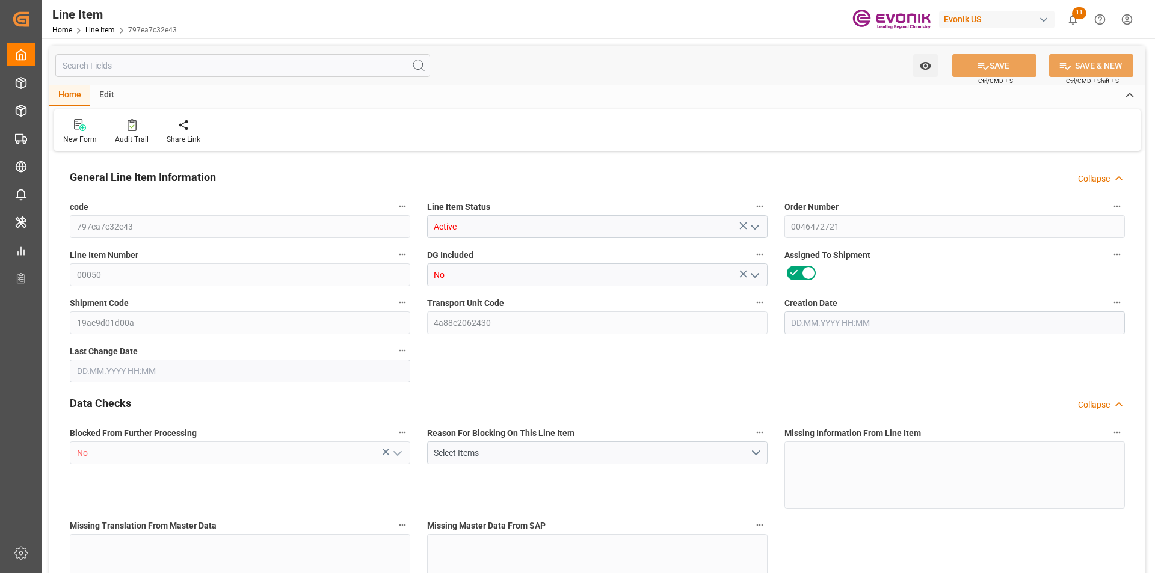
type input "8"
type input "7065.6"
type input "6528"
type input "9.6918"
type input "32"
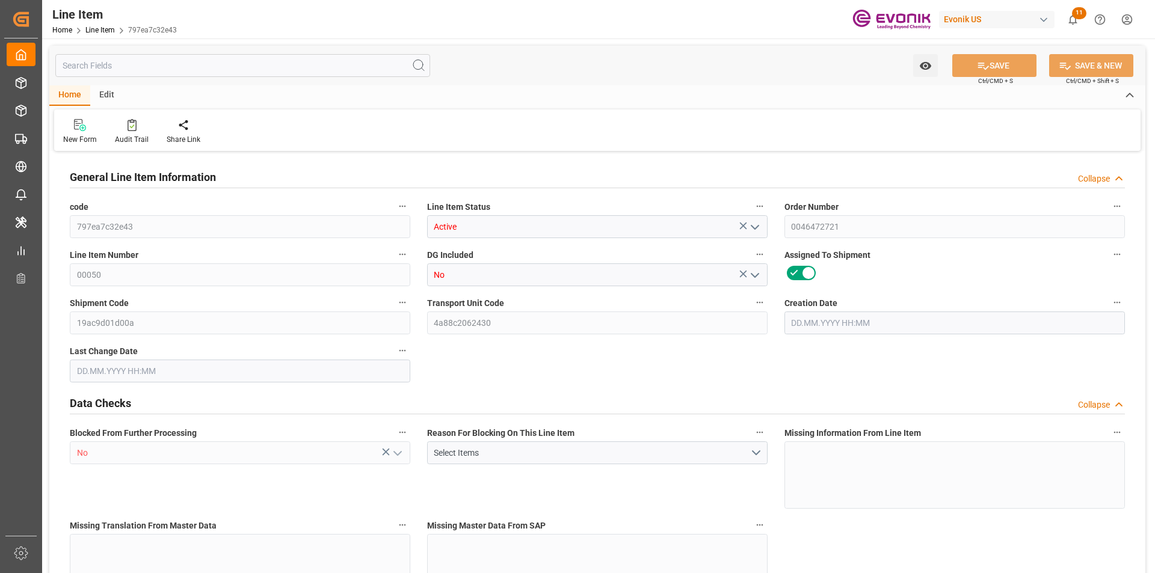
type input "67695.36"
type input "32"
type input "7065.6"
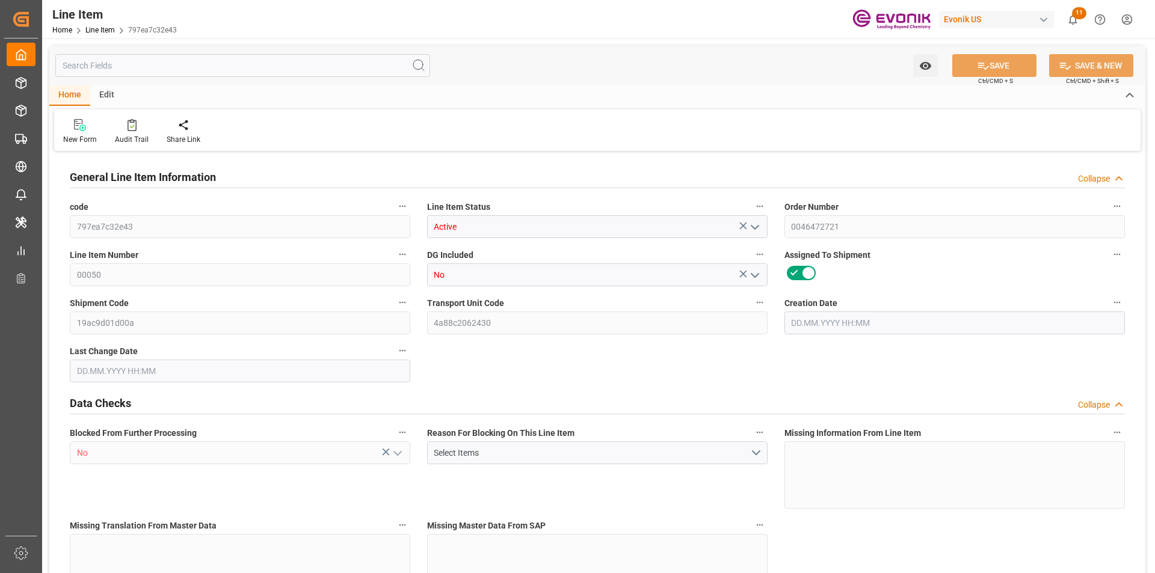
type input "7225.6"
type input "6528"
type input "9.6918"
type input "9691.808"
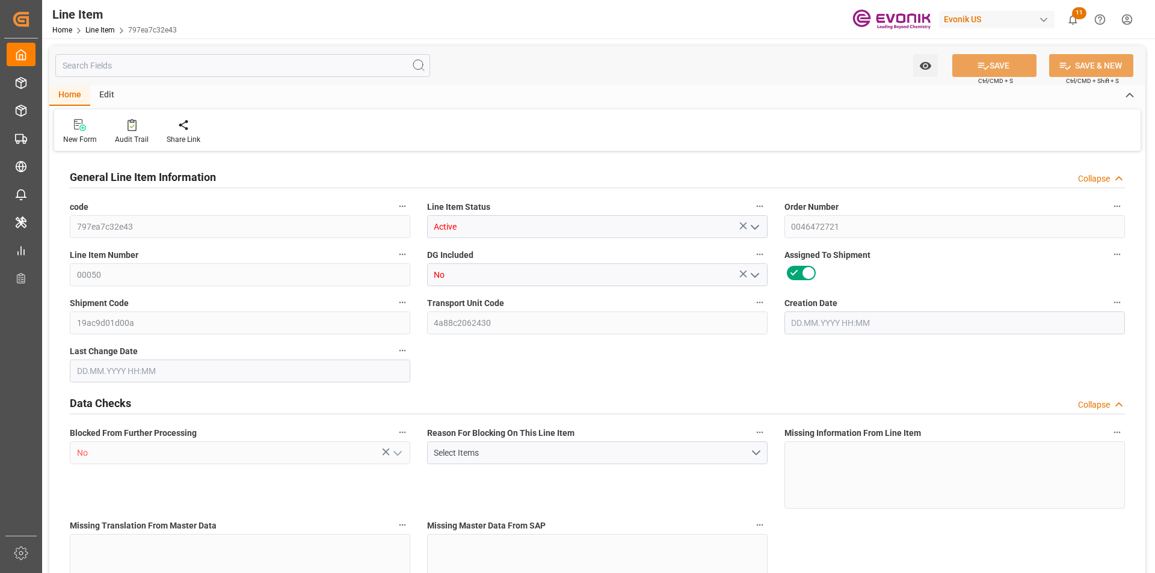
type input "0"
type input "10.09.2025 19:27"
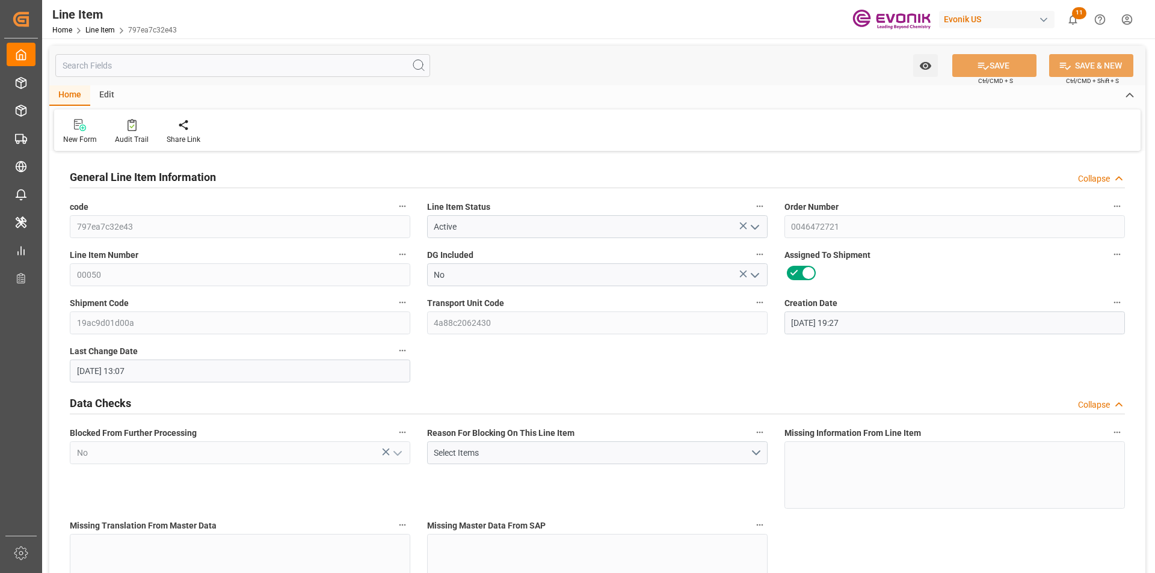
type input "15.09.2025 13:07"
type input "17.10.2025"
type input "18.09.2025"
type input "11.09.2025"
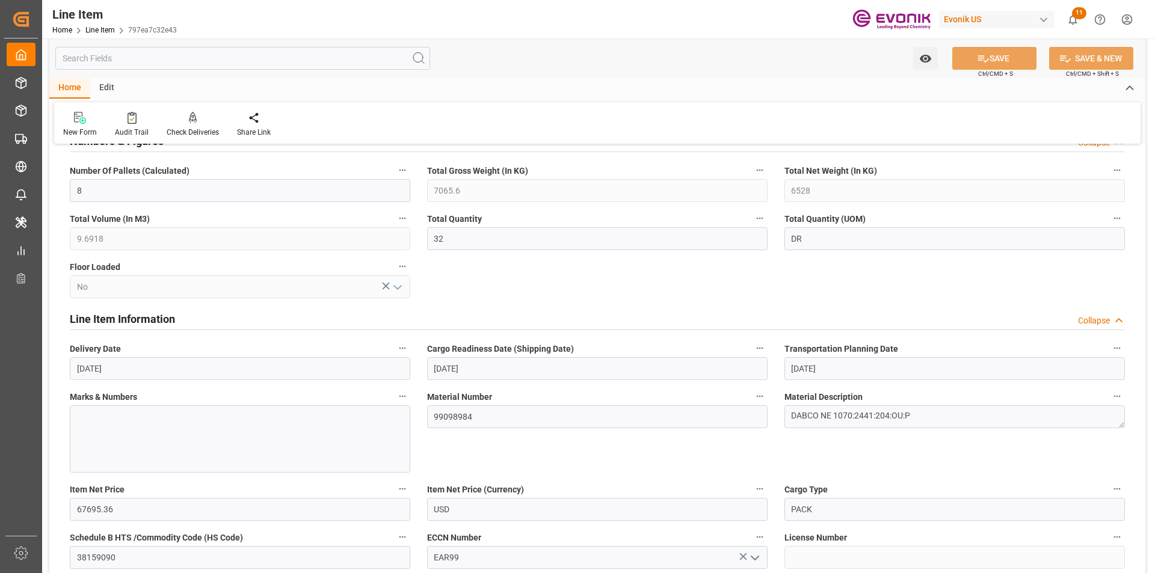
scroll to position [662, 0]
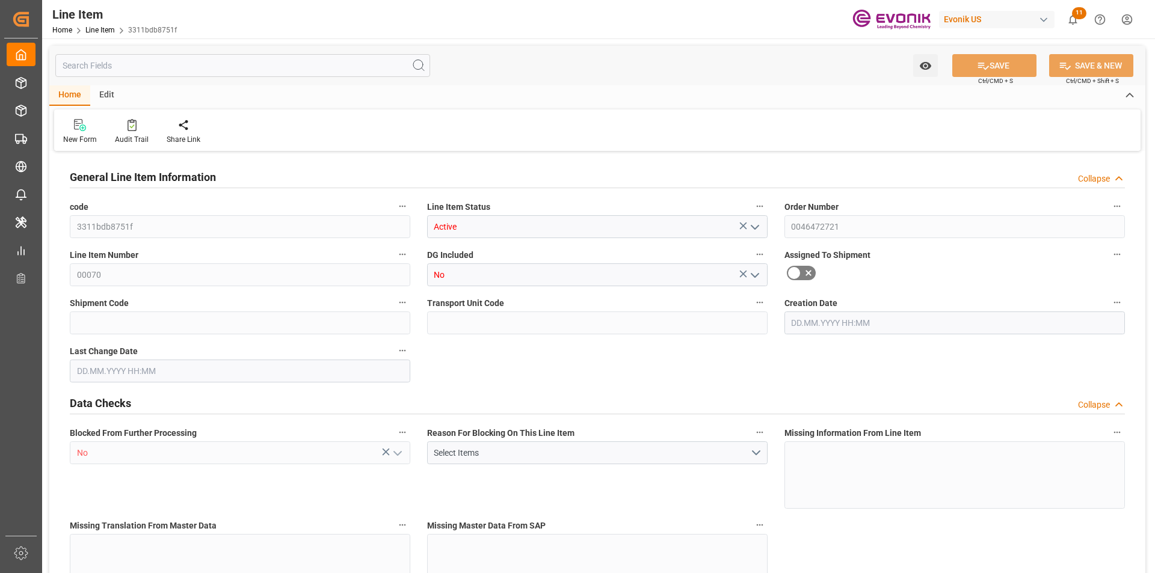
type input "3"
type input "3255"
type input "3090"
type input "4.176"
type input "3"
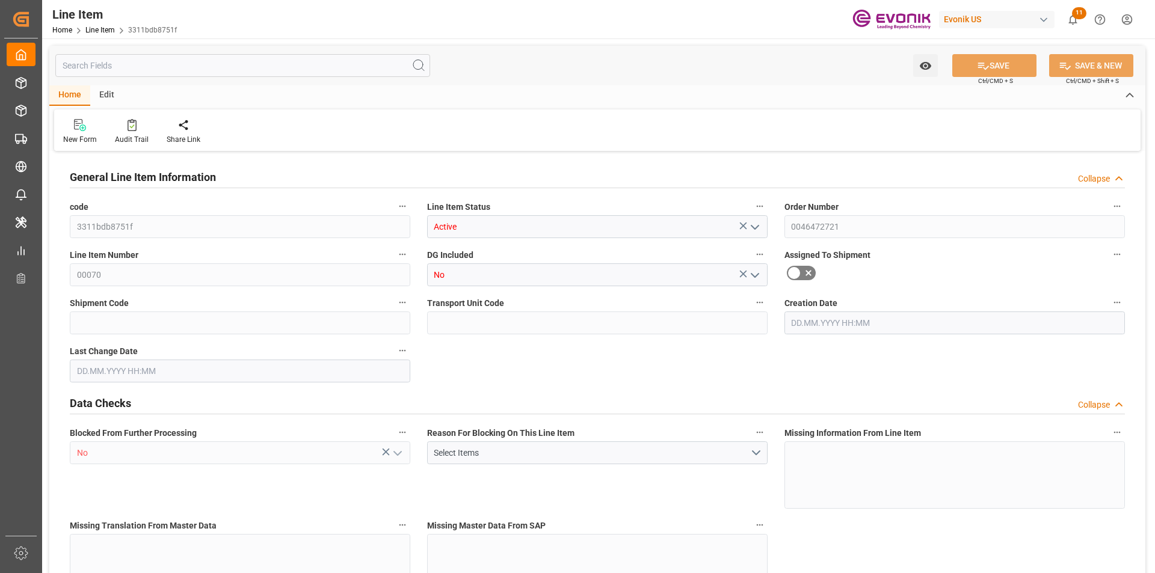
type input "34793.4"
type input "3"
type input "3255"
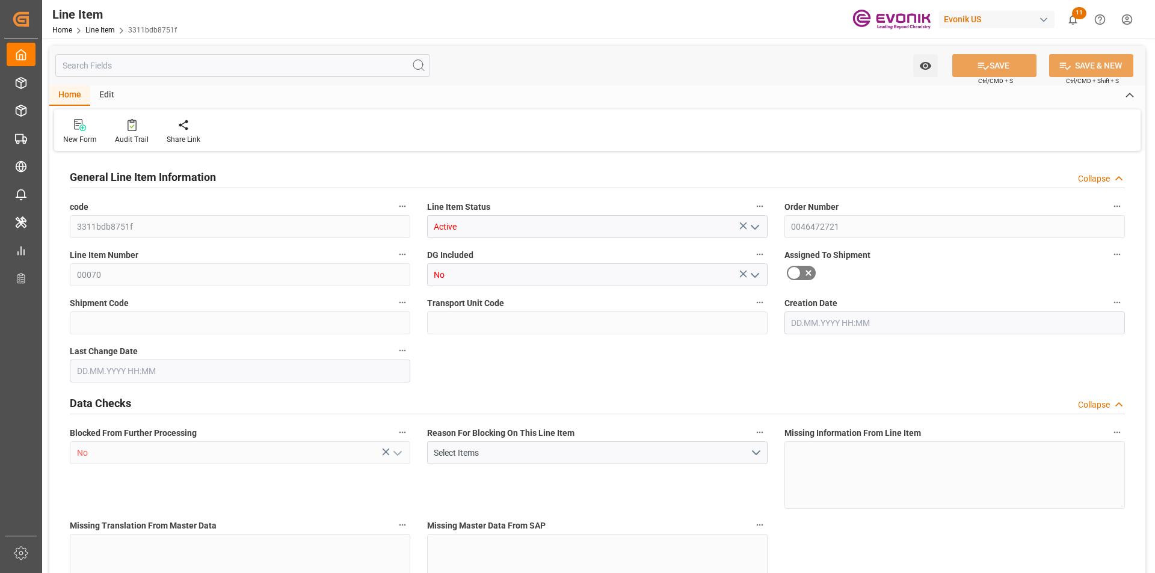
type input "3255"
type input "3090"
type input "4.176"
type input "4176"
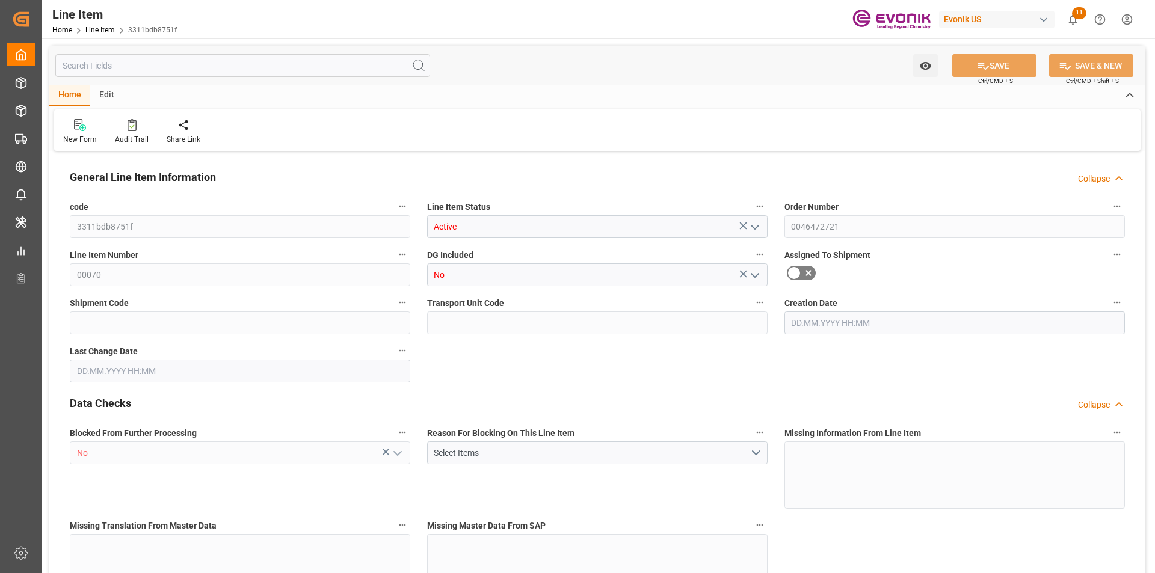
type input "0"
type input "[DATE] 12:25"
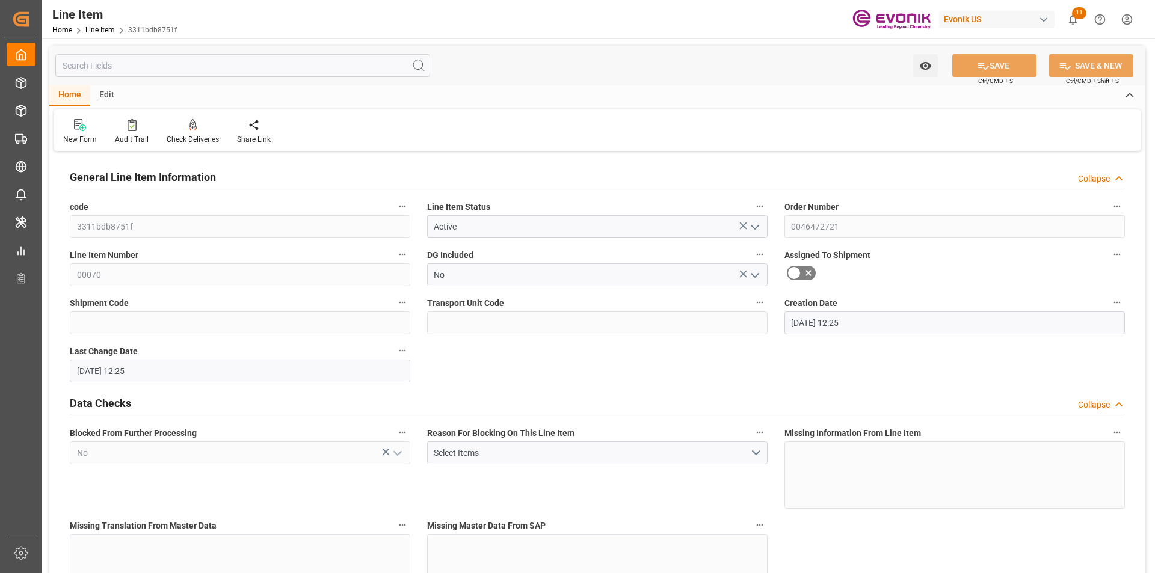
type input "[DATE] 12:25"
type input "21.10.2025"
type input "22.09.2025"
type input "15.09.2025"
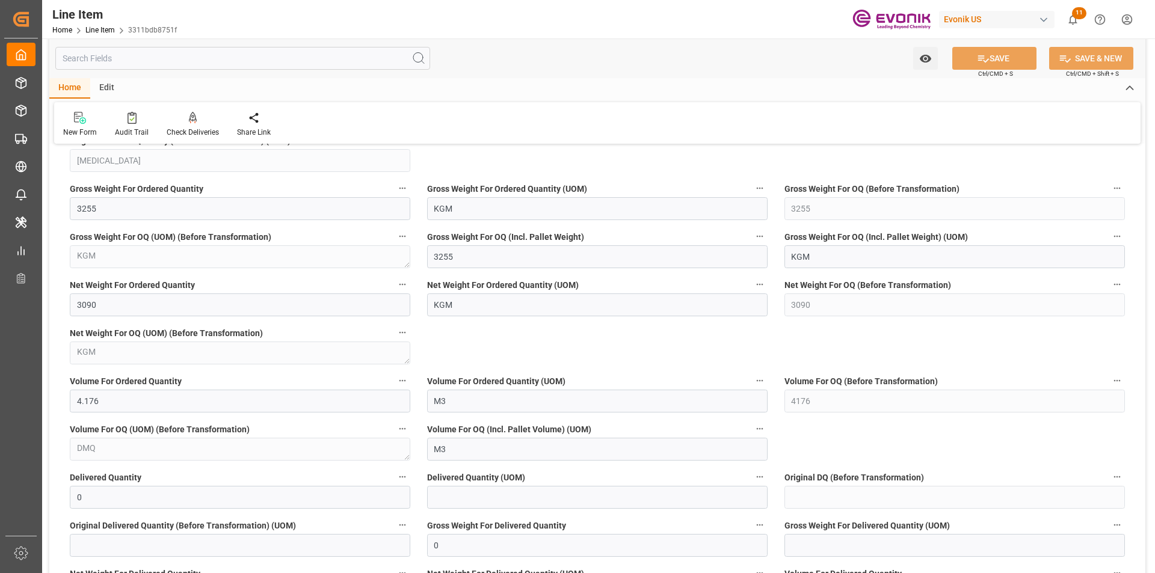
scroll to position [963, 0]
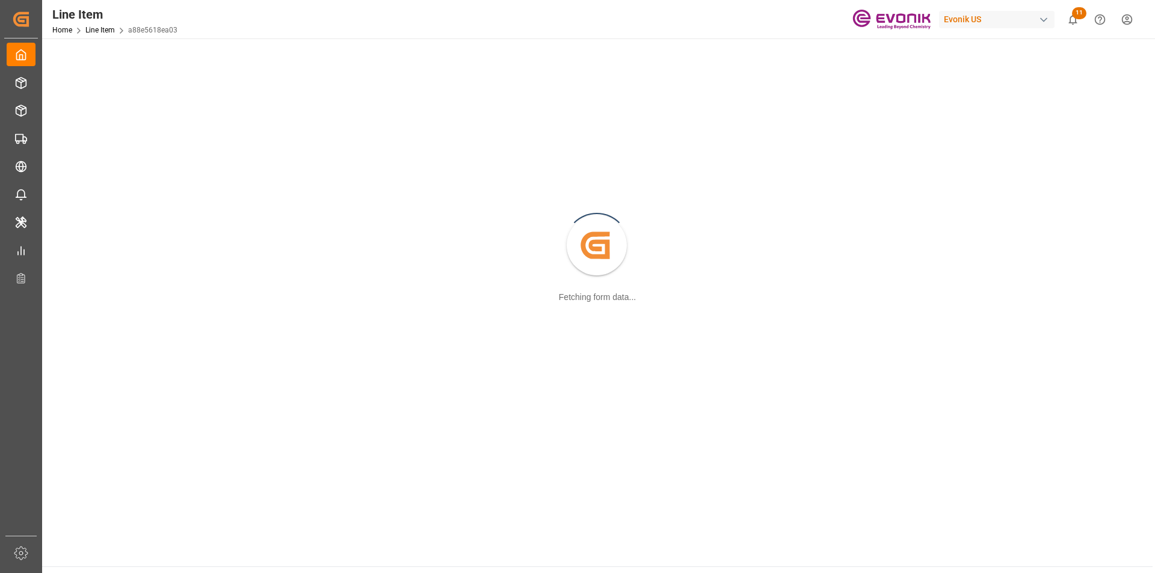
scroll to position [120, 0]
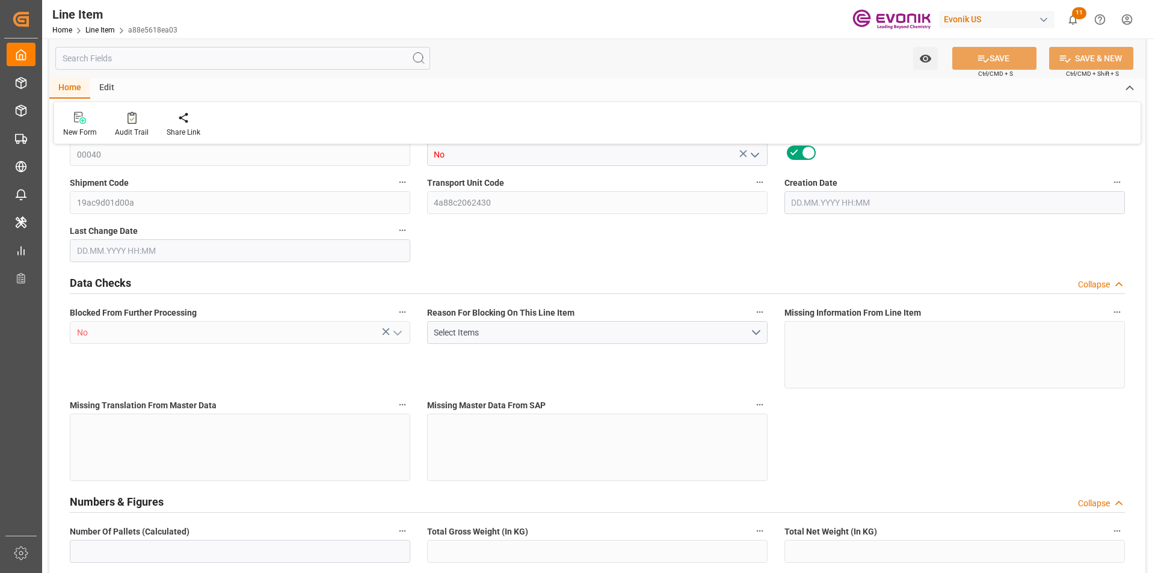
type input "2"
type input "1766.4"
type input "1632"
type input "2.423"
type input "8"
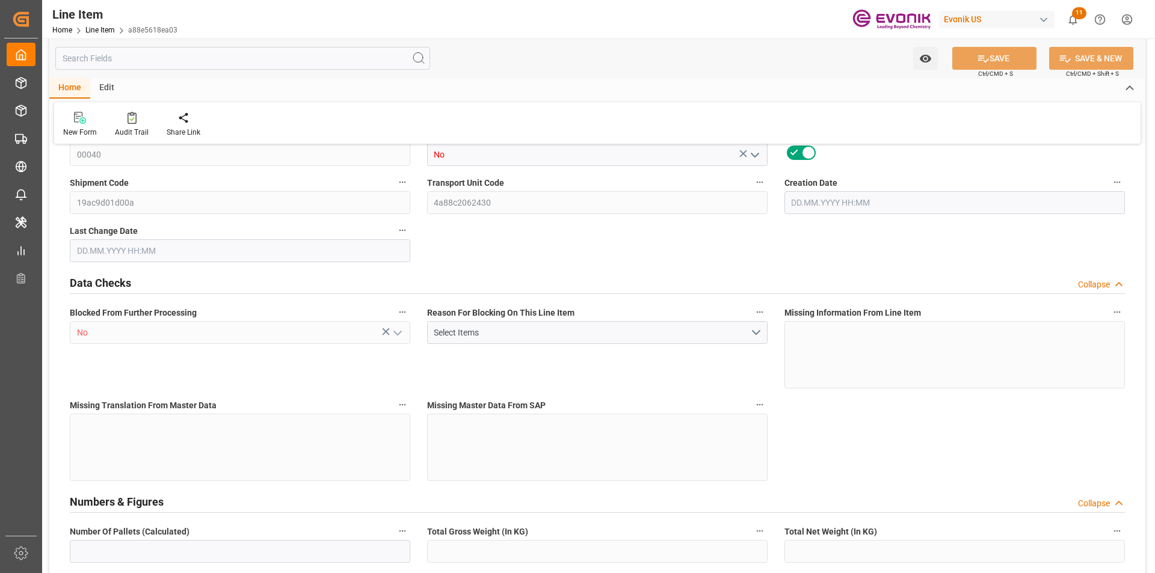
type input "18098.88"
type input "8"
type input "1766.4"
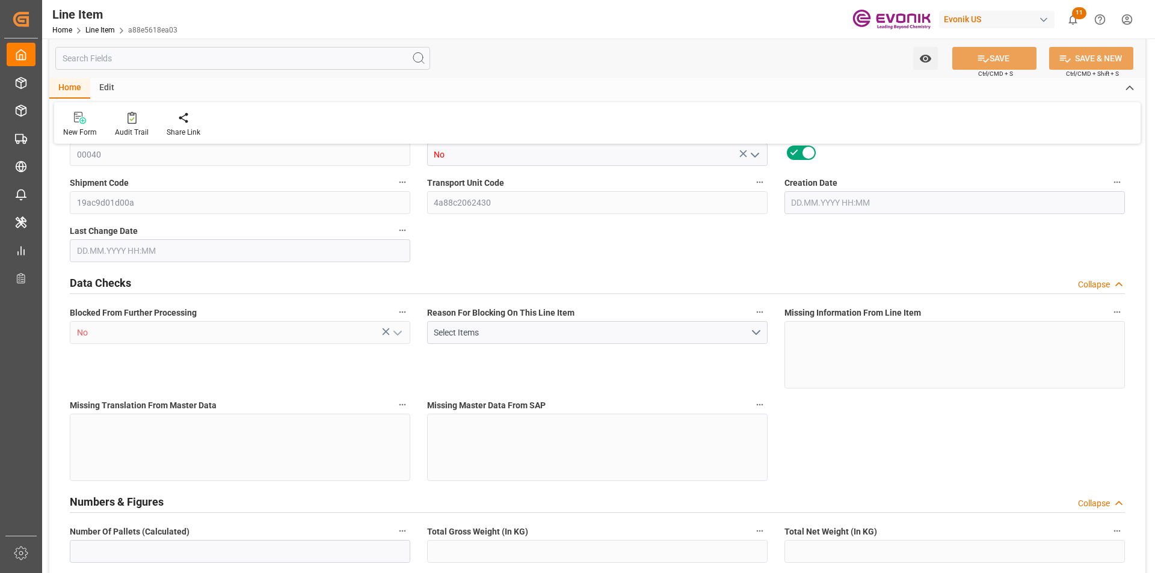
type input "1806.4"
type input "1632"
type input "2.423"
type input "2422.952"
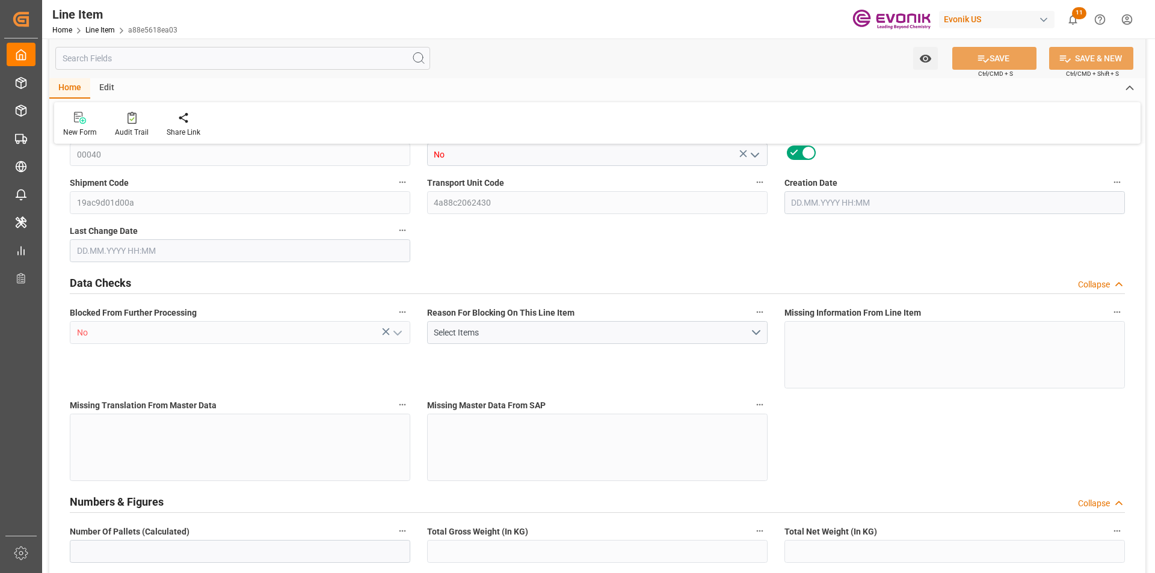
type input "0"
type input "10.09.2025 19:27"
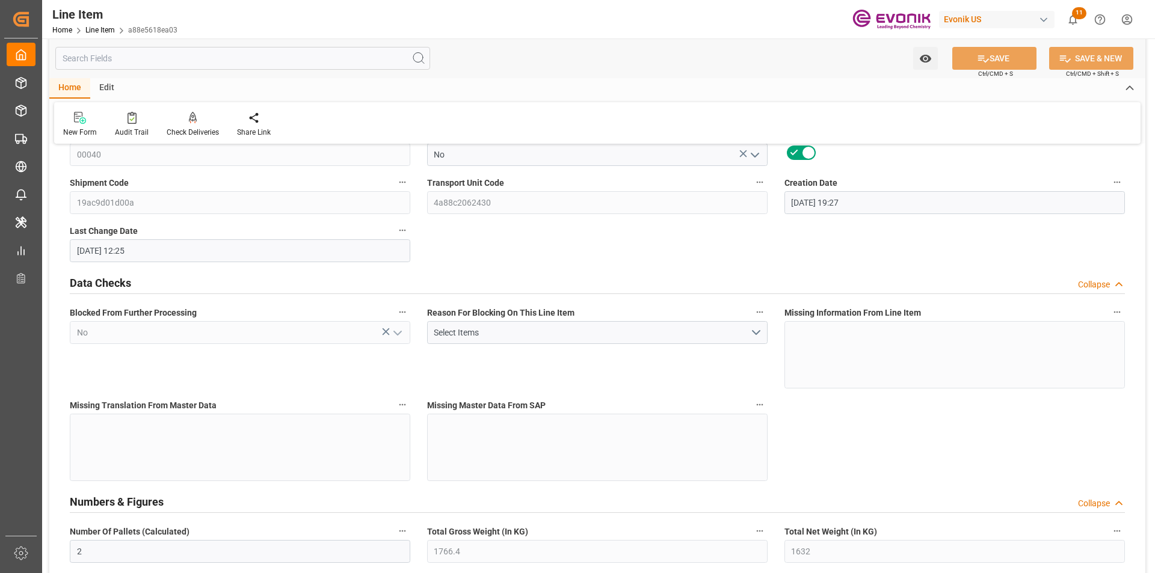
type input "15.09.2025 12:25"
type input "17.10.2025"
type input "18.09.2025"
type input "11.09.2025"
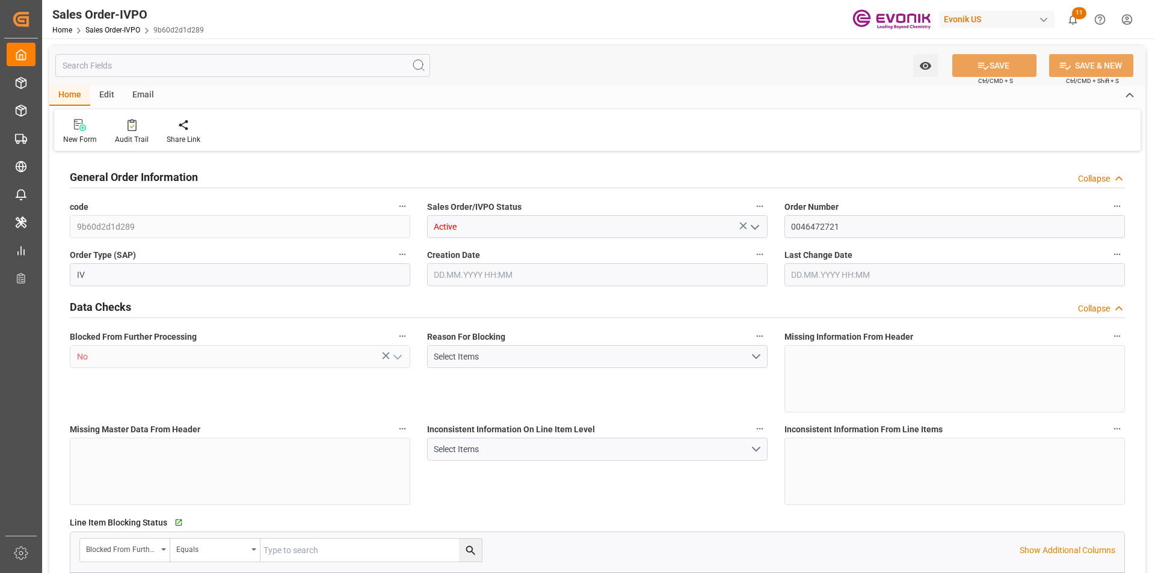
type input "NLRTM"
type input "0"
type input "1"
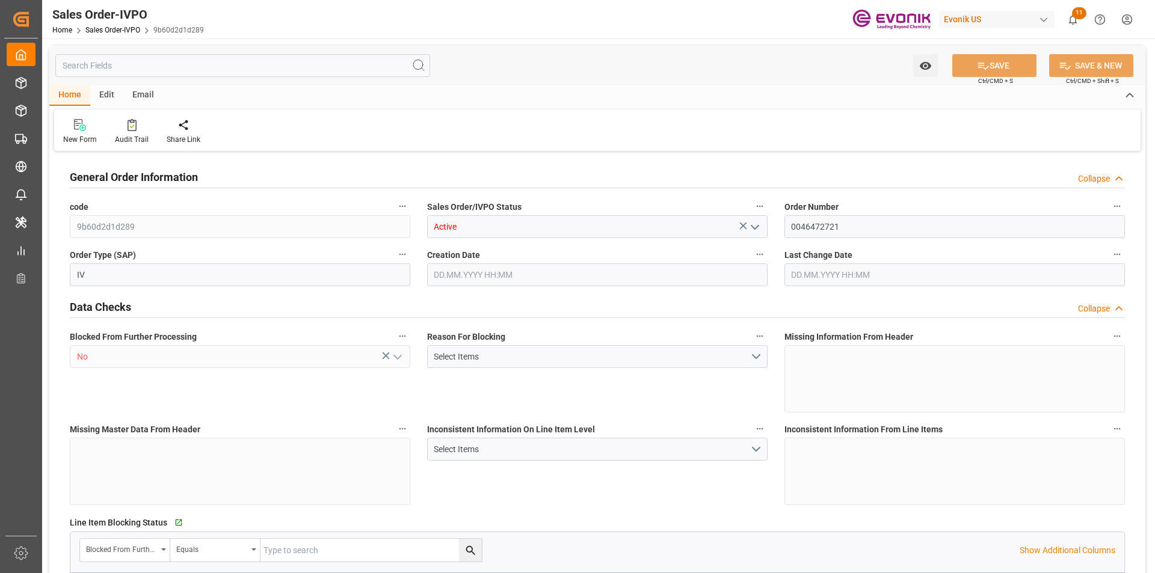
type input "13206.2"
type input "25.19"
type input "17000"
type input "30"
type input "10.09.2025 19:27"
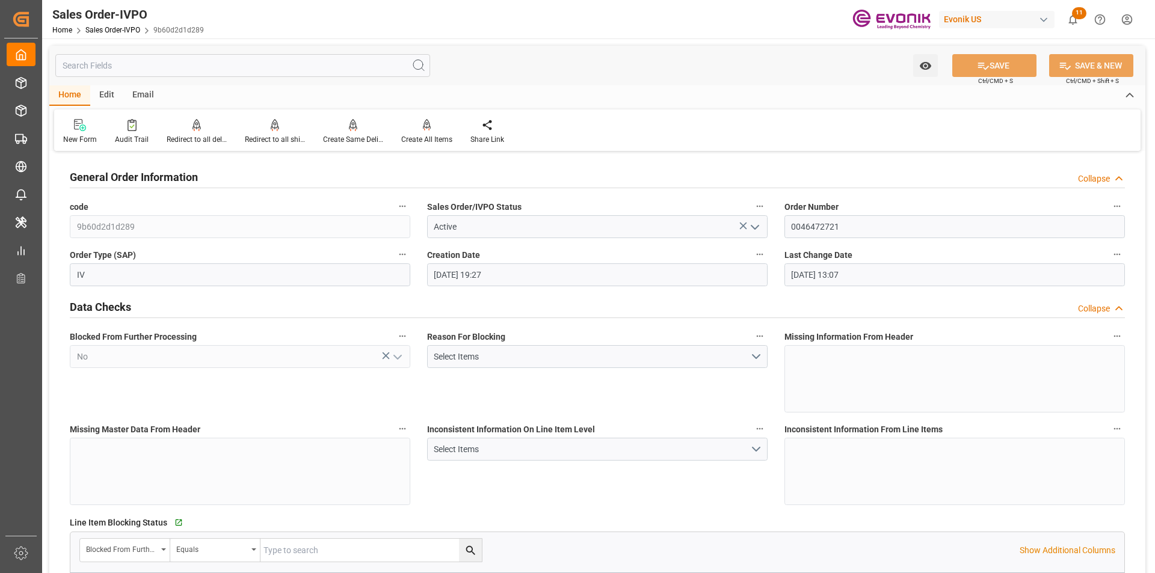
type input "15.09.2025 13:07"
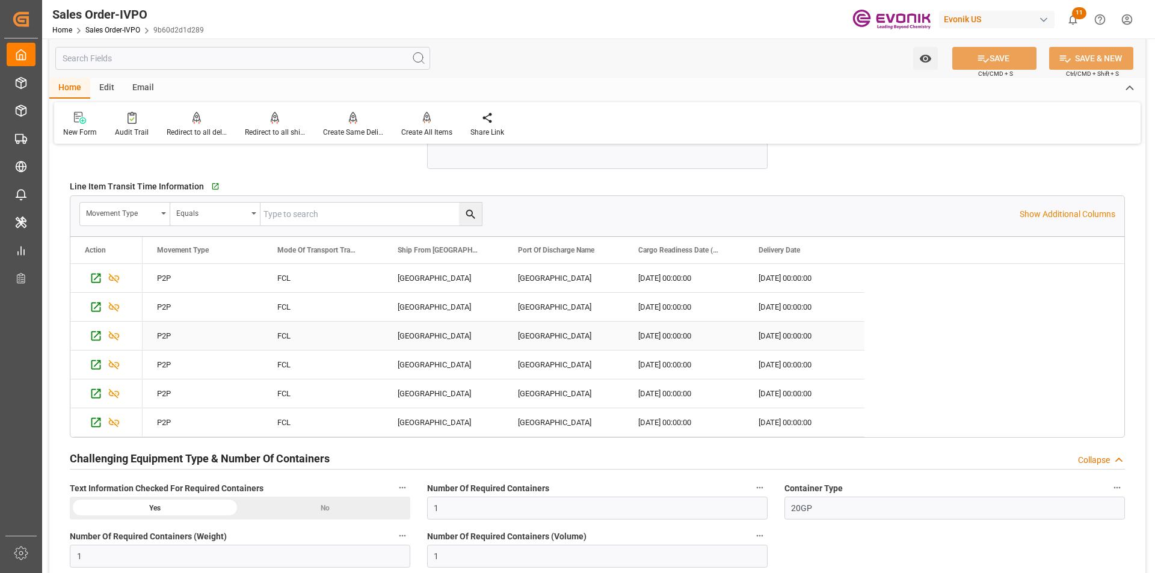
scroll to position [2374, 0]
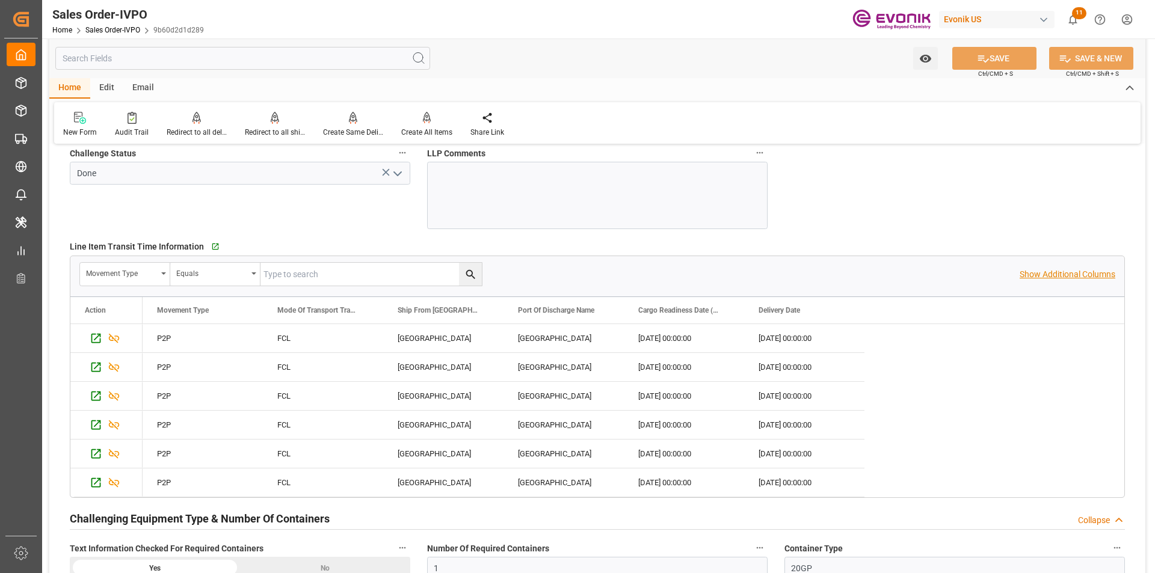
click at [1053, 276] on p "Show Additional Columns" at bounding box center [1068, 274] width 96 height 13
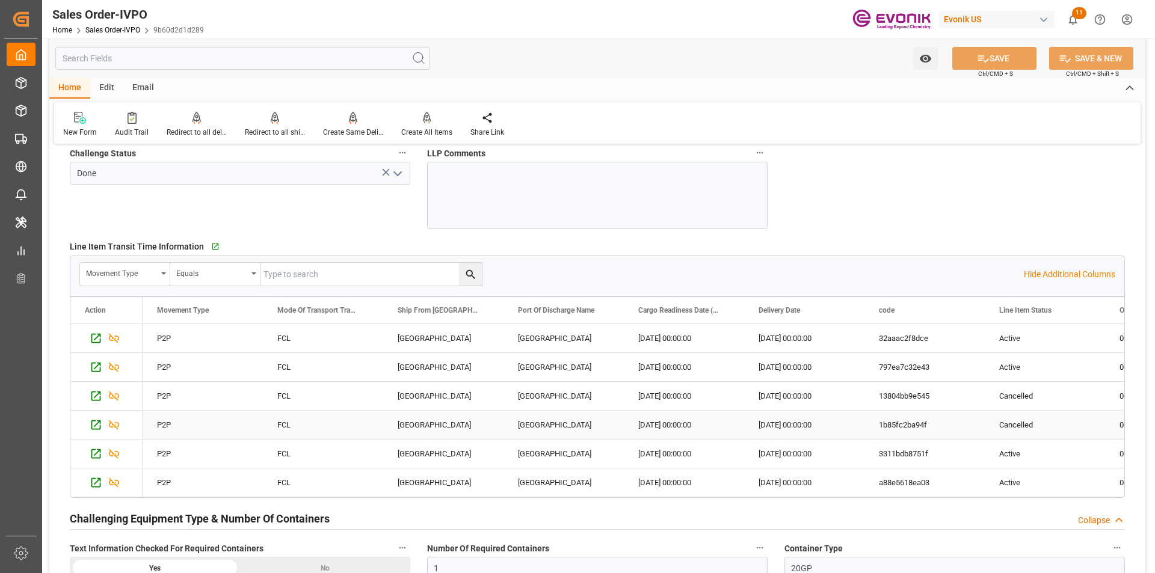
scroll to position [2434, 0]
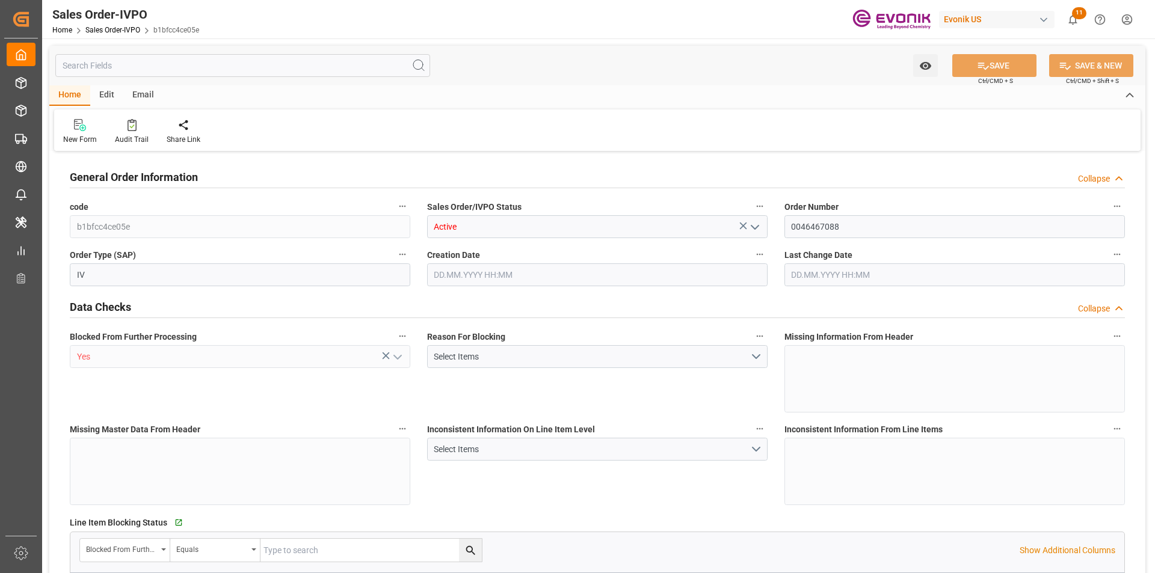
type input "CNSHA"
type input "0"
type input "2"
type input "3"
type input "2"
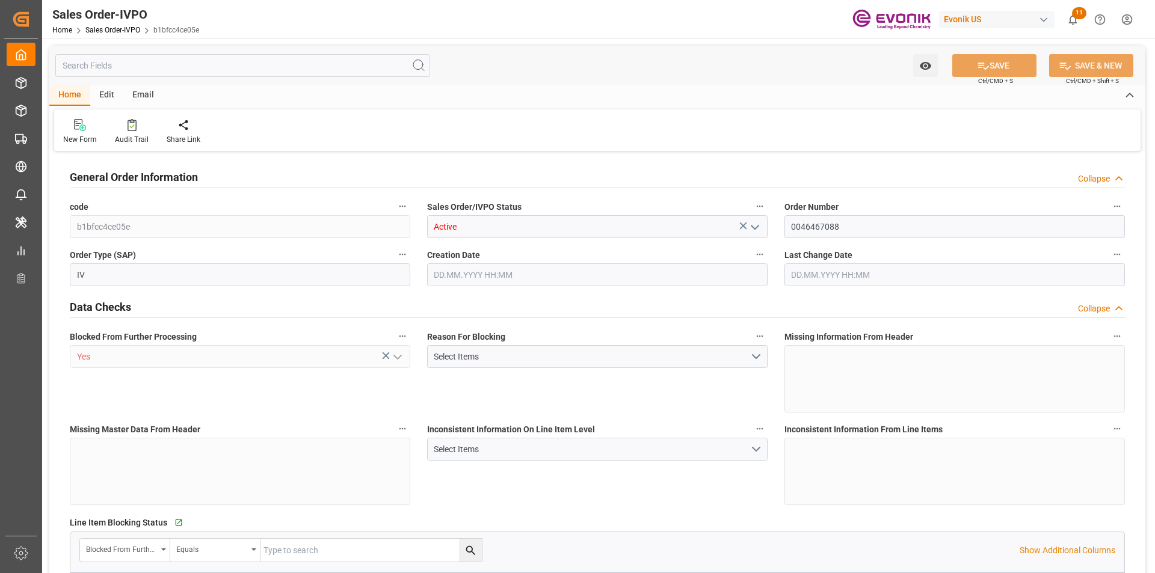
type input "35080.6"
type input "51.8868"
type input "34000"
type input "60"
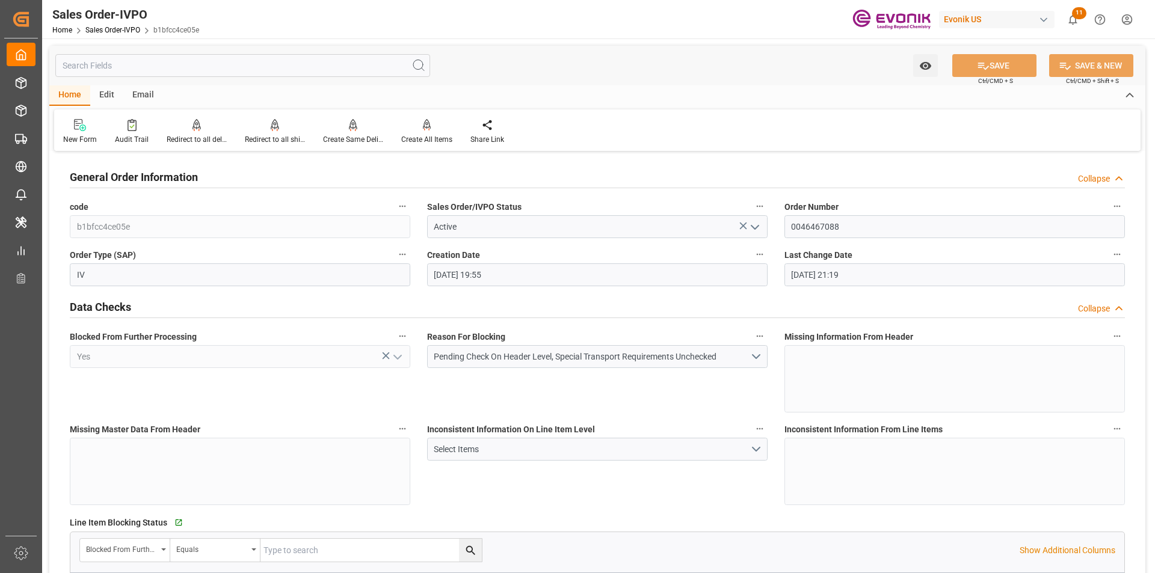
type input "[DATE] 19:55"
type input "[DATE] 21:19"
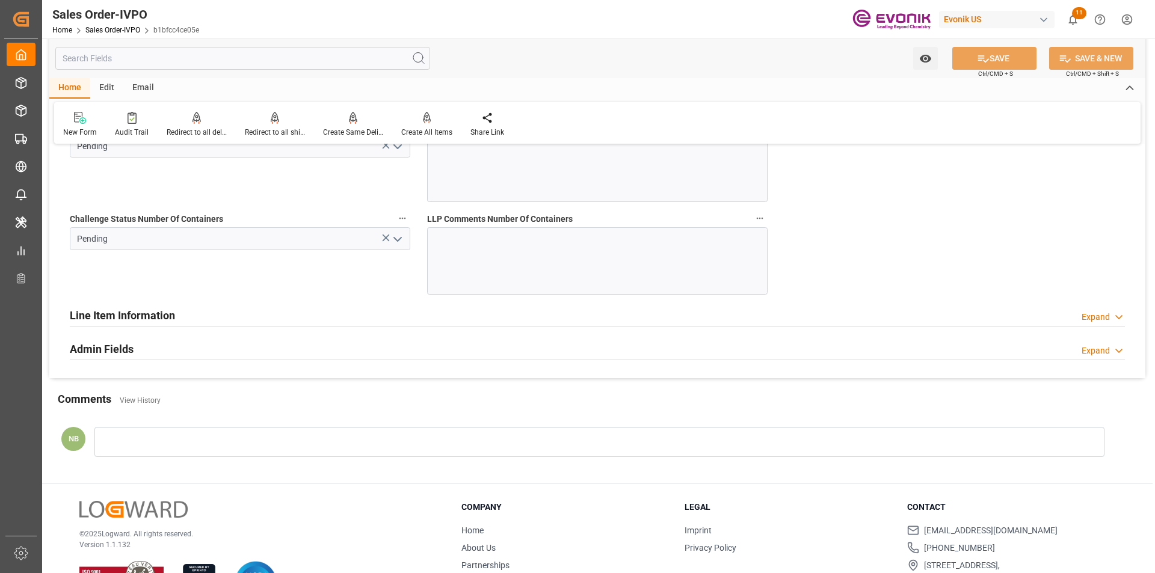
scroll to position [2574, 0]
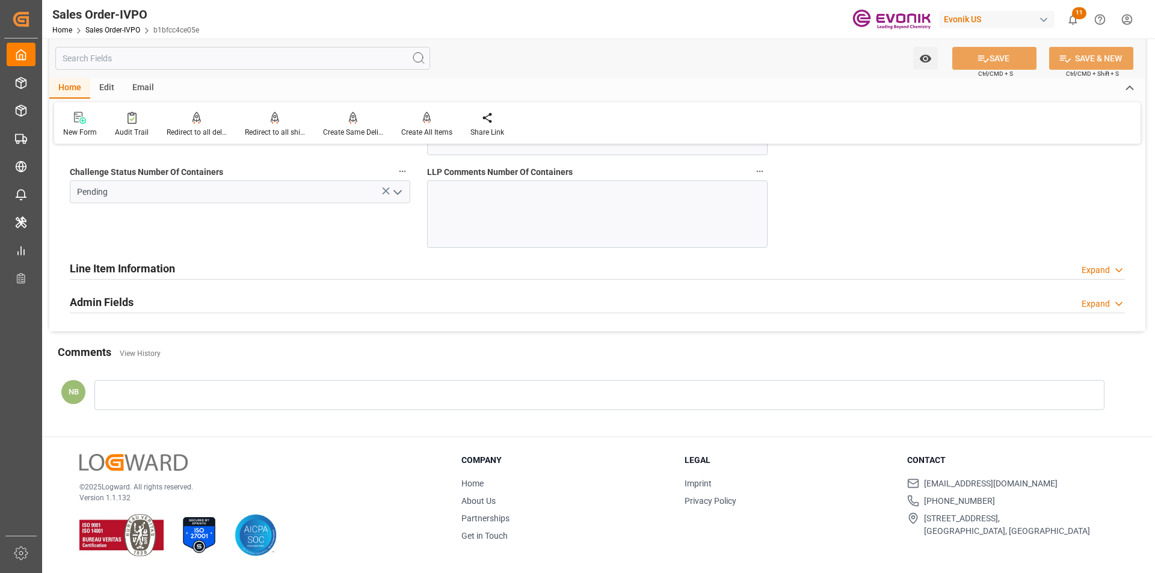
click at [1105, 273] on div "Expand" at bounding box center [1096, 270] width 28 height 13
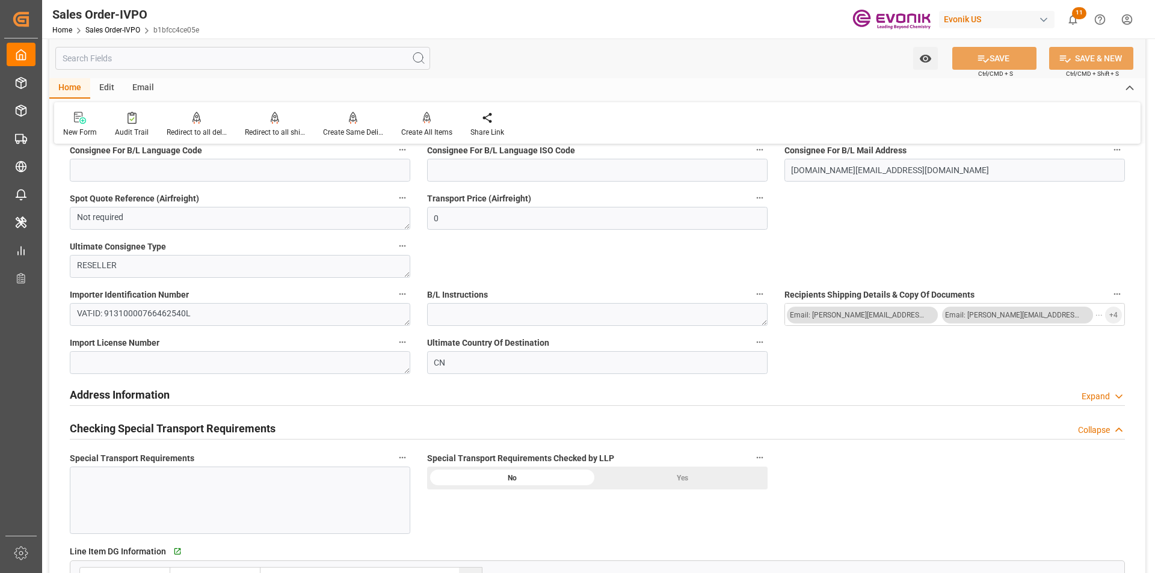
scroll to position [862, 0]
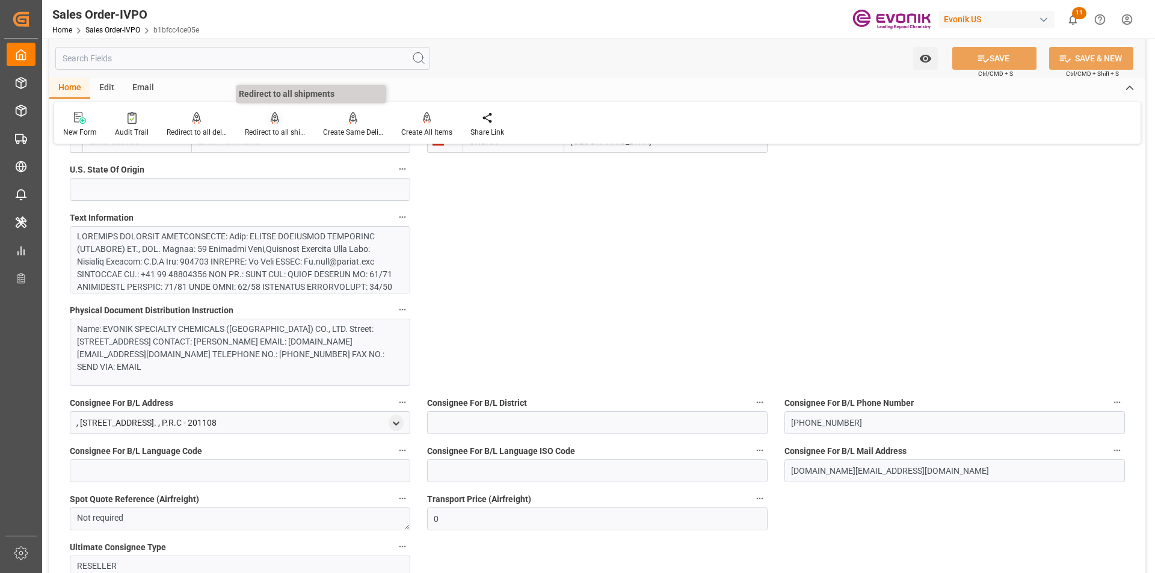
click at [280, 124] on div at bounding box center [275, 117] width 60 height 13
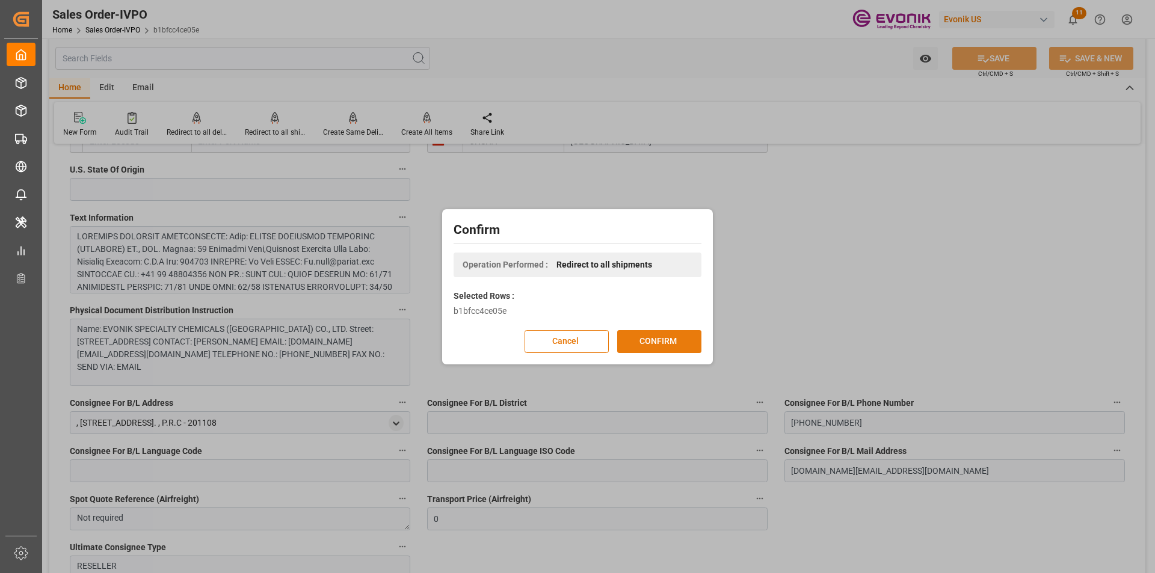
click at [661, 341] on button "CONFIRM" at bounding box center [659, 341] width 84 height 23
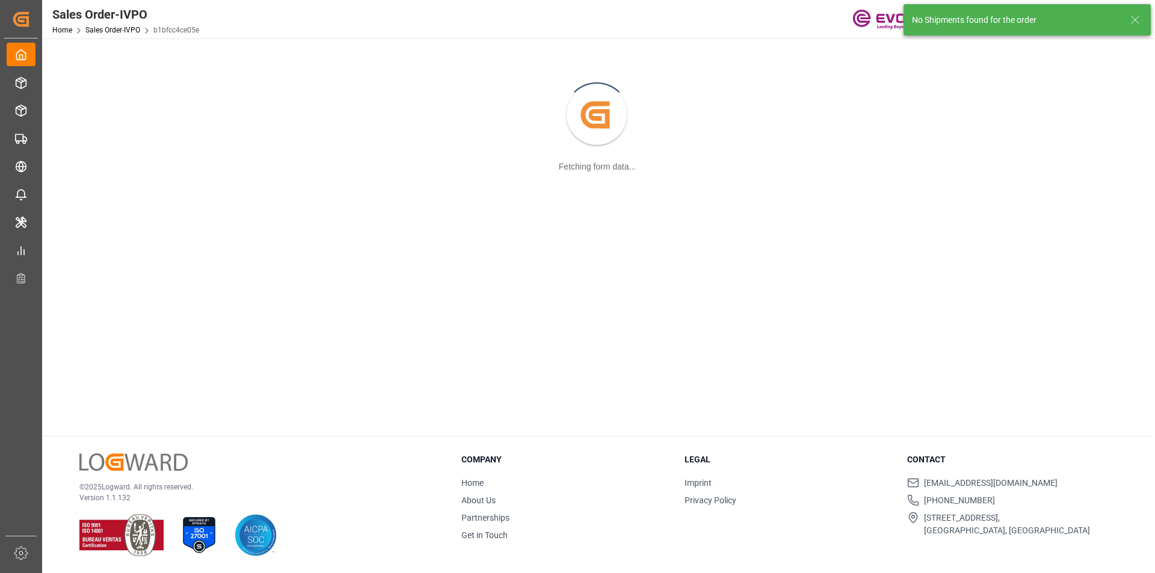
scroll to position [131, 0]
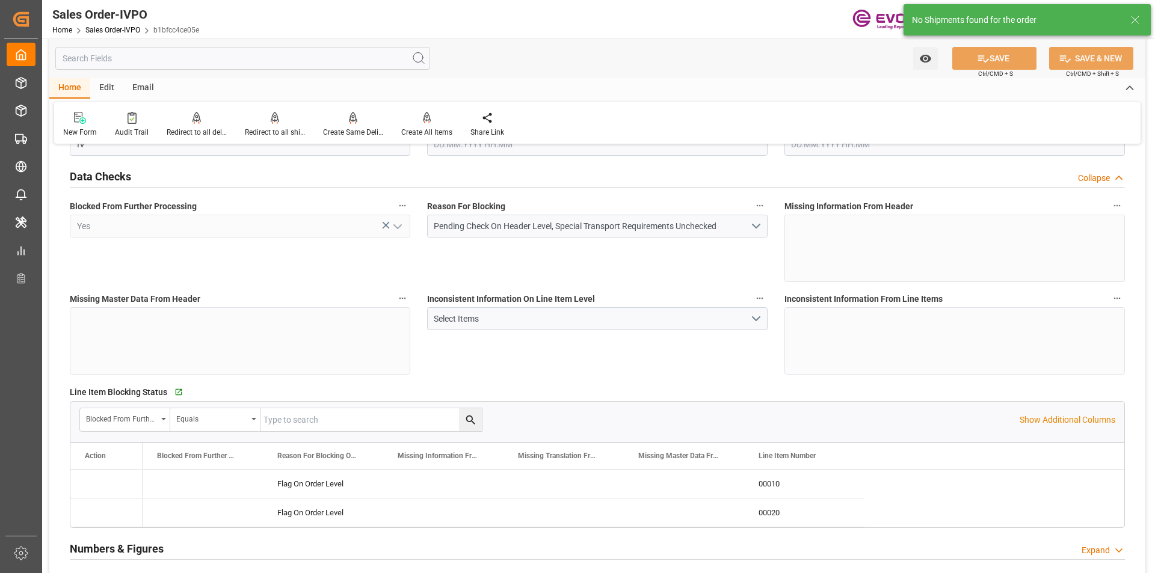
type input "CNSHA"
type input "0"
type input "2"
type input "3"
type input "2"
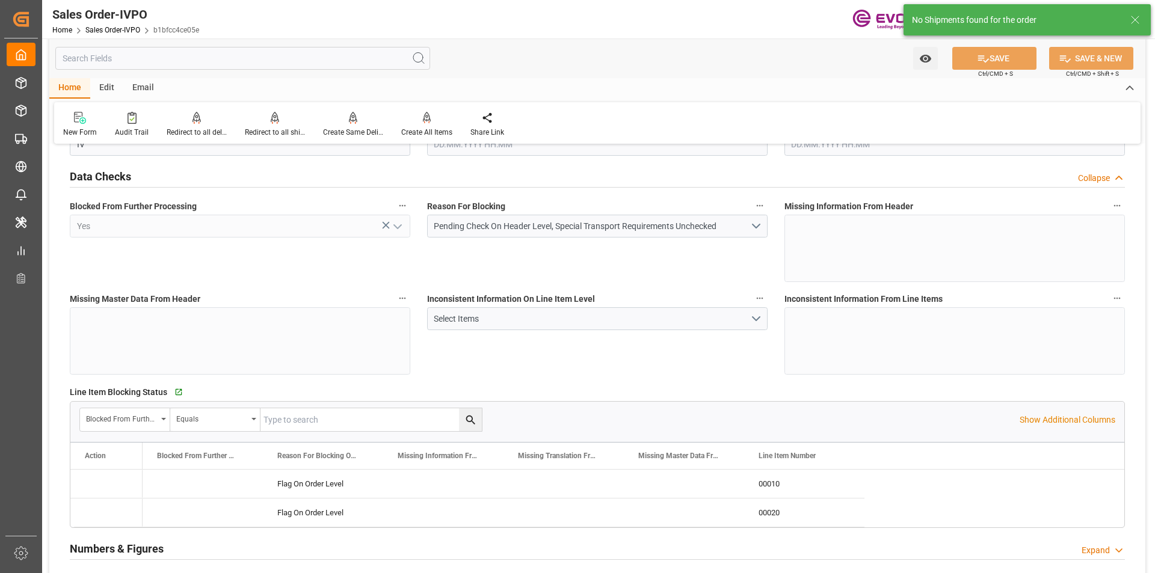
type input "35080.6"
type input "51.8868"
type input "34000"
type input "60"
type input "12.09.2025 19:55"
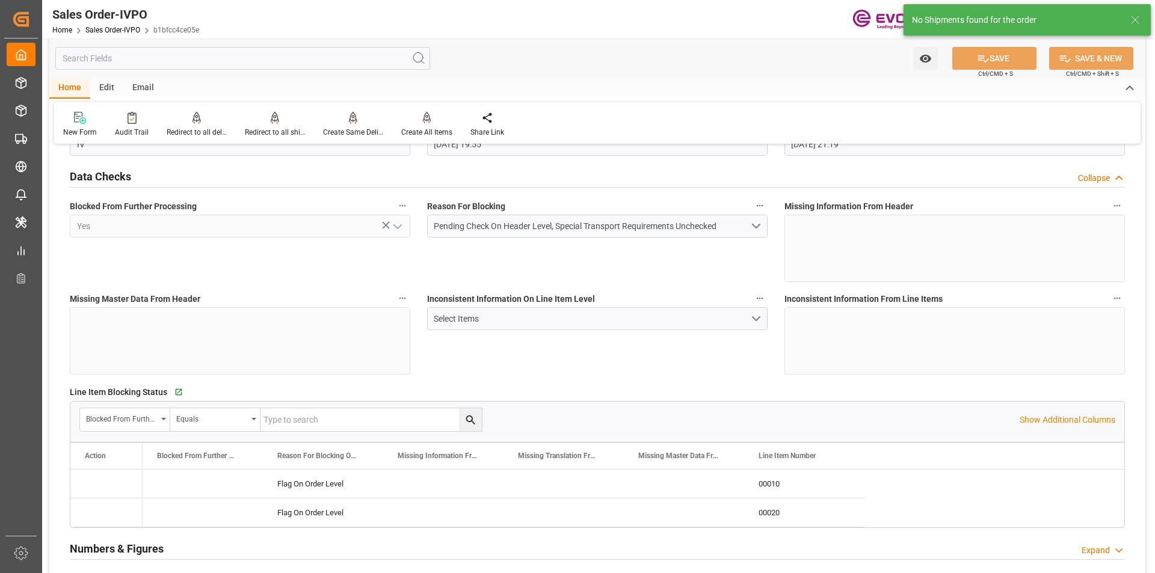
type input "15.09.2025 21:19"
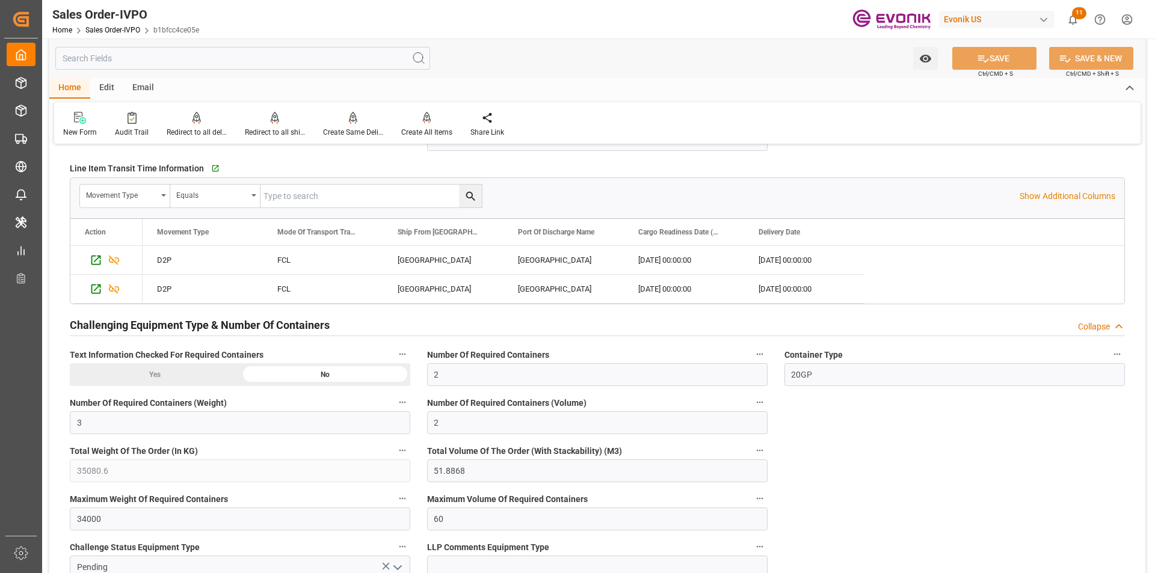
scroll to position [2166, 0]
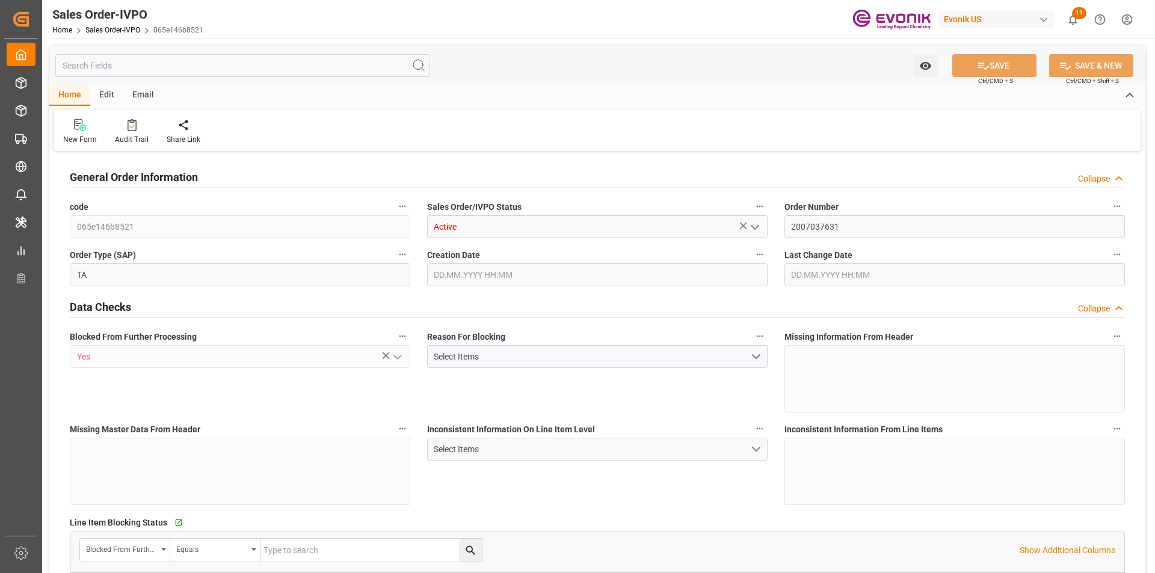
type input "SGSIN"
type input "0"
type input "1"
type input "11990"
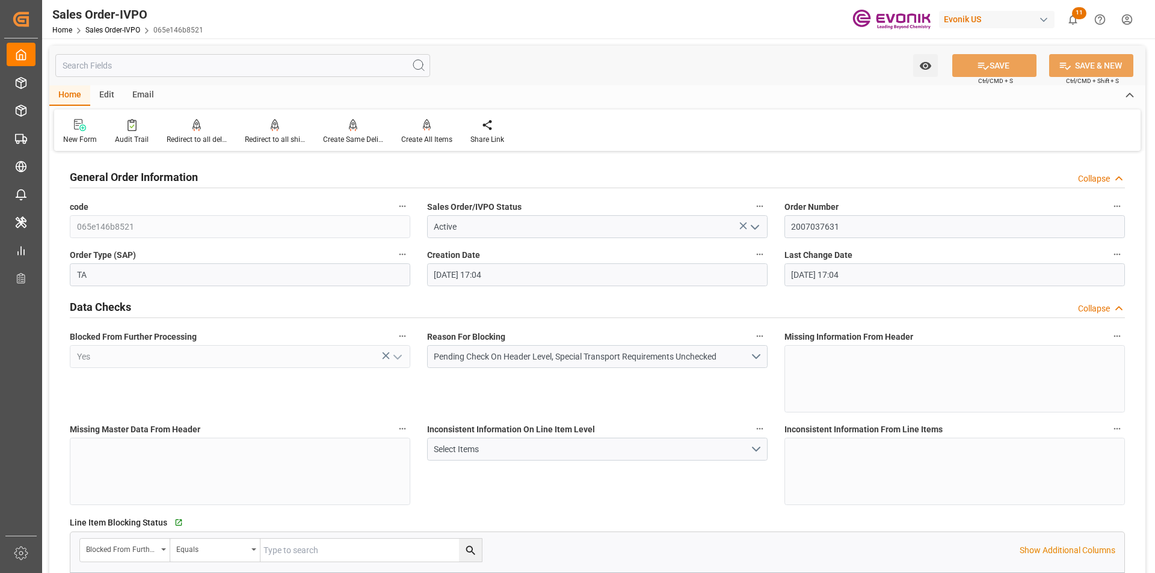
type input "15.09.2025 17:04"
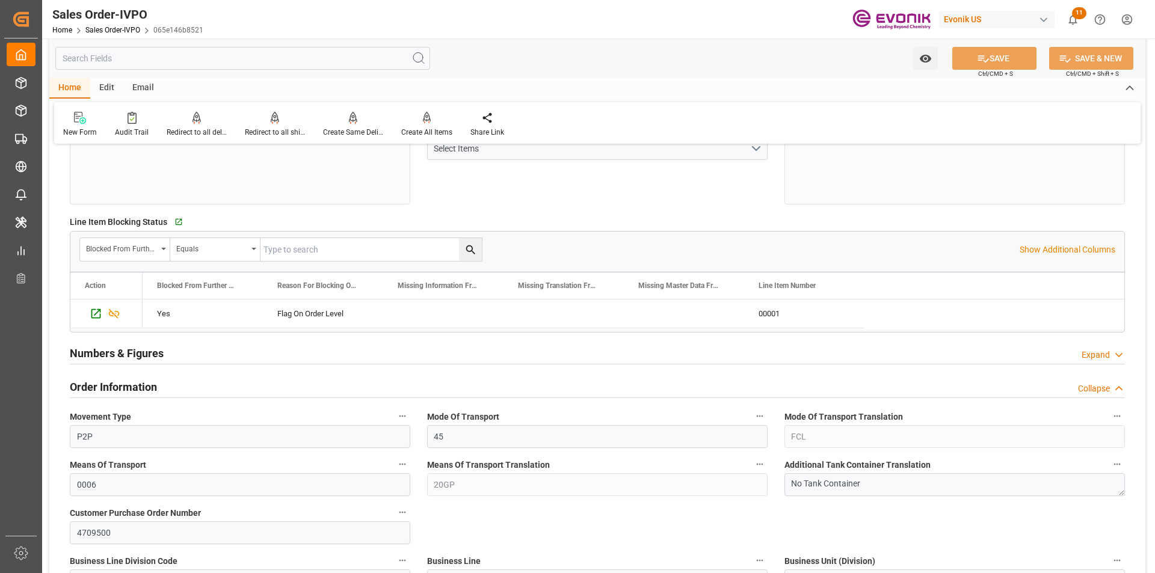
scroll to position [481, 0]
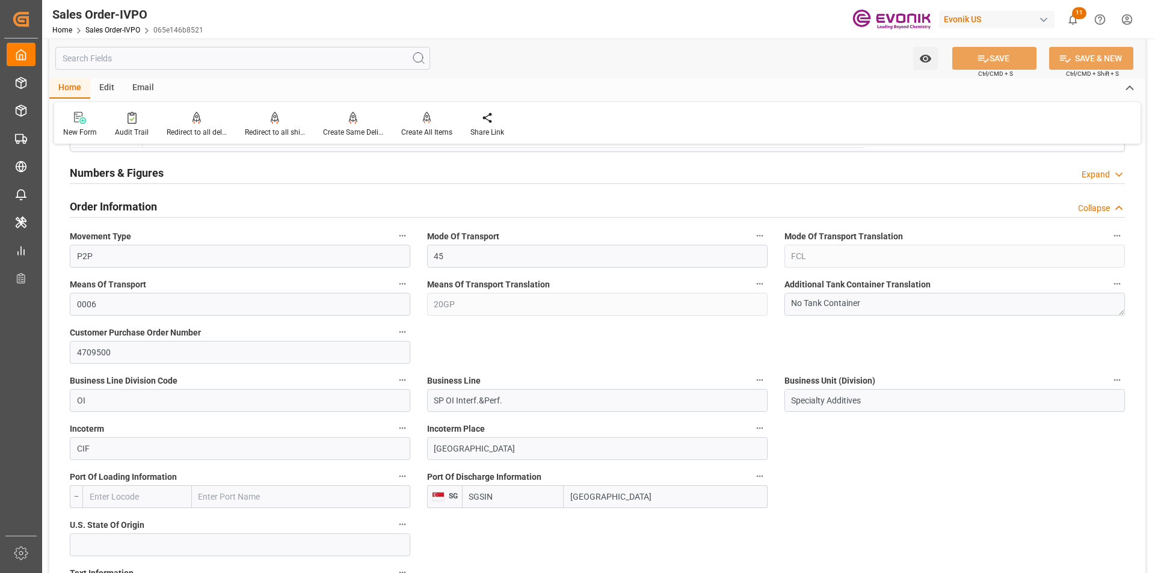
click at [208, 61] on input "text" at bounding box center [242, 58] width 375 height 23
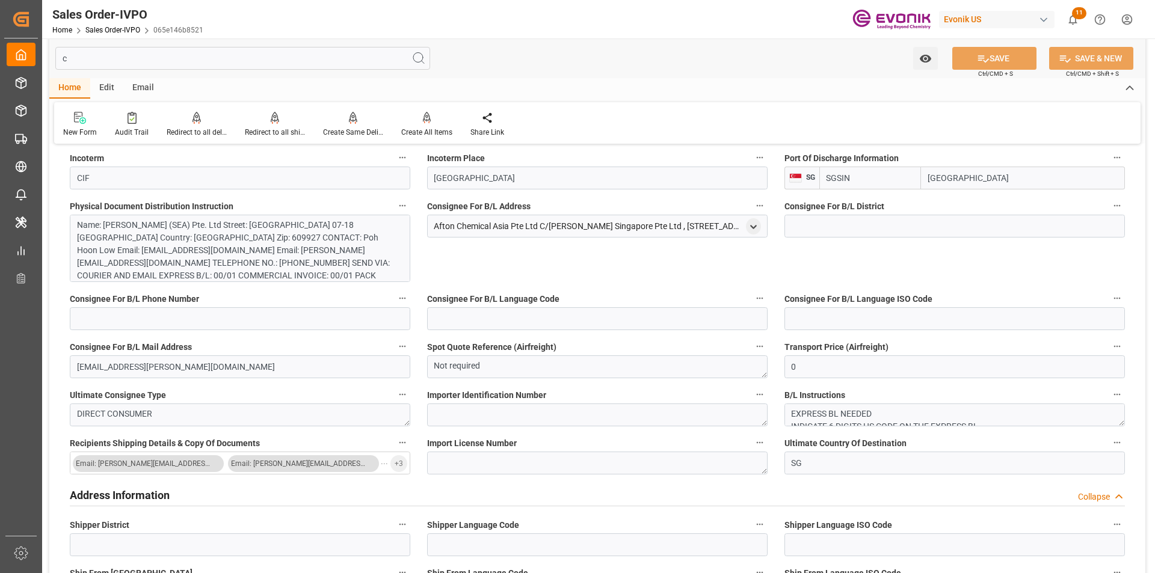
scroll to position [0, 0]
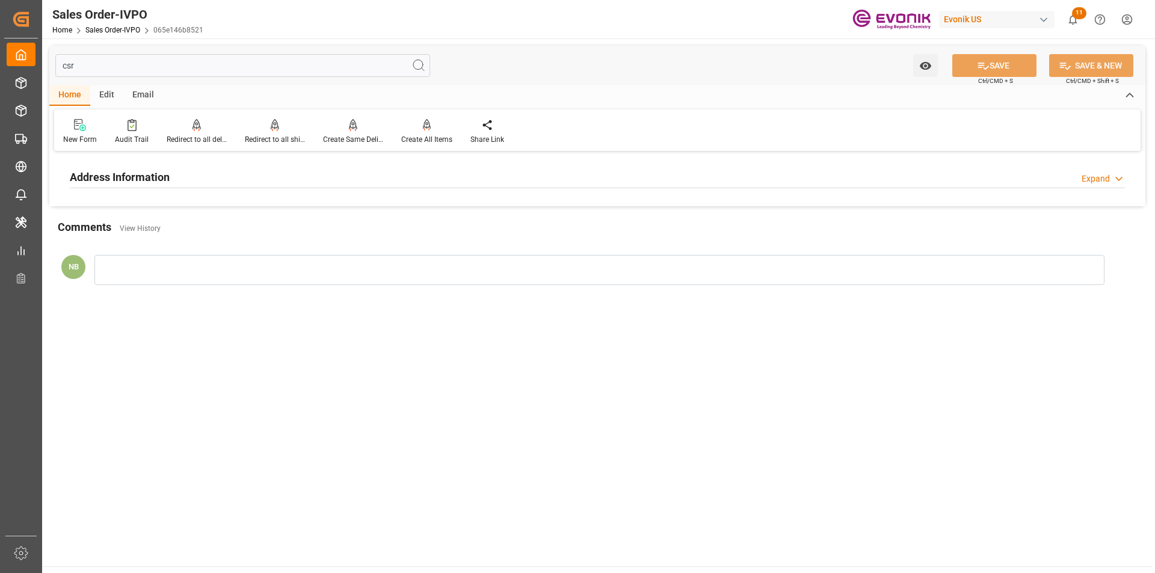
type input "csr"
click at [336, 180] on div "Address Information Expand" at bounding box center [597, 176] width 1055 height 23
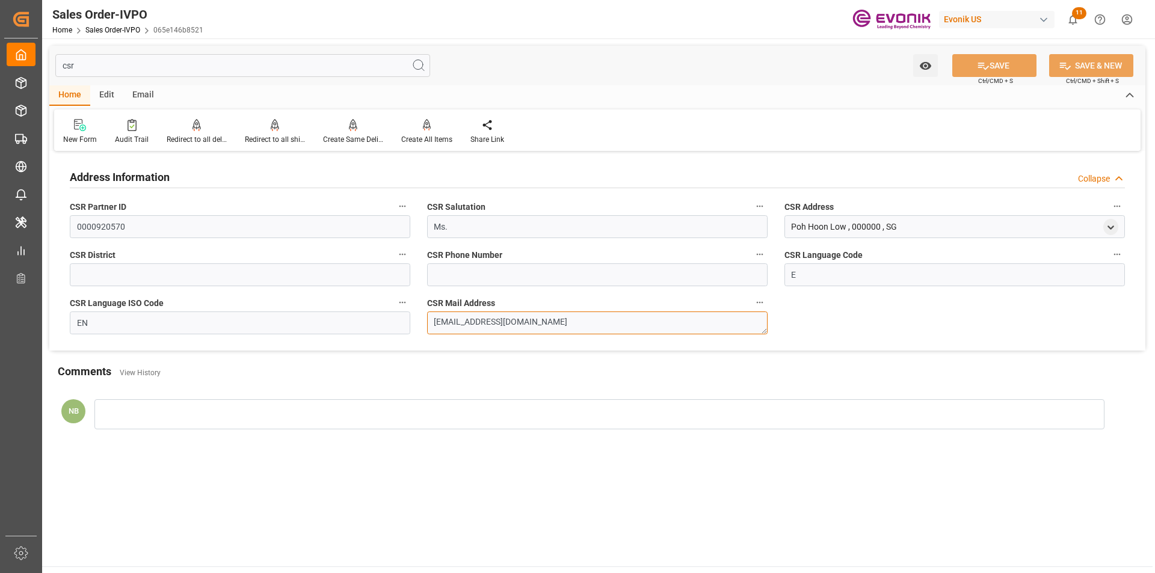
click at [553, 320] on textarea "poh-hoon.low@evonik.com" at bounding box center [597, 323] width 341 height 23
drag, startPoint x: 535, startPoint y: 324, endPoint x: 316, endPoint y: 322, distance: 219.0
click at [316, 322] on div "Address Information Collapse CSR Partner ID 0000920570 CSR Salutation Ms. CSR A…" at bounding box center [597, 253] width 1096 height 196
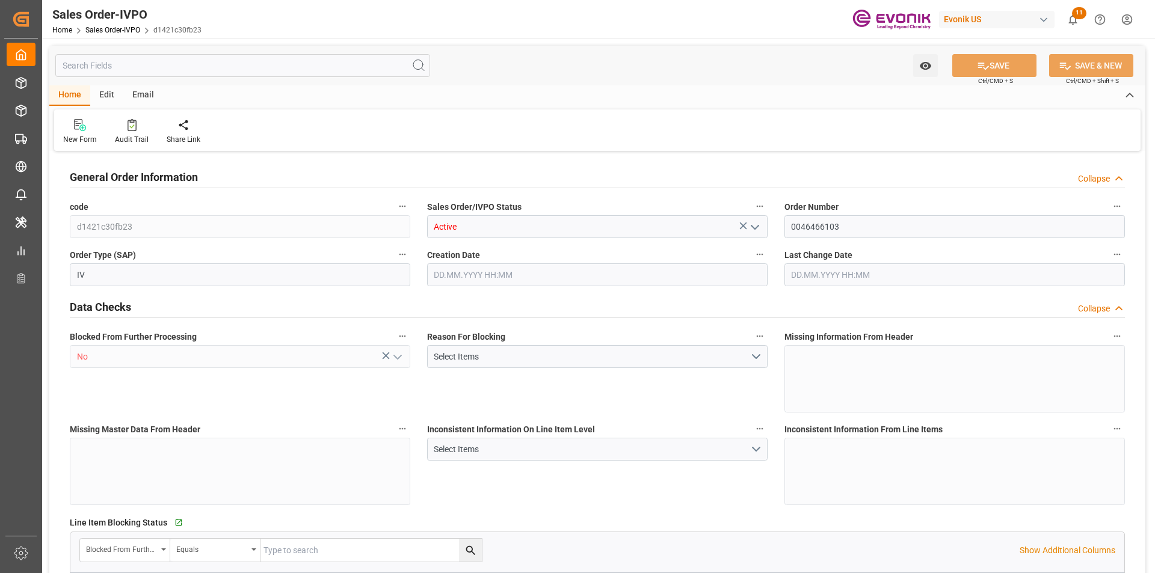
type input "NLRTM"
type input "0"
type input "1"
type input "1059"
type input "[DATE] 19:32"
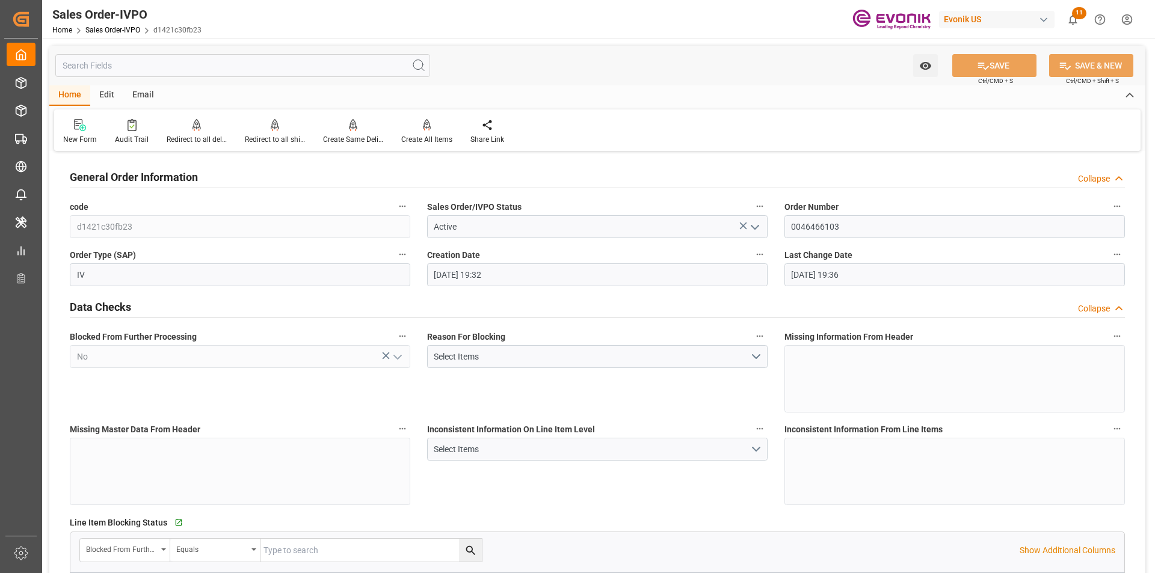
type input "[DATE] 19:36"
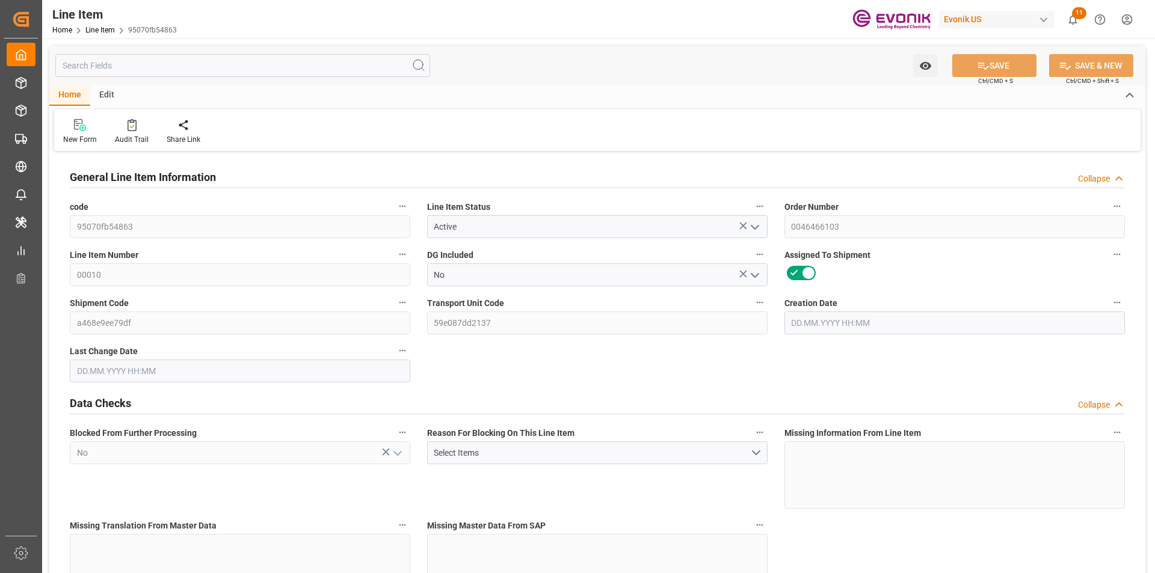
type input "1"
type input "1059"
type input "1000"
type input "1.368"
type input "1"
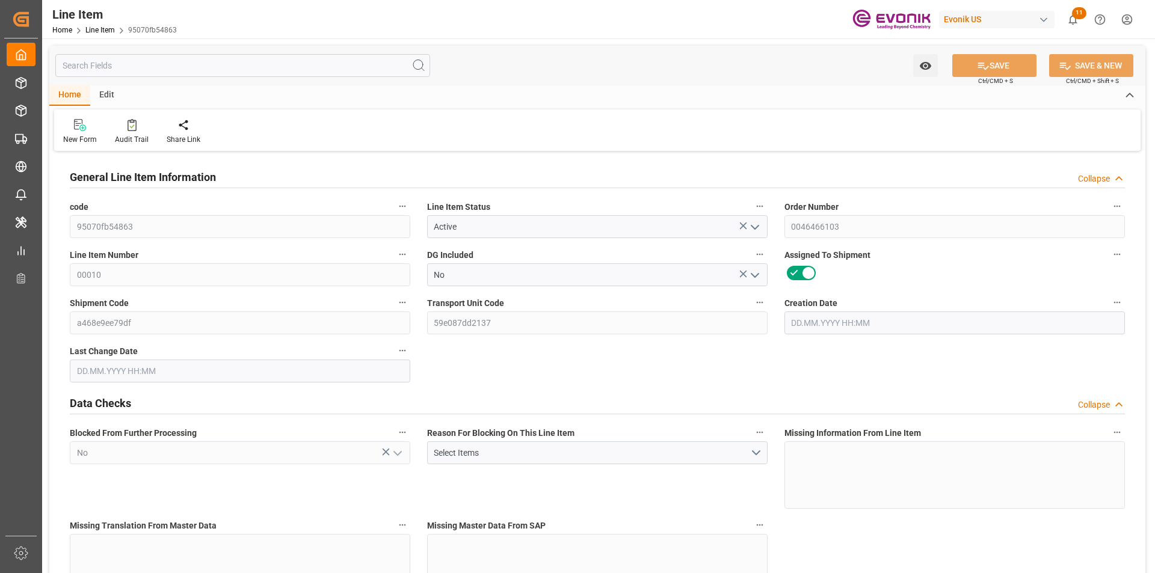
type input "12520"
type input "1"
type input "1000"
type input "1059"
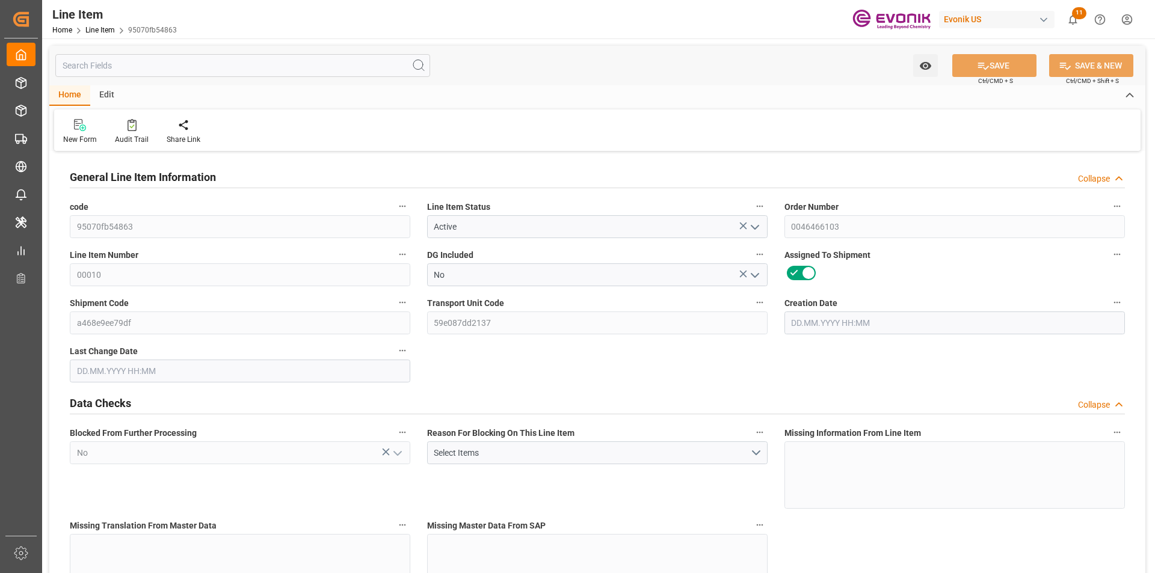
type input "1059"
type input "1000"
type input "1.368"
type input "1368"
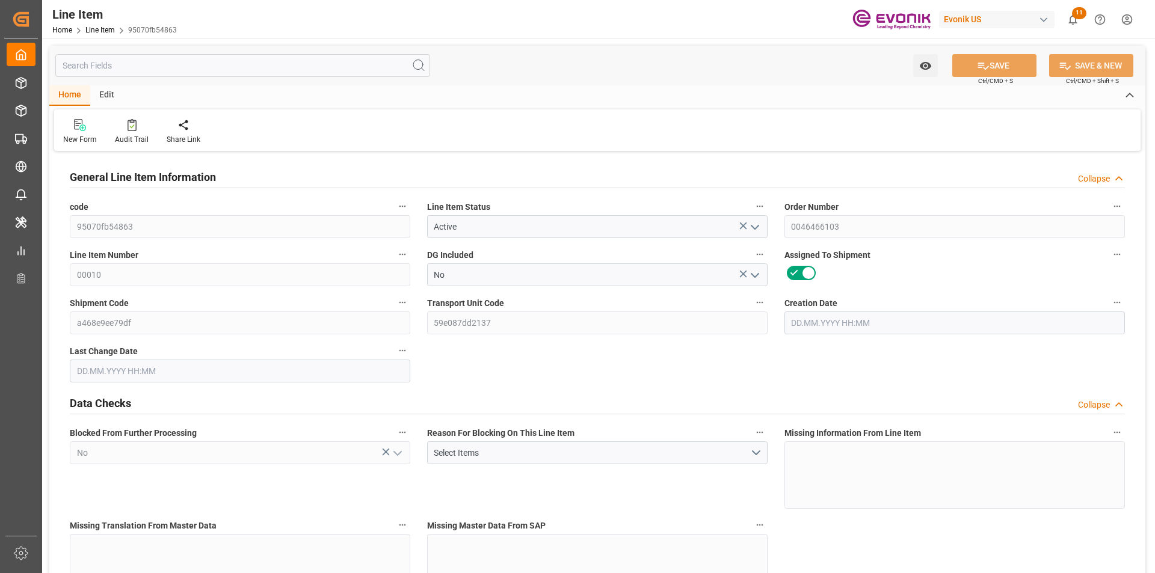
type input "0"
type input "[DATE] 19:32"
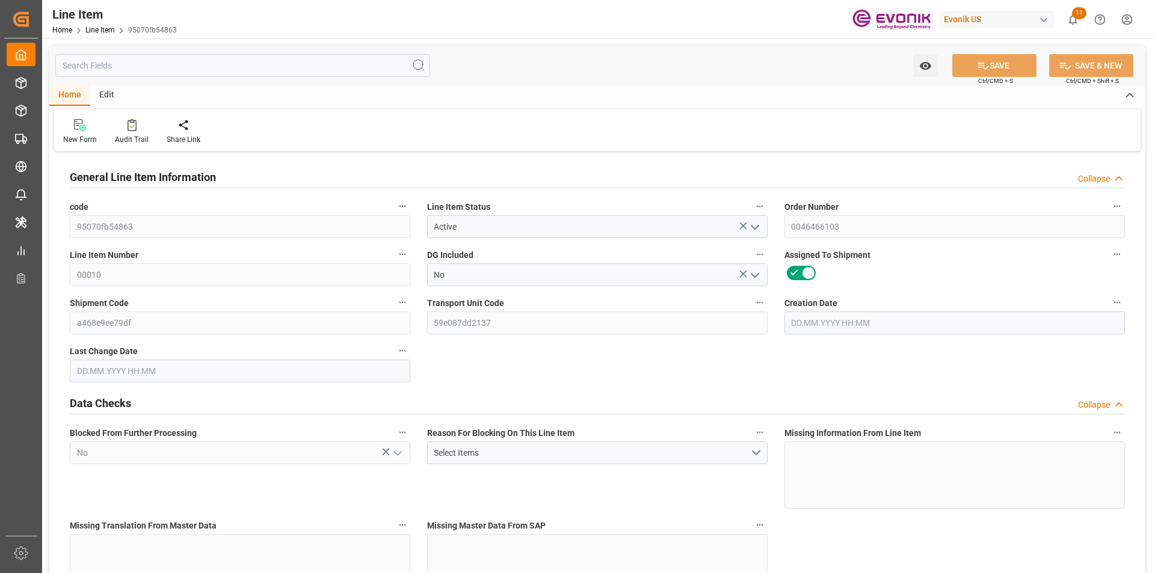
type input "[DATE] 19:51"
type input "[DATE]"
click at [156, 66] on input "text" at bounding box center [242, 65] width 375 height 23
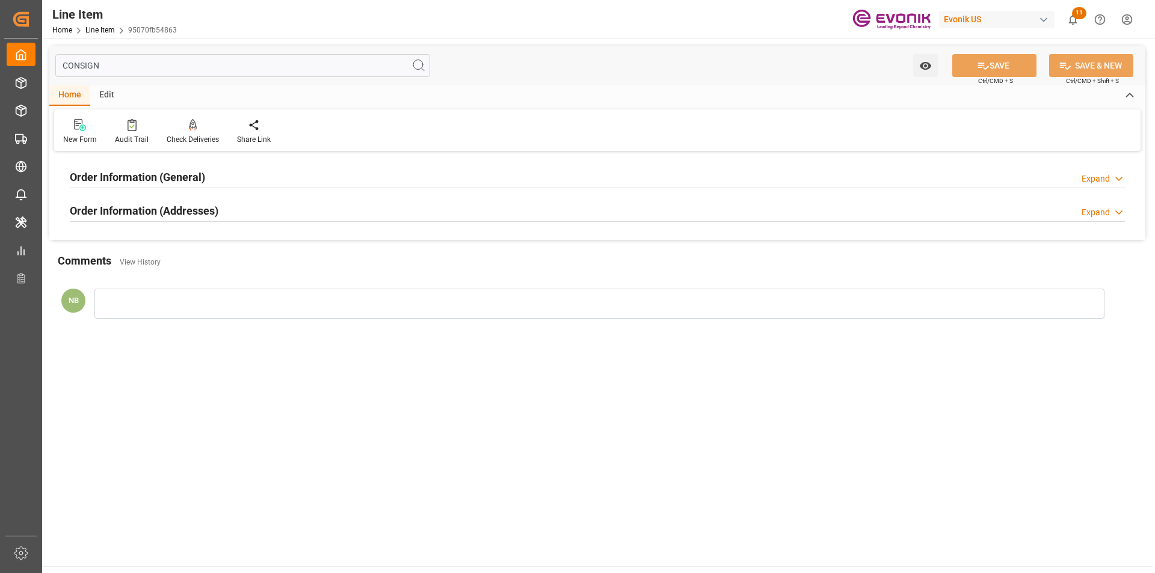
type input "CONSIGN"
click at [404, 207] on div "Order Information (Addresses) Expand" at bounding box center [597, 210] width 1055 height 23
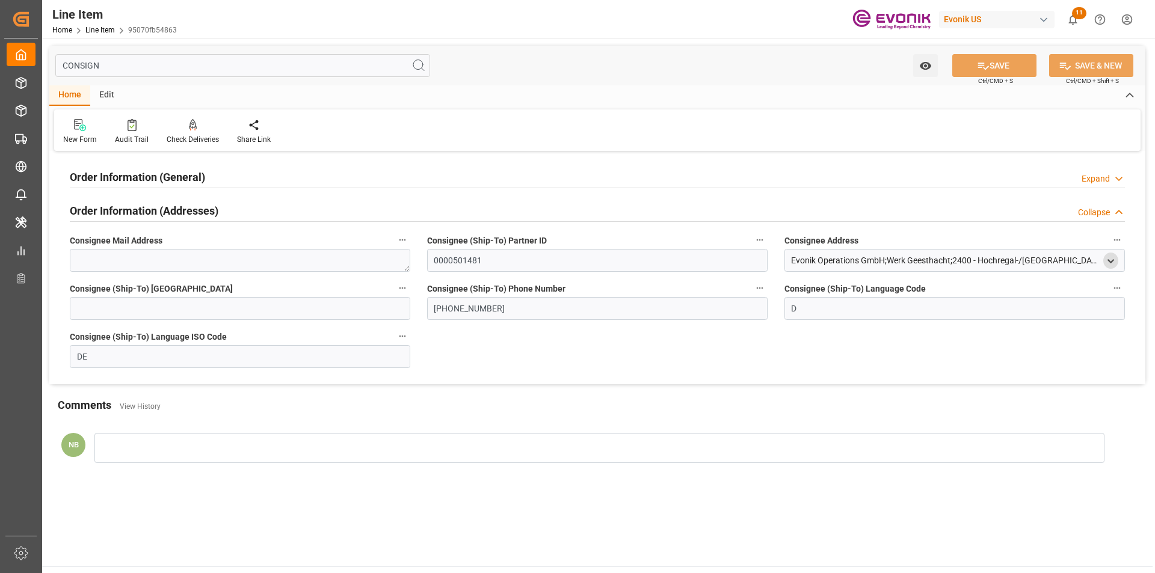
click at [1114, 261] on icon "open menu" at bounding box center [1111, 261] width 10 height 10
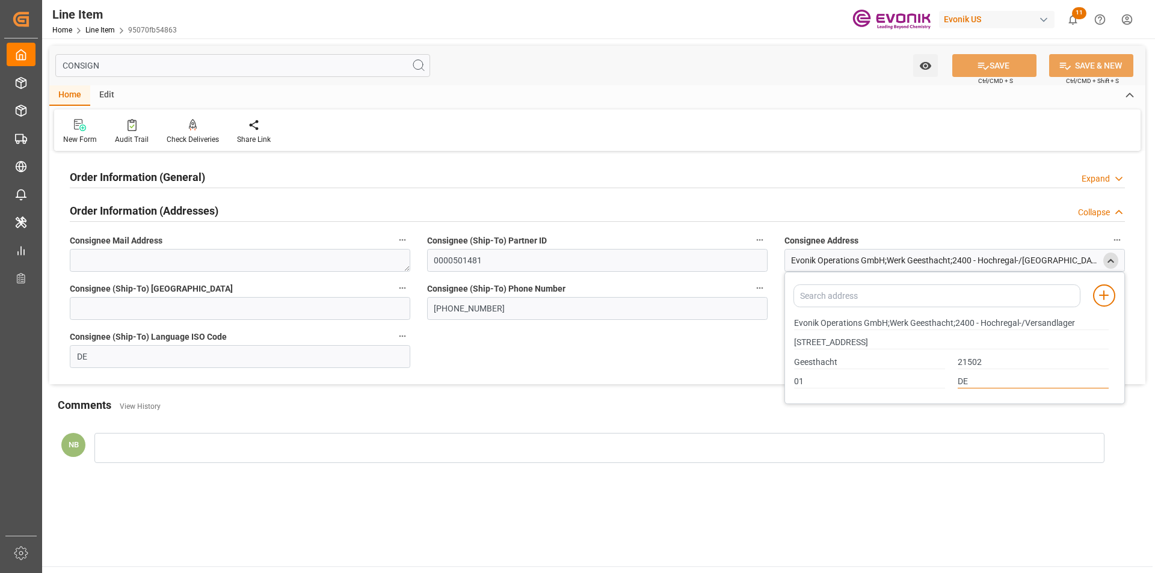
drag, startPoint x: 981, startPoint y: 381, endPoint x: 901, endPoint y: 378, distance: 80.1
click at [903, 378] on div "01 DE" at bounding box center [951, 382] width 327 height 20
click at [270, 173] on div "Order Information (General) Expand" at bounding box center [597, 176] width 1055 height 23
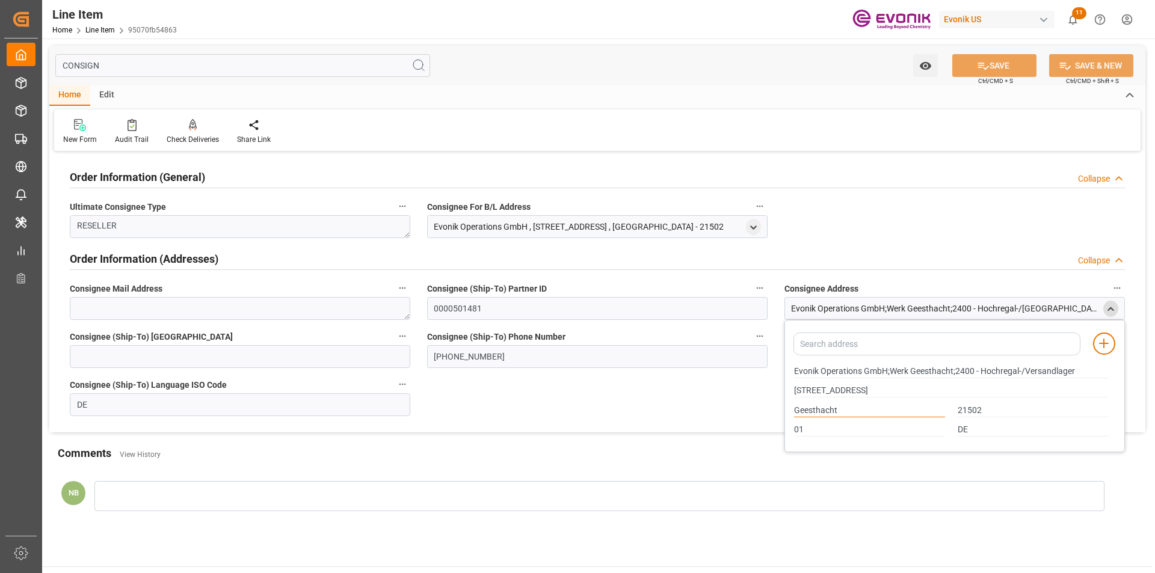
click at [815, 409] on input "Geesthacht" at bounding box center [869, 410] width 151 height 13
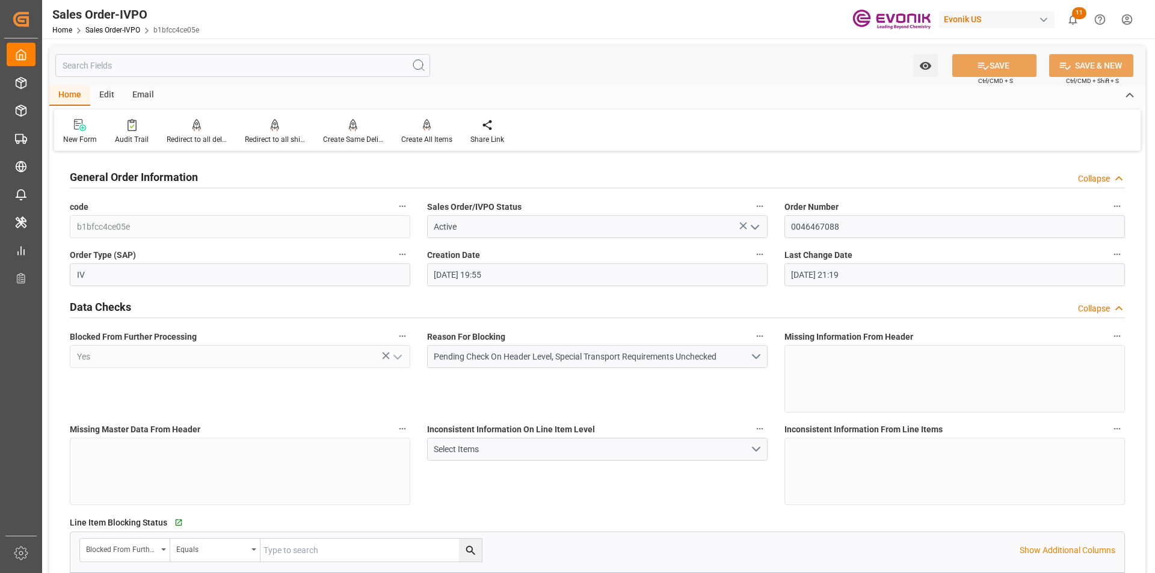
scroll to position [2166, 0]
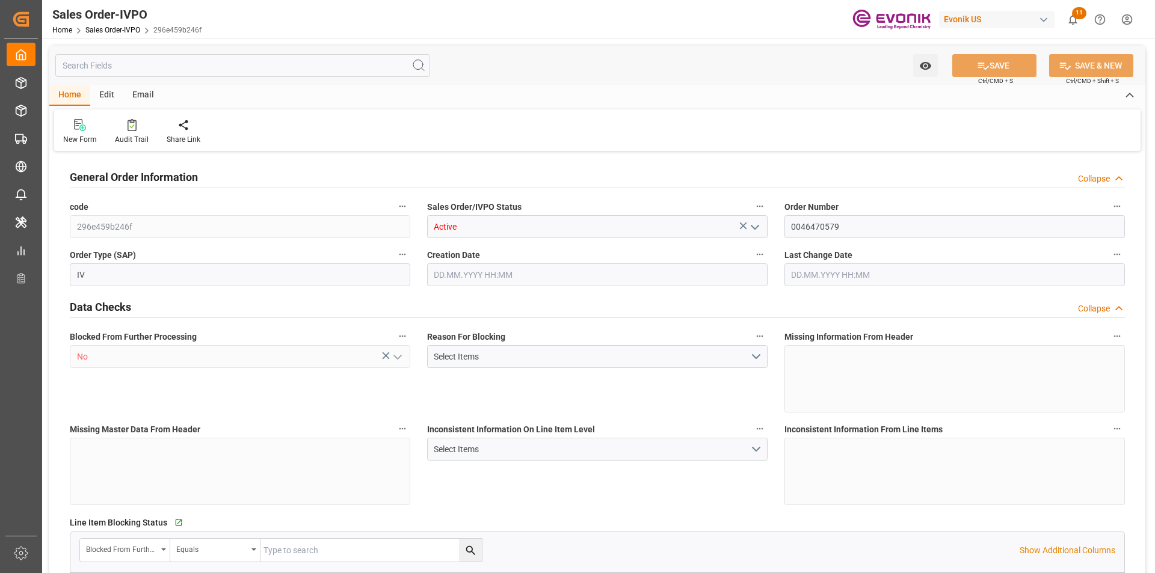
type input "BRSSZ"
type input "[EMAIL_ADDRESS] No: [PHONE_NUMBER]"
type input "0"
type input "1"
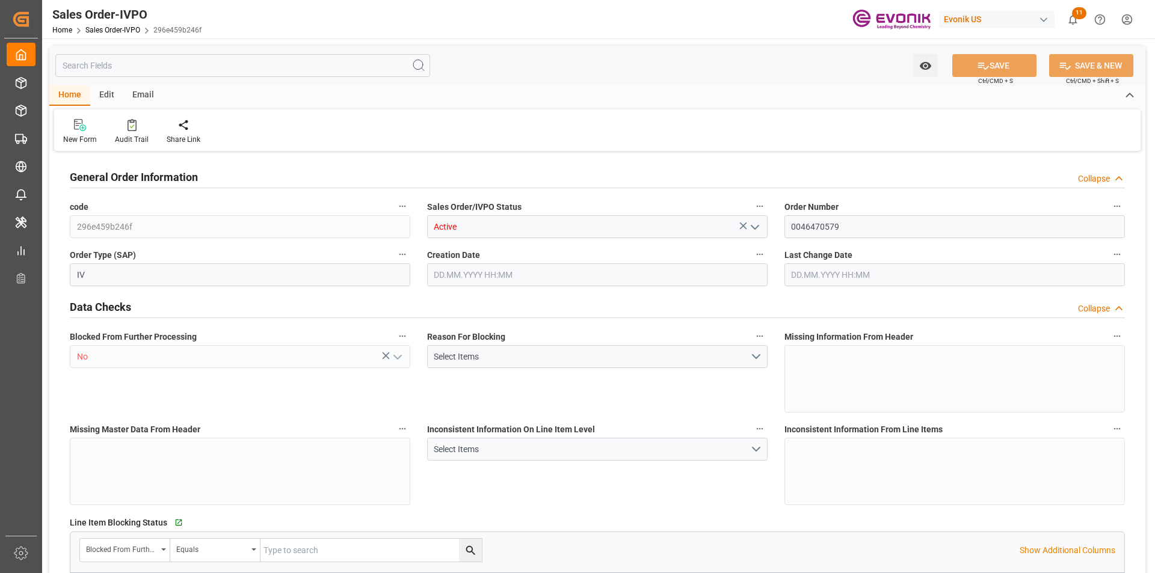
type input "1"
type input "12311.002"
type input "20.9163"
type input "17000"
type input "30"
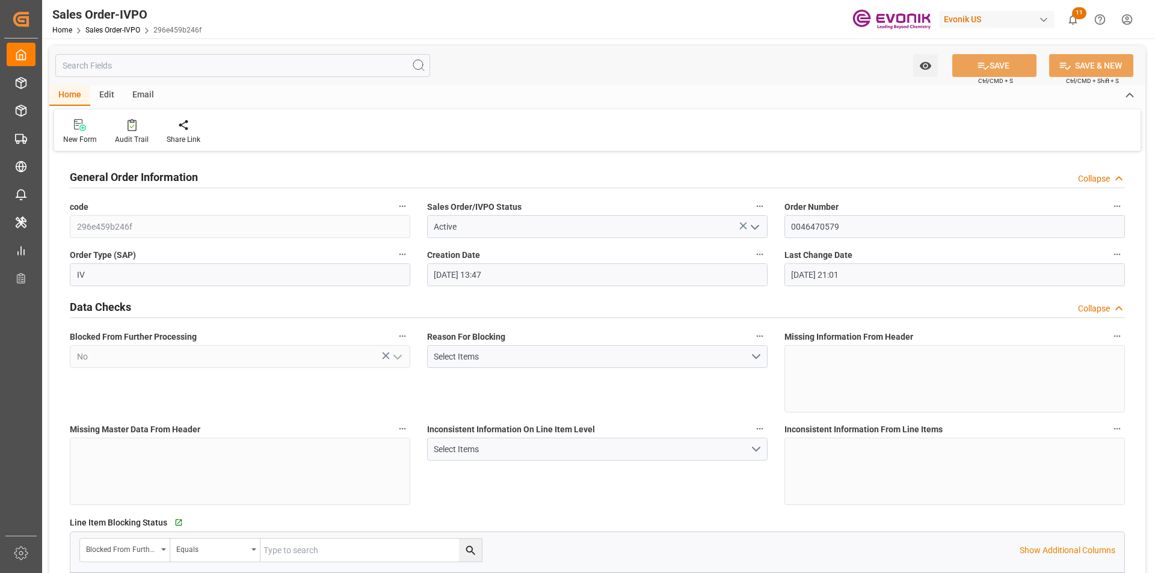
type input "[DATE] 13:47"
type input "[DATE] 21:01"
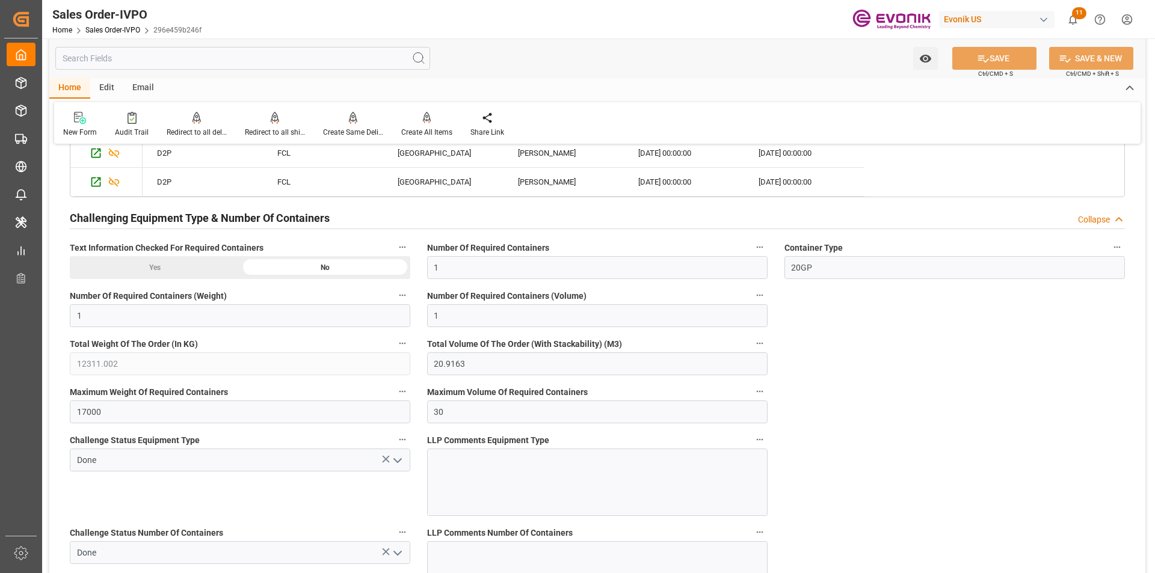
scroll to position [2920, 0]
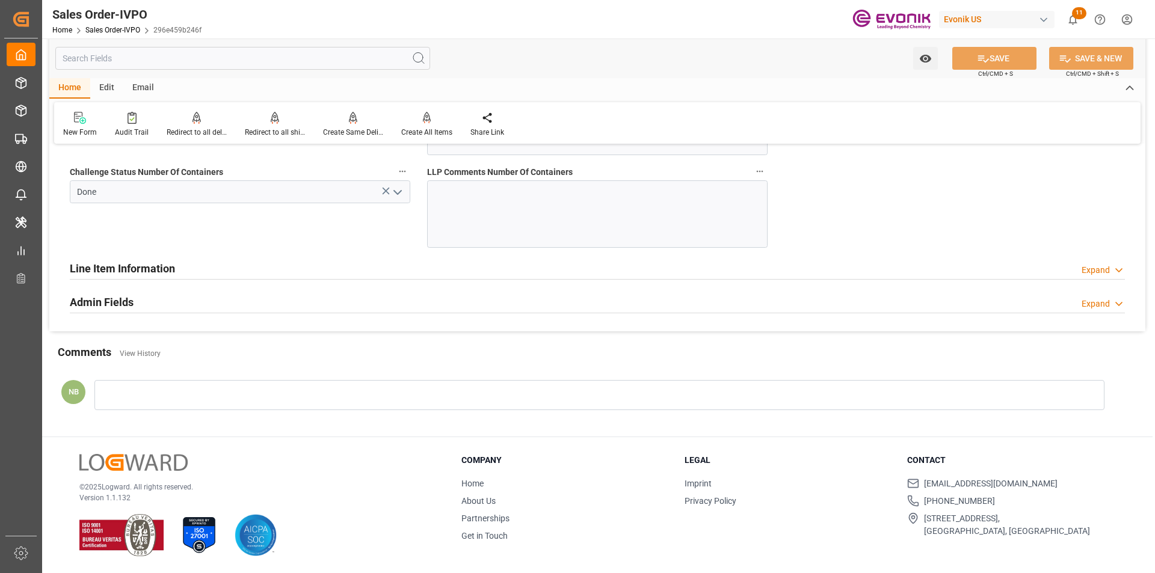
click at [1102, 274] on div "Expand" at bounding box center [1096, 270] width 28 height 13
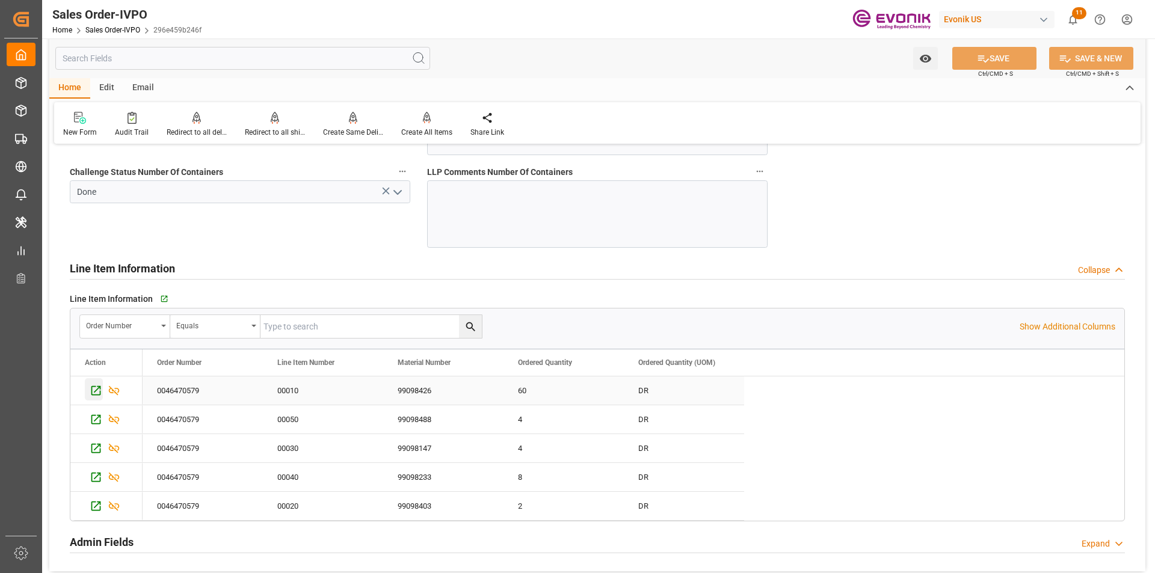
click at [90, 392] on icon "Press SPACE to select this row." at bounding box center [96, 390] width 13 height 13
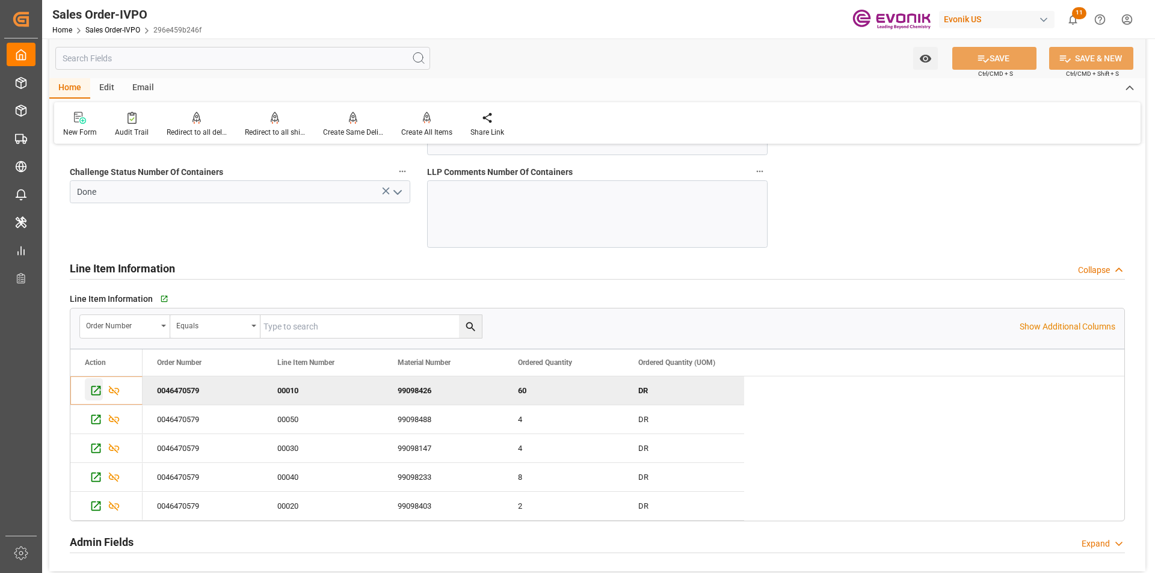
type input "livia.leone@evonik.comTelephone No: 55 19 3475-3130"
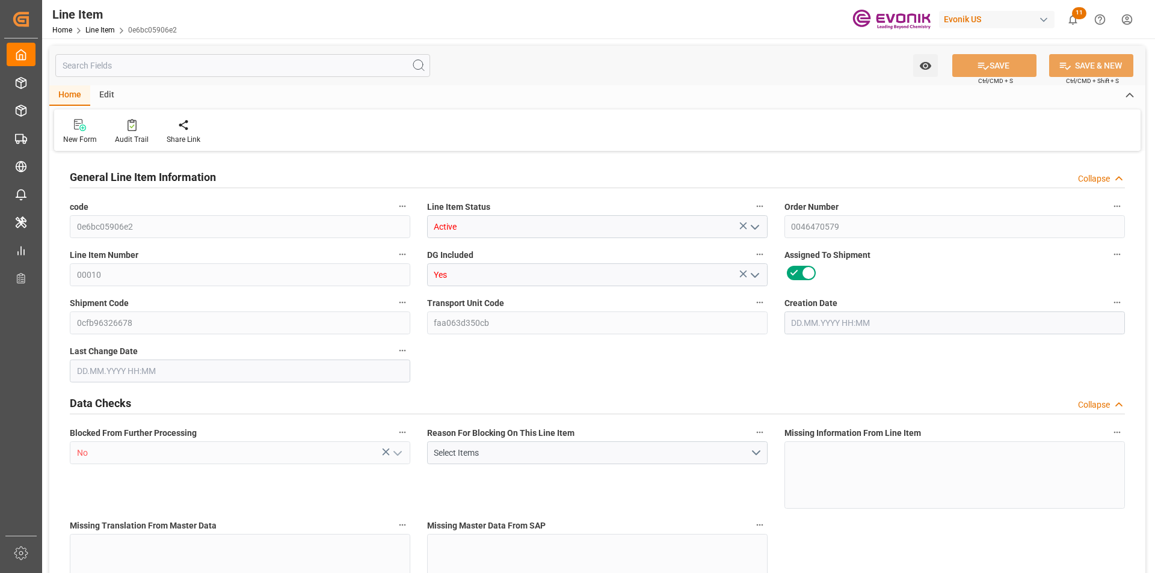
type input "15"
type input "11032.02"
type input "10020"
type input "18.1061"
type input "60"
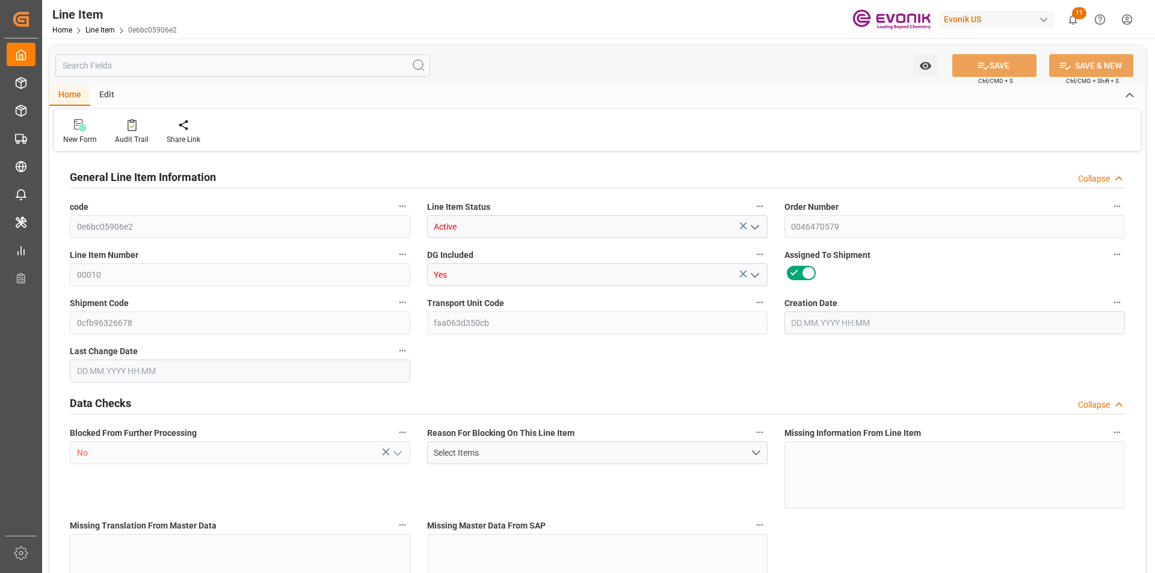
type input "28657.2"
type input "60"
type input "10020"
type input "11032.02"
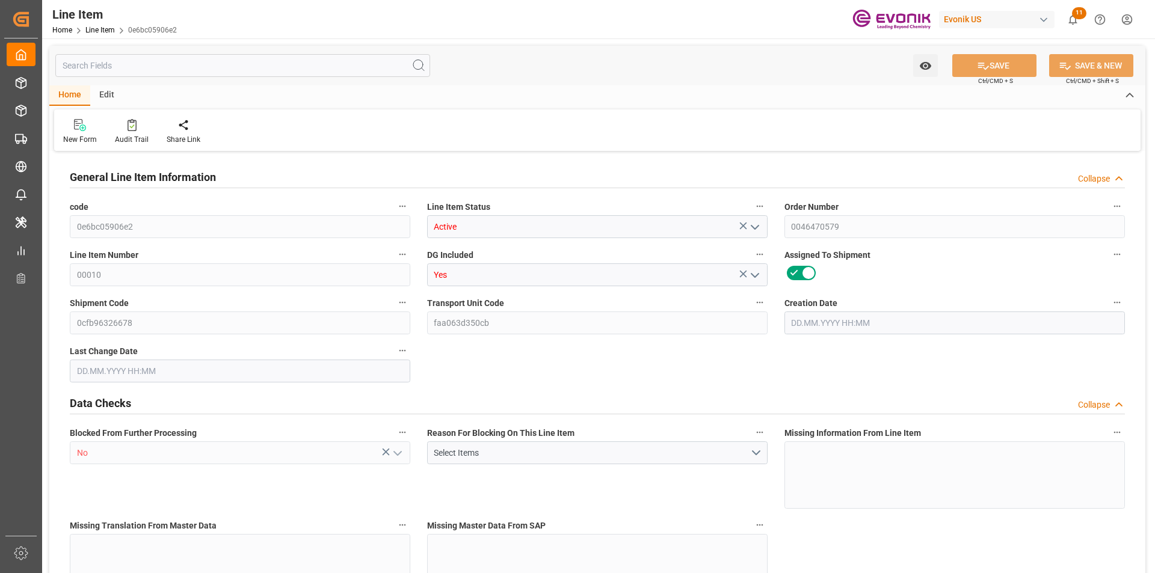
type input "11287.02"
type input "10020"
type input "18.1061"
type input "18106.14"
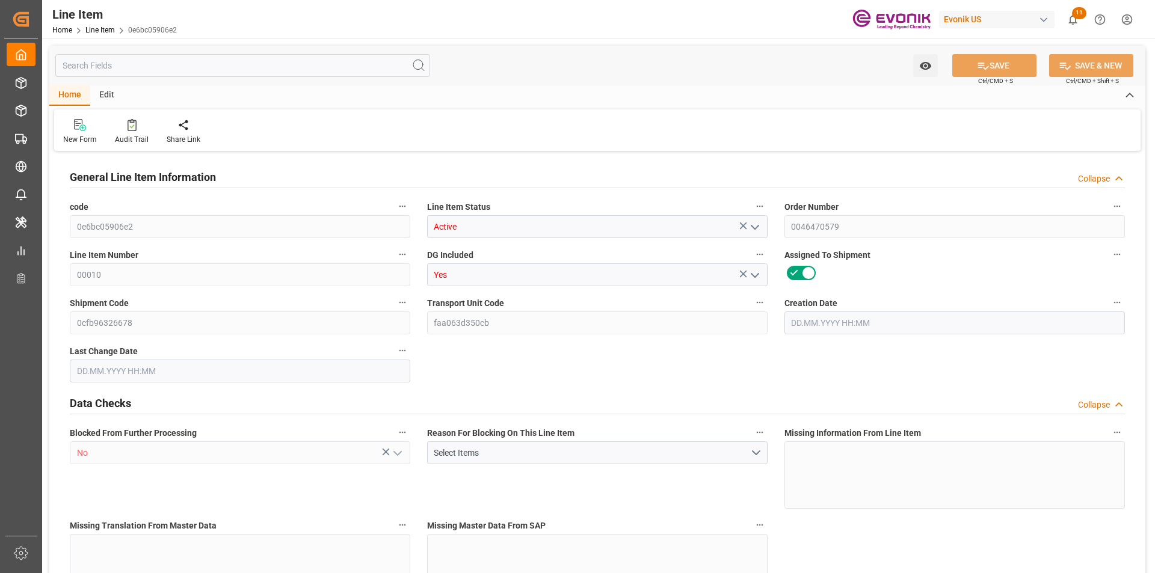
type input "60"
type input "11032.02"
type input "10020"
type input "18.1062"
type input "[DATE] 13:47"
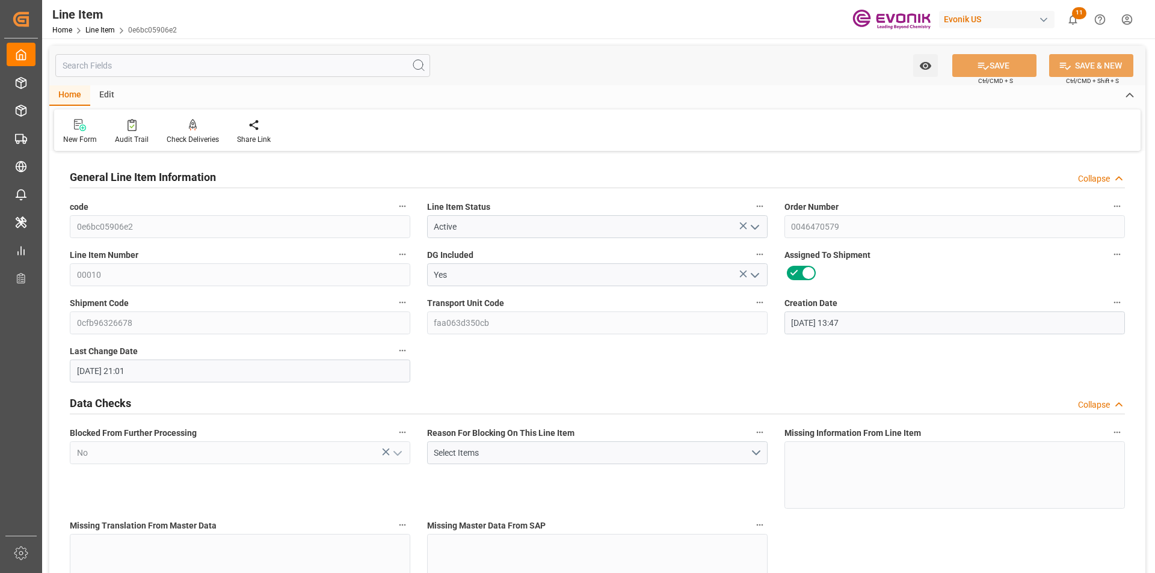
type input "[DATE] 21:01"
type input "[DATE]"
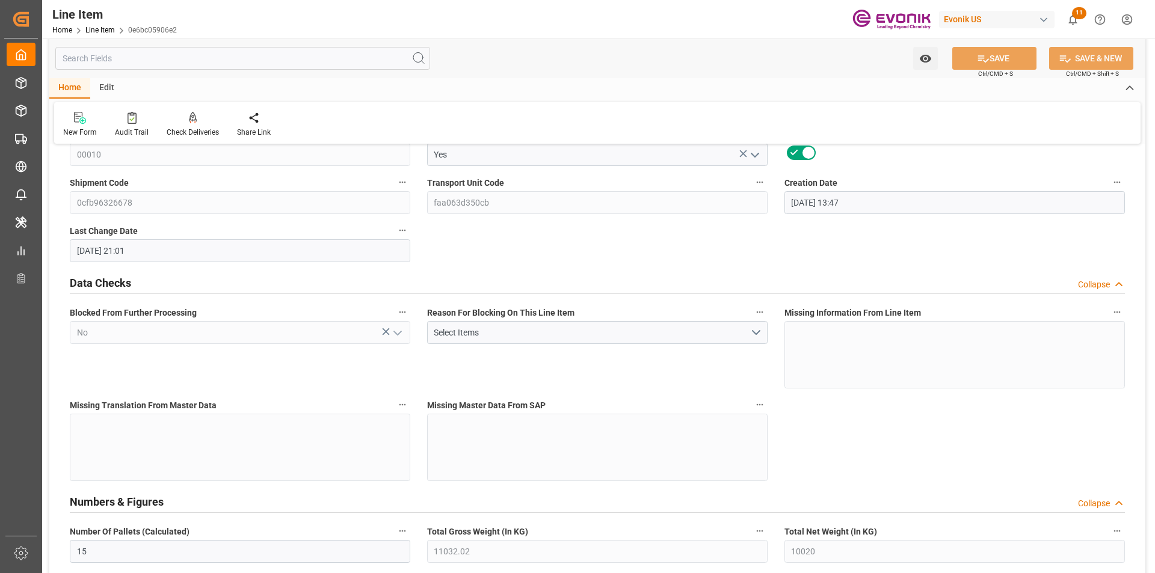
scroll to position [60, 0]
